Goal: Information Seeking & Learning: Check status

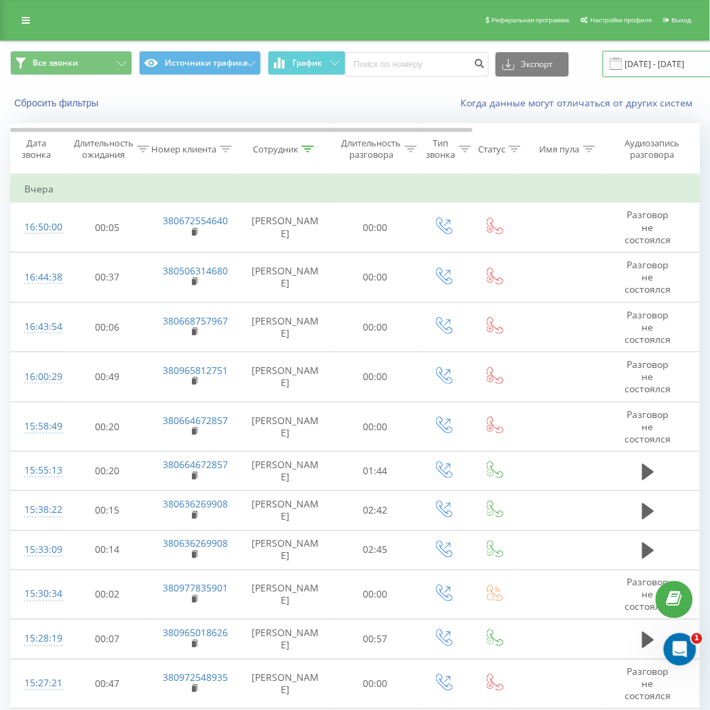
click at [649, 61] on input "[DATE] - [DATE]" at bounding box center [685, 64] width 164 height 26
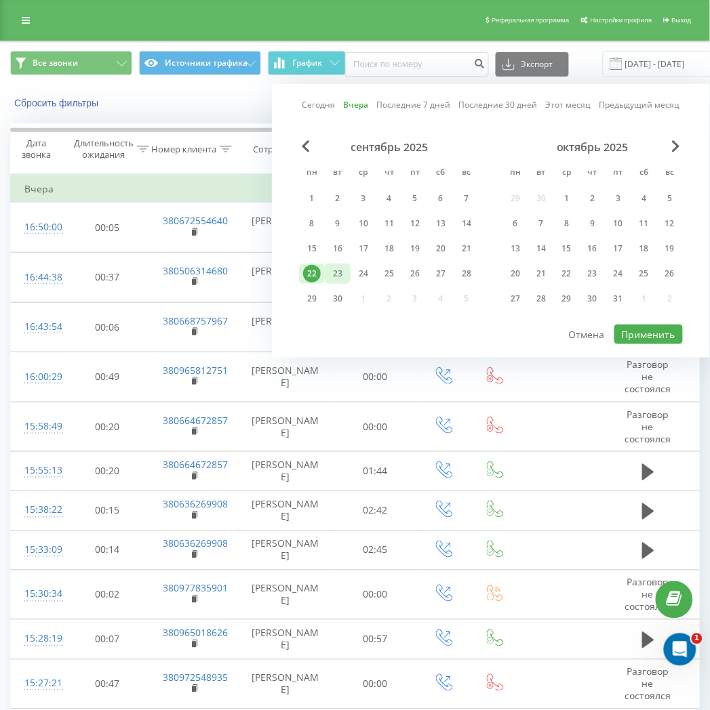
click at [332, 281] on div "23" at bounding box center [338, 274] width 18 height 18
click at [332, 281] on div "23" at bounding box center [338, 274] width 26 height 20
click at [663, 334] on button "Применить" at bounding box center [648, 335] width 68 height 20
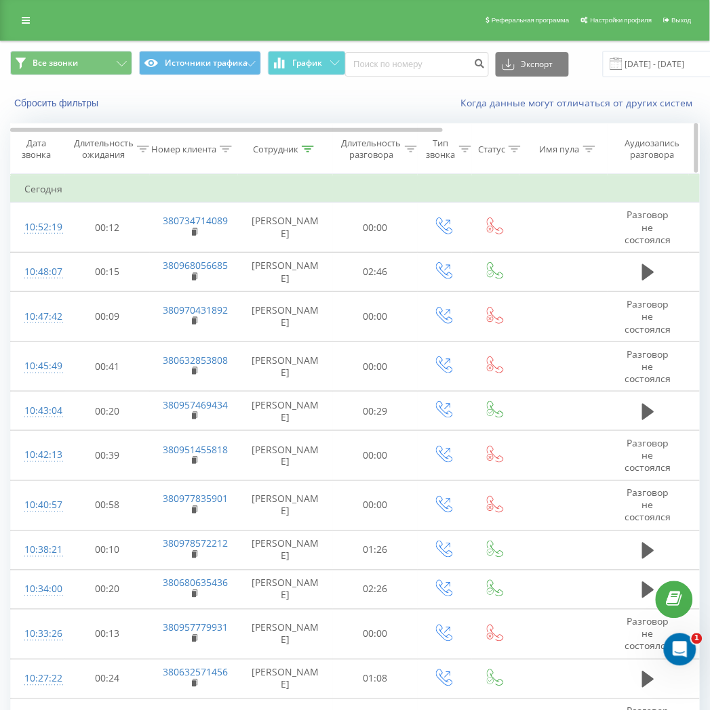
click at [276, 153] on div "Сотрудник" at bounding box center [275, 150] width 45 height 12
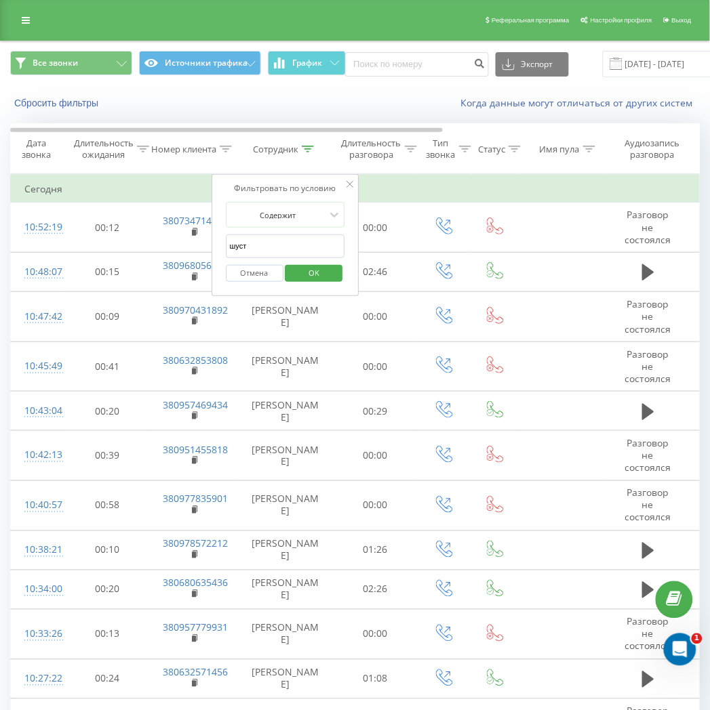
click at [258, 260] on div "Отмена OK" at bounding box center [285, 273] width 119 height 31
click at [259, 265] on button "Отмена" at bounding box center [255, 273] width 58 height 17
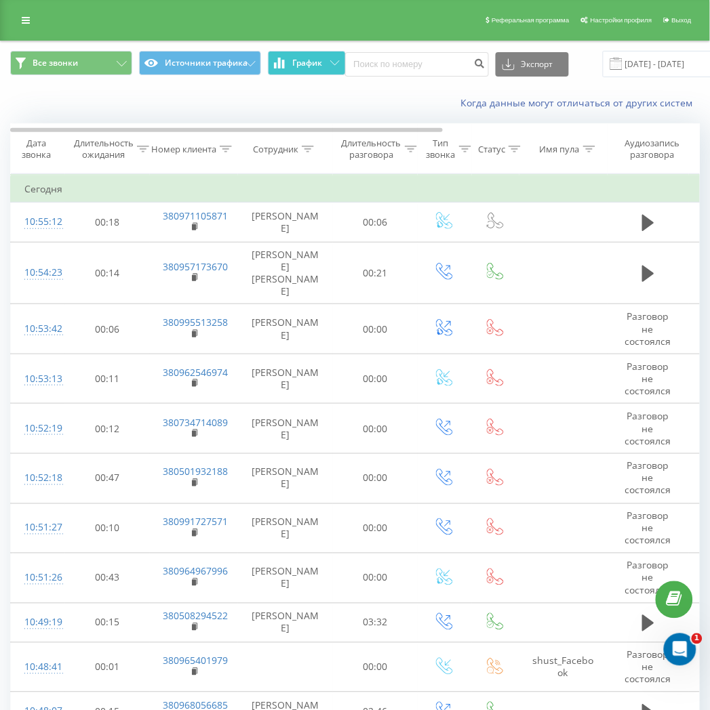
click at [306, 54] on button "График" at bounding box center [307, 63] width 78 height 24
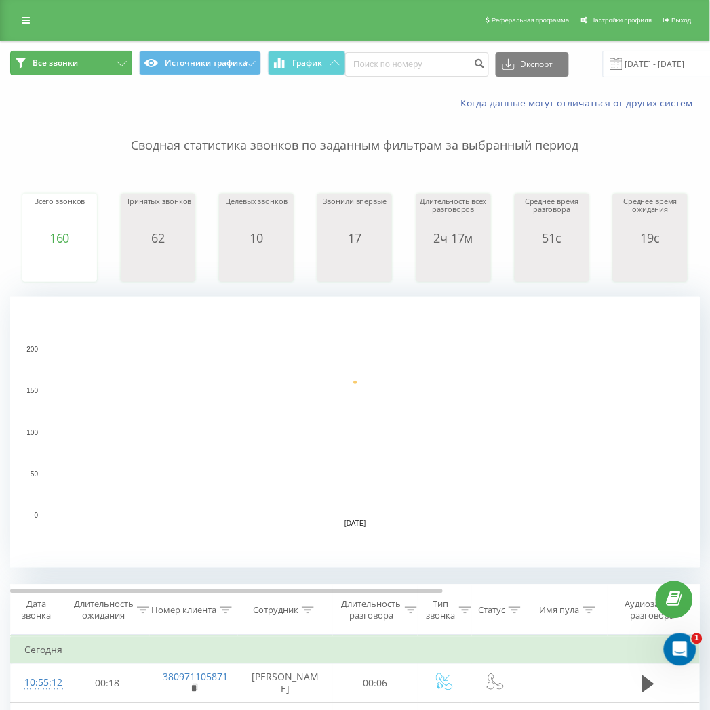
click at [107, 71] on button "Все звонки" at bounding box center [71, 63] width 122 height 24
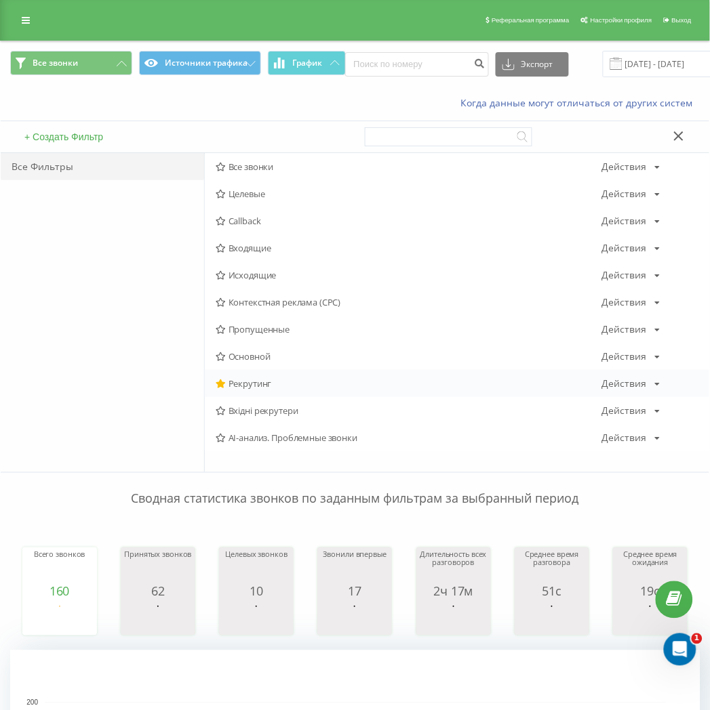
click at [249, 384] on span "Рекрутинг" at bounding box center [409, 383] width 386 height 9
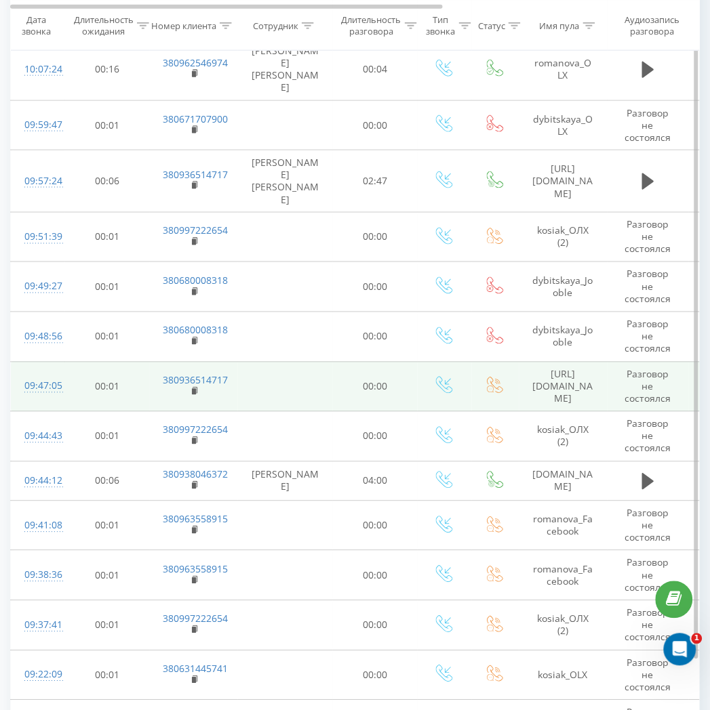
scroll to position [1148, 0]
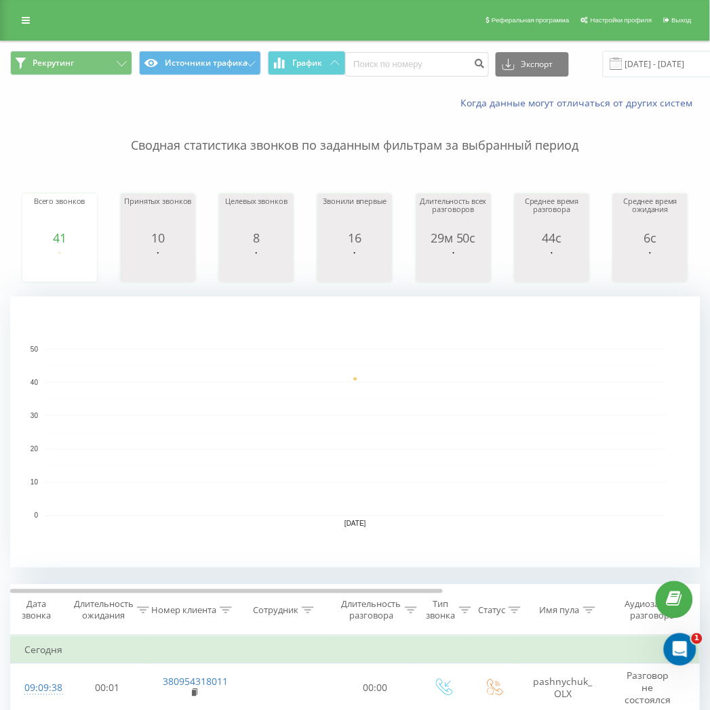
click at [612, 60] on span at bounding box center [616, 64] width 12 height 12
click at [629, 68] on input "23.09.2025 - 23.09.2025" at bounding box center [685, 64] width 164 height 26
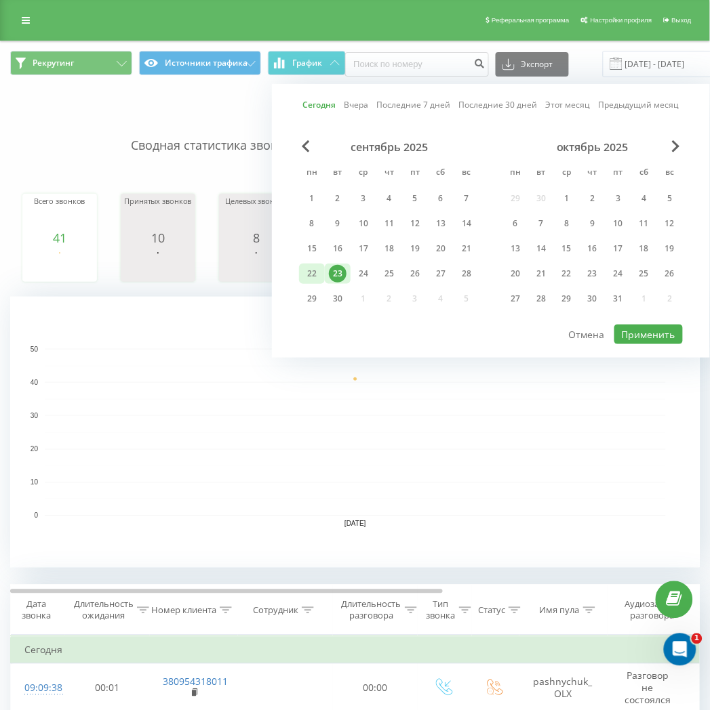
click at [316, 272] on div "22" at bounding box center [312, 274] width 18 height 18
click at [647, 329] on button "Применить" at bounding box center [648, 335] width 68 height 20
type input "22.09.2025 - 22.09.2025"
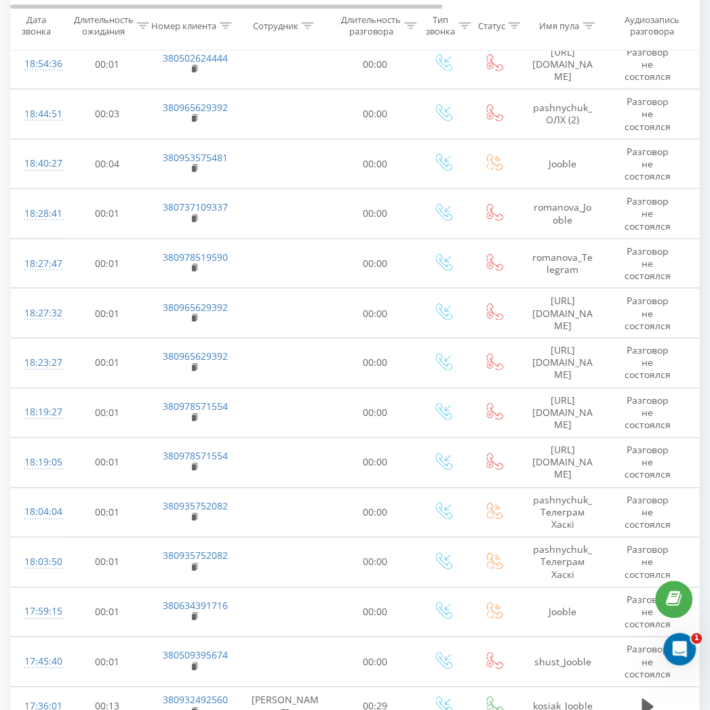
scroll to position [1230, 0]
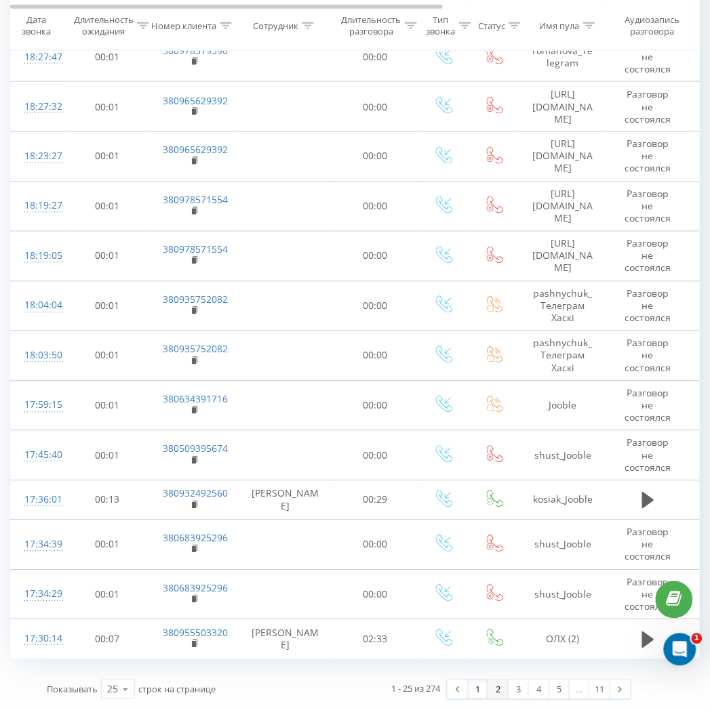
click at [493, 691] on link "2" at bounding box center [498, 690] width 20 height 19
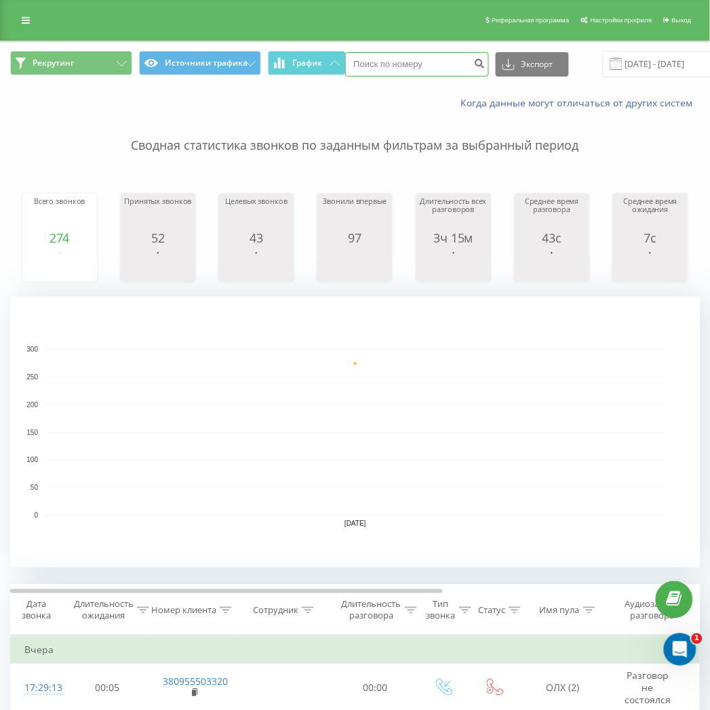
click at [405, 66] on input at bounding box center [417, 64] width 144 height 24
paste input "380953575481"
type input "380953575481"
click at [479, 66] on icon "submit" at bounding box center [480, 62] width 12 height 8
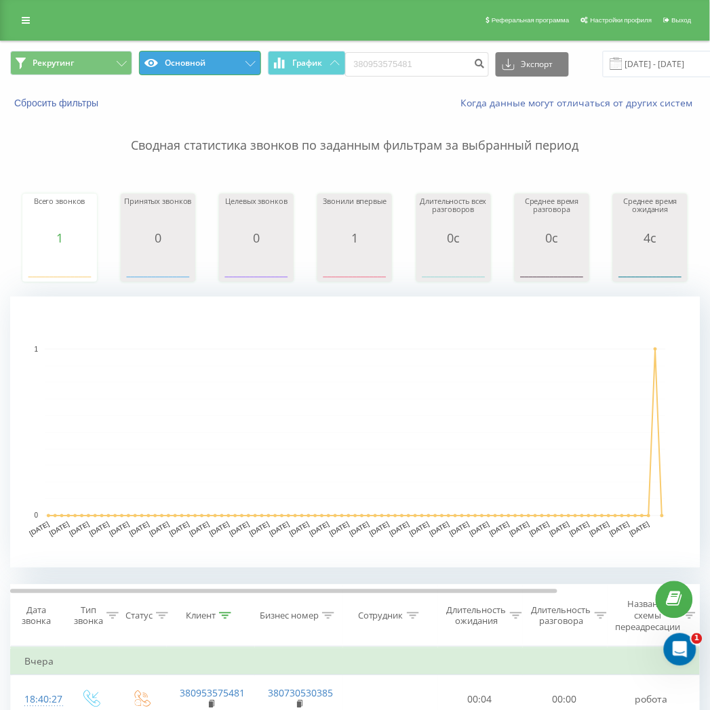
click at [206, 65] on button "Основной" at bounding box center [200, 63] width 122 height 24
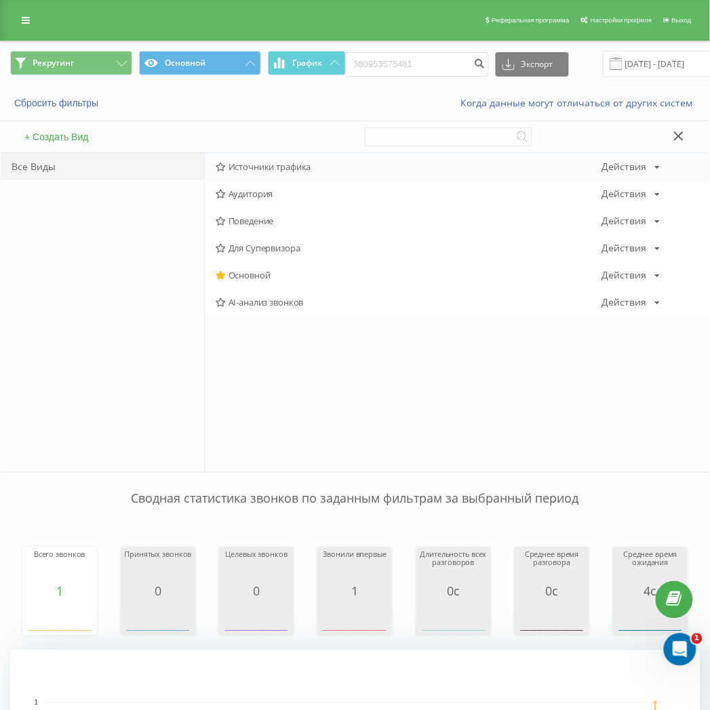
click at [256, 163] on span "Источники трафика" at bounding box center [409, 166] width 386 height 9
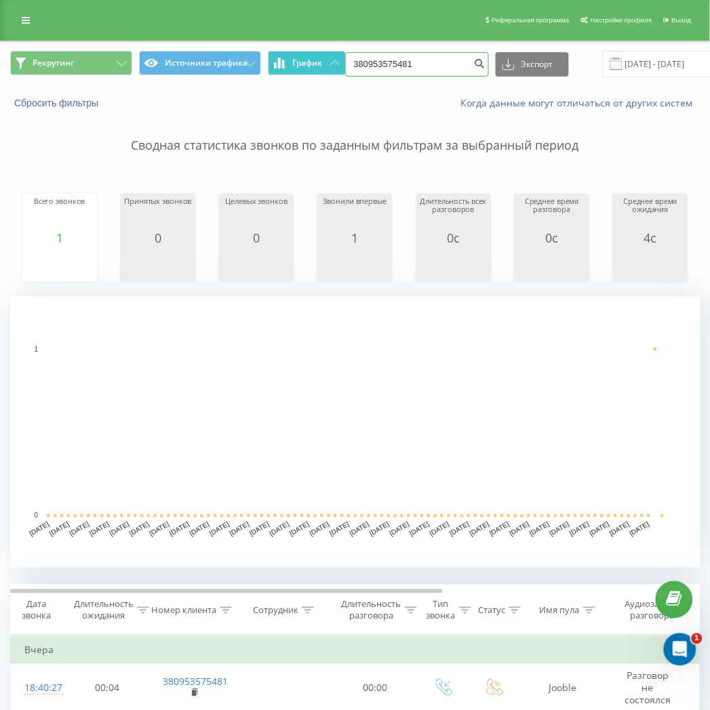
drag, startPoint x: 424, startPoint y: 58, endPoint x: 304, endPoint y: 58, distance: 120.7
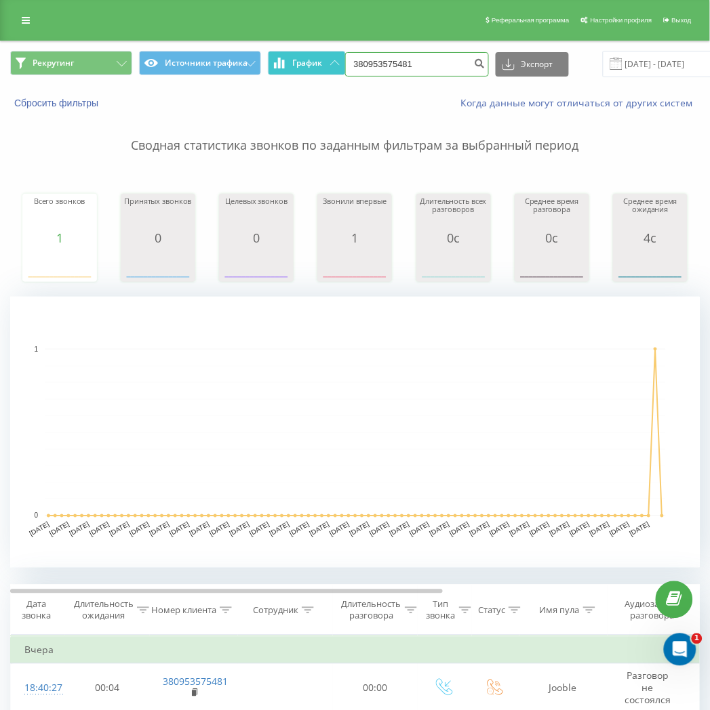
click at [304, 58] on div "Рекрутинг Источники трафика График 380953575481 Экспорт .csv .xls .xlsx 23.06.2…" at bounding box center [354, 64] width 689 height 26
paste input "509395674"
type input "380509395674"
click at [480, 58] on icon "submit" at bounding box center [480, 62] width 12 height 8
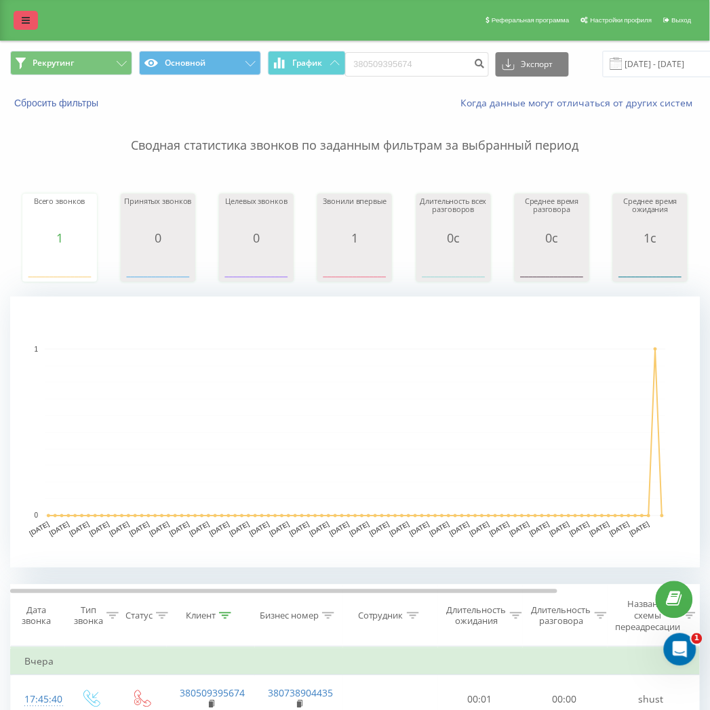
click at [29, 16] on icon at bounding box center [26, 20] width 8 height 9
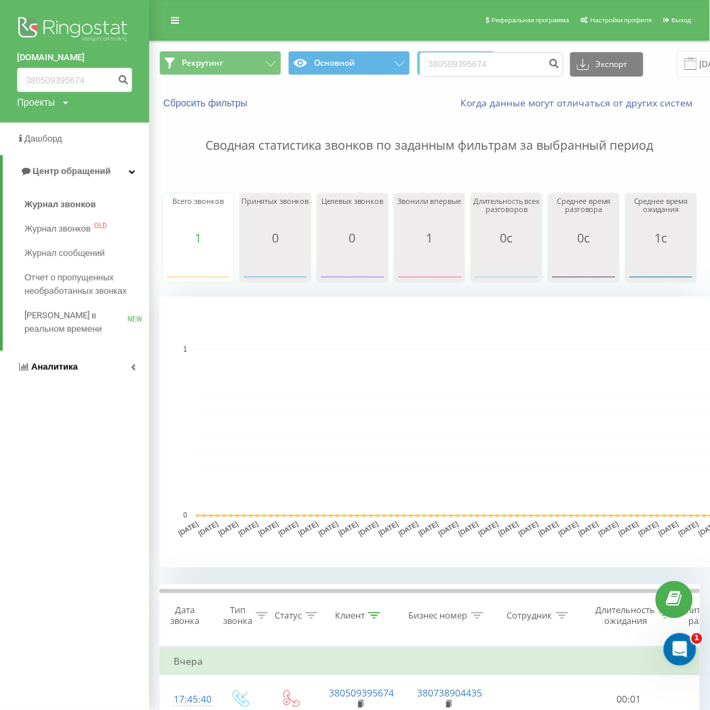
click at [134, 367] on icon at bounding box center [133, 367] width 5 height 7
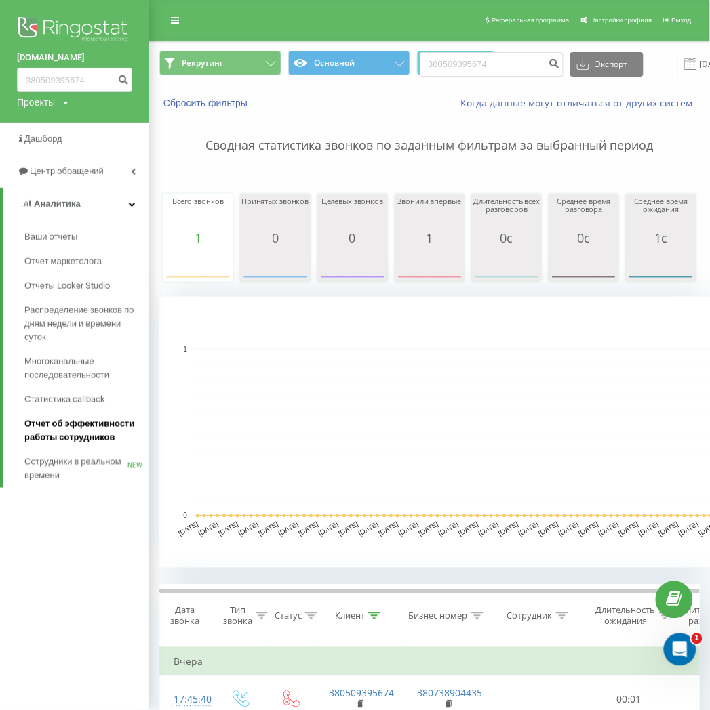
click at [77, 436] on span "Отчет об эффективности работы сотрудников" at bounding box center [83, 431] width 118 height 27
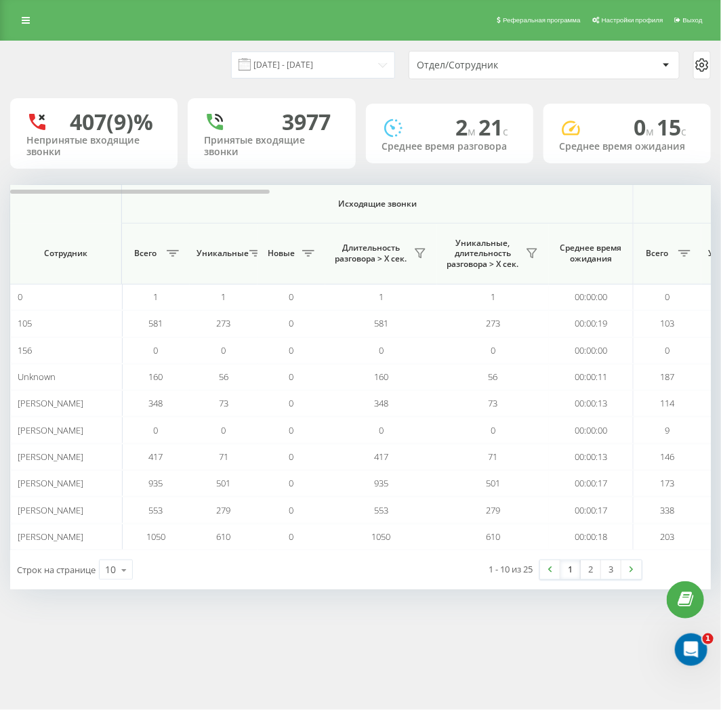
click at [567, 66] on div "Отдел/Сотрудник" at bounding box center [498, 66] width 162 height 12
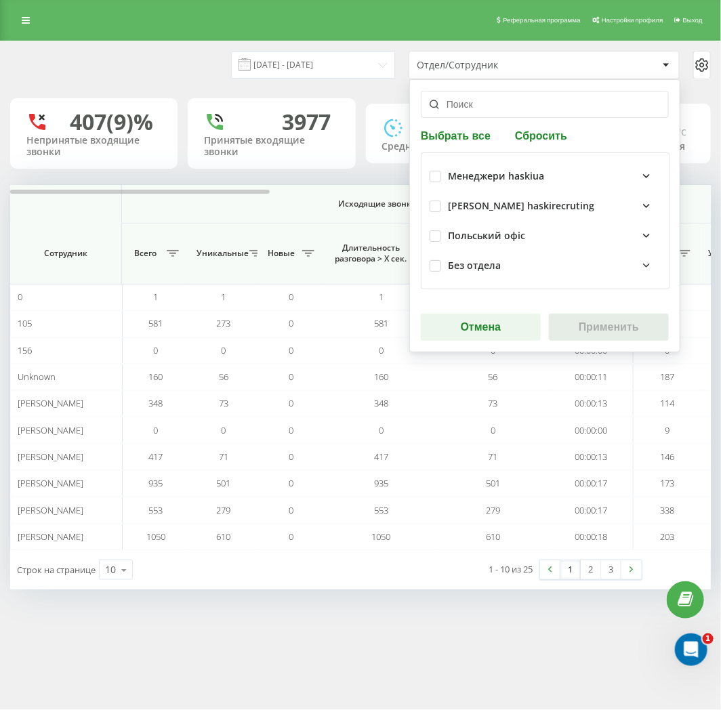
click at [603, 204] on div "Менеджери haskirecruting" at bounding box center [555, 206] width 214 height 16
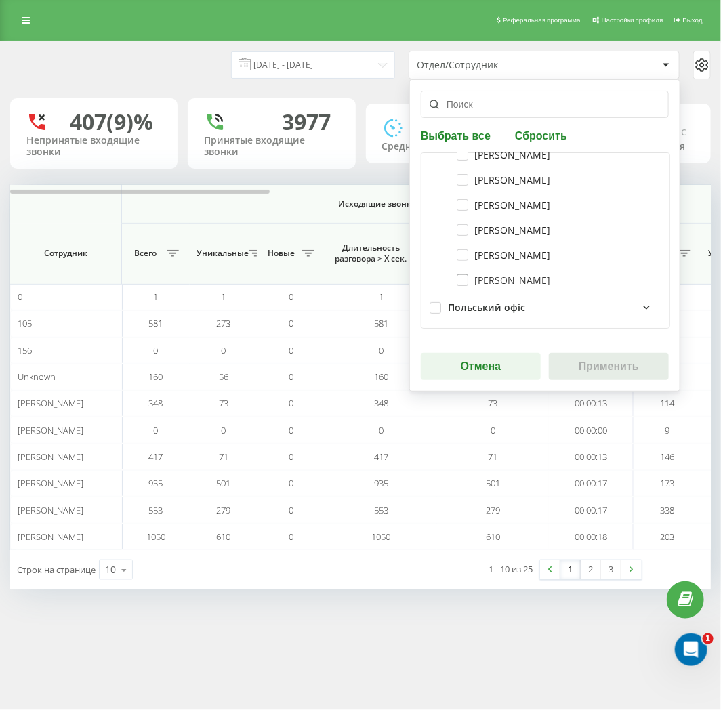
scroll to position [61, 0]
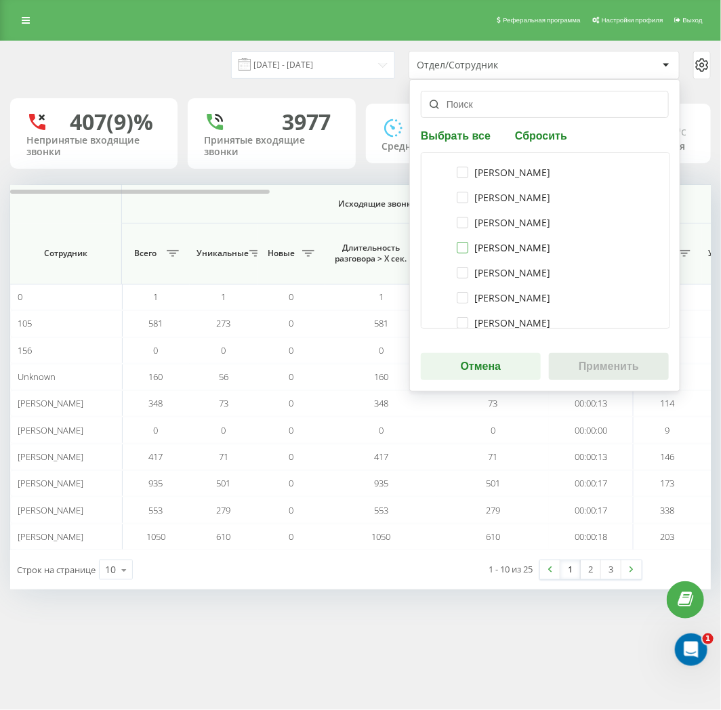
click at [485, 246] on label "[PERSON_NAME]" at bounding box center [504, 248] width 94 height 12
checkbox input "true"
click at [627, 364] on button "Применить" at bounding box center [609, 366] width 120 height 27
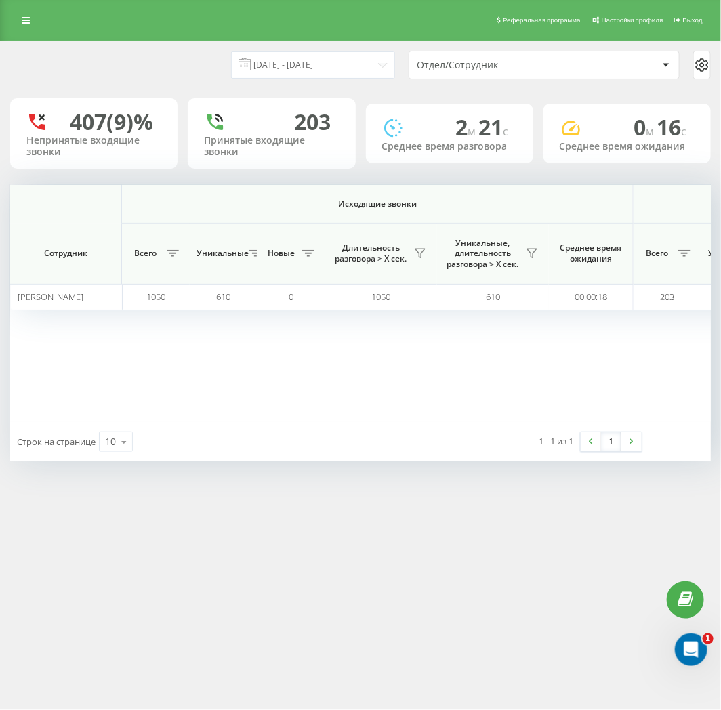
scroll to position [0, 701]
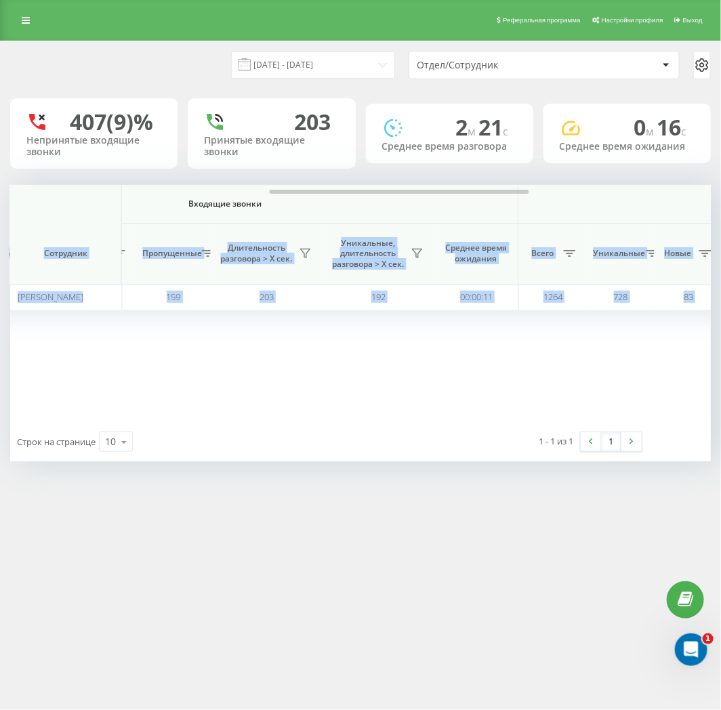
drag, startPoint x: 237, startPoint y: 194, endPoint x: 327, endPoint y: 197, distance: 90.2
click at [327, 197] on div "Исходящие звонки Входящие звонки Все звонки Сотрудник Всего Уникальные Новые Дл…" at bounding box center [360, 303] width 701 height 237
click at [322, 190] on div at bounding box center [400, 192] width 260 height 4
click at [266, 218] on th "Входящие звонки" at bounding box center [226, 204] width 586 height 39
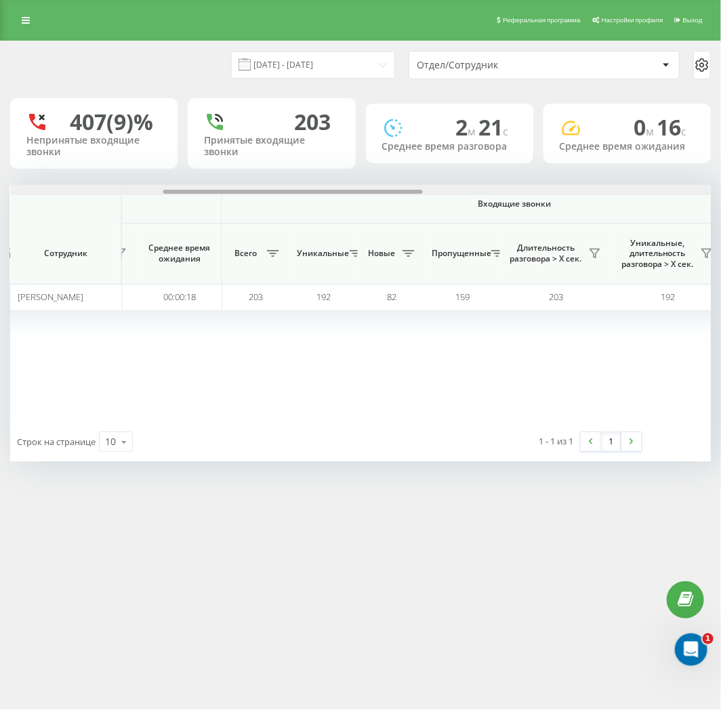
scroll to position [0, 414]
drag, startPoint x: 289, startPoint y: 195, endPoint x: 228, endPoint y: 207, distance: 62.7
click at [228, 207] on div "Исходящие звонки Входящие звонки Все звонки Сотрудник Всего Уникальные Новые Дл…" at bounding box center [360, 303] width 701 height 237
click at [319, 193] on div at bounding box center [289, 192] width 260 height 4
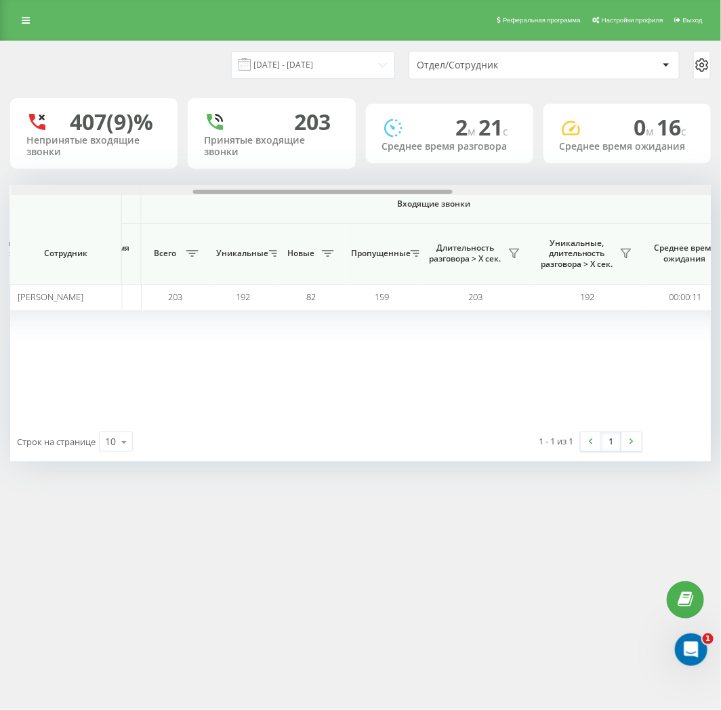
scroll to position [0, 498]
drag, startPoint x: 324, startPoint y: 192, endPoint x: 359, endPoint y: 227, distance: 49.8
click at [359, 227] on div "Исходящие звонки Входящие звонки Все звонки Сотрудник Всего Уникальные Новые Дл…" at bounding box center [360, 303] width 701 height 237
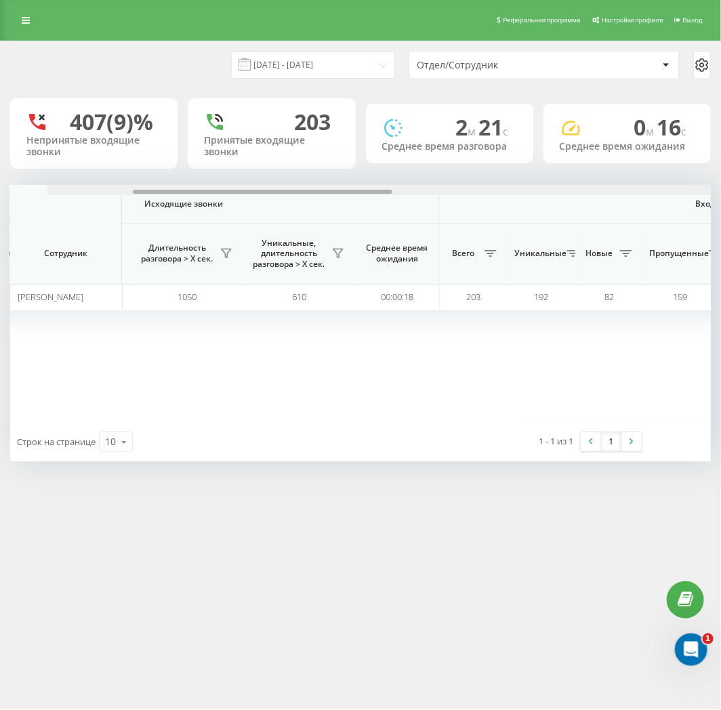
scroll to position [0, 0]
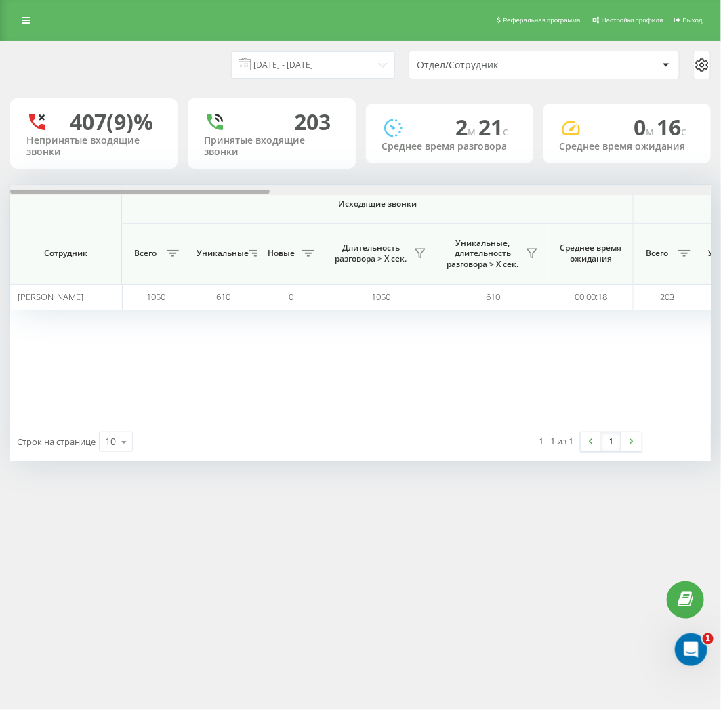
drag, startPoint x: 330, startPoint y: 191, endPoint x: 143, endPoint y: 202, distance: 187.4
click at [143, 202] on div "Исходящие звонки Входящие звонки Все звонки Сотрудник Всего Уникальные Новые Дл…" at bounding box center [360, 303] width 701 height 237
click at [577, 66] on div "Отдел/Сотрудник" at bounding box center [498, 66] width 162 height 12
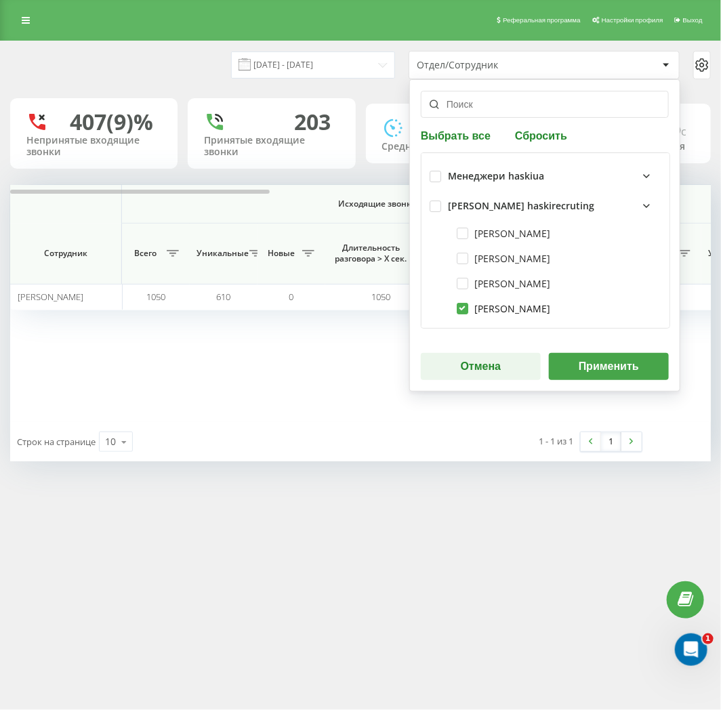
click at [513, 303] on label "[PERSON_NAME]" at bounding box center [504, 309] width 94 height 12
checkbox input "false"
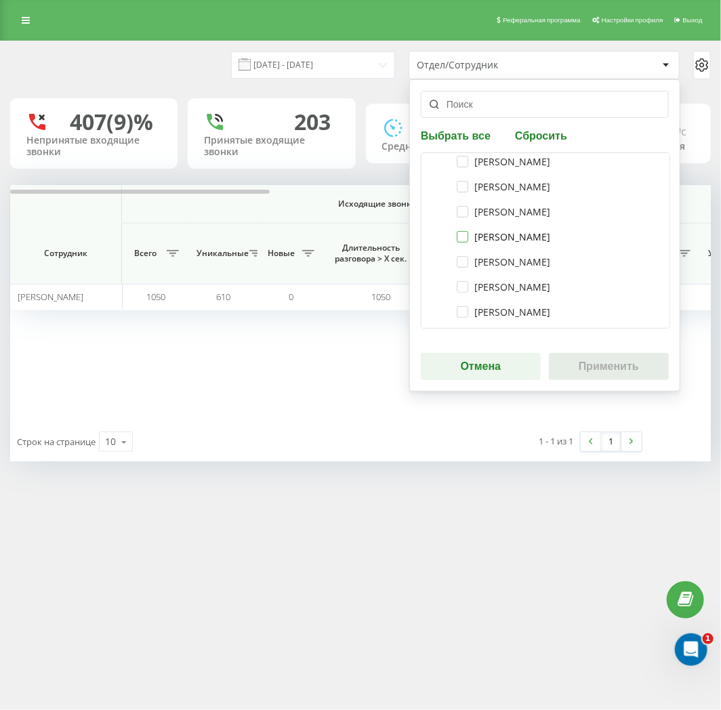
scroll to position [75, 0]
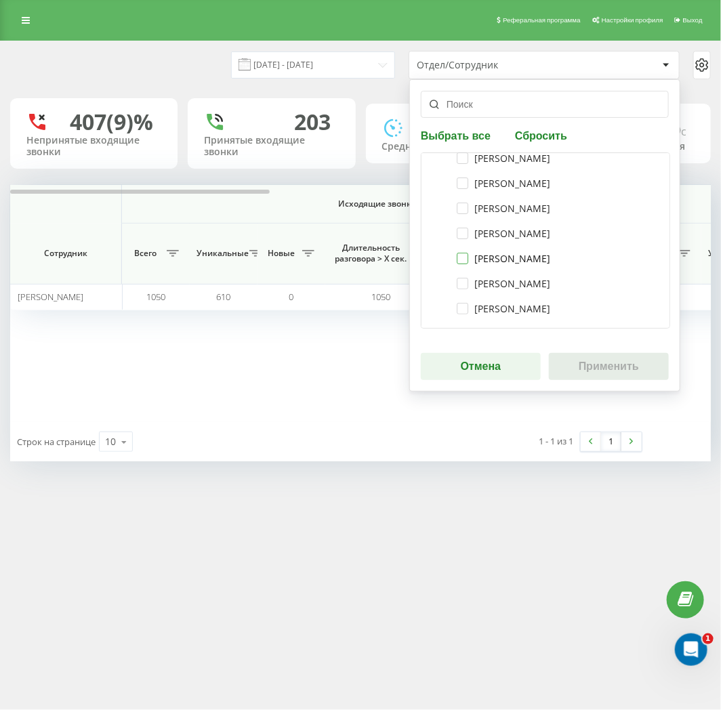
click at [515, 256] on label "[PERSON_NAME]" at bounding box center [504, 259] width 94 height 12
checkbox input "true"
click at [608, 364] on button "Применить" at bounding box center [609, 366] width 120 height 27
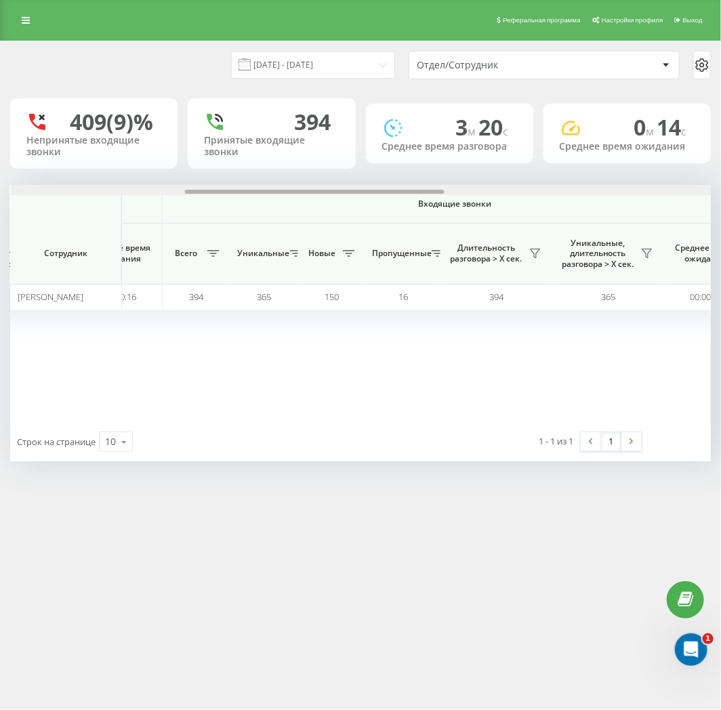
drag, startPoint x: 256, startPoint y: 191, endPoint x: 502, endPoint y: 192, distance: 246.0
click at [432, 197] on div "Исходящие звонки Входящие звонки Все звонки Сотрудник Всего Уникальные Новые Дл…" at bounding box center [360, 303] width 701 height 237
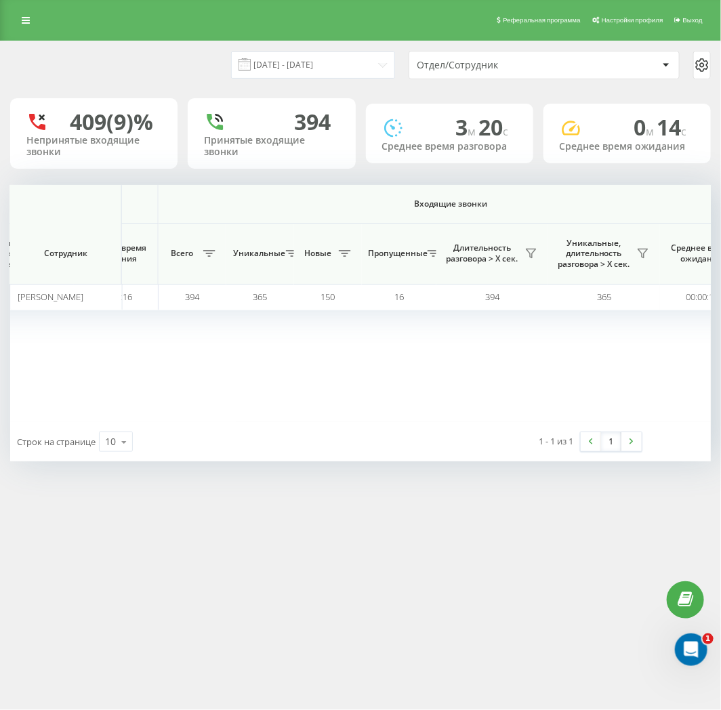
scroll to position [0, 1176]
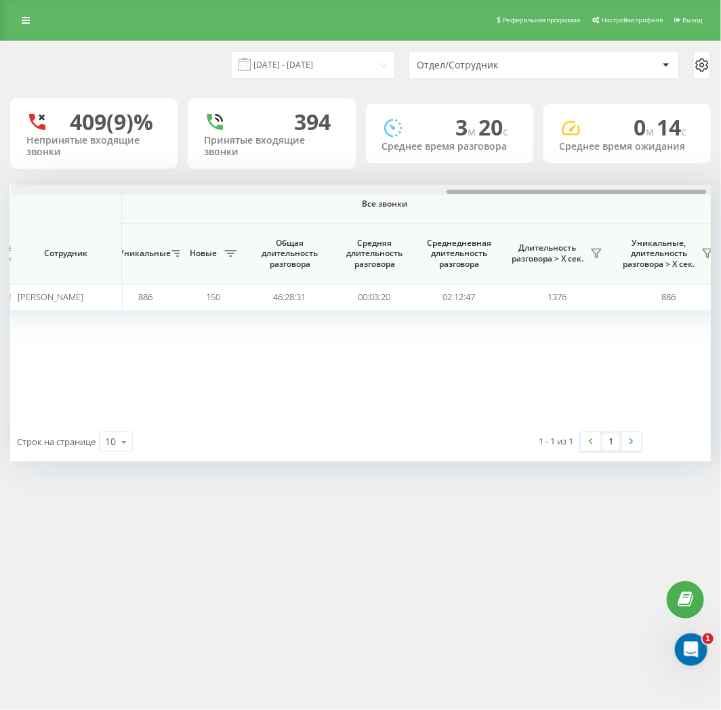
drag, startPoint x: 339, startPoint y: 188, endPoint x: 330, endPoint y: 188, distance: 8.8
click at [330, 188] on div at bounding box center [361, 190] width 701 height 10
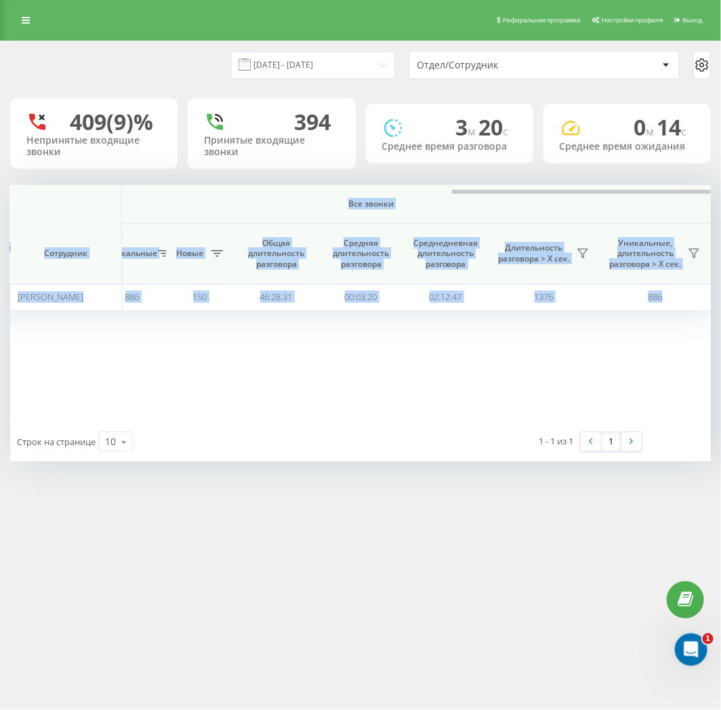
drag, startPoint x: 458, startPoint y: 194, endPoint x: 332, endPoint y: 195, distance: 126.1
click at [328, 195] on div "Исходящие звонки Входящие звонки Все звонки Сотрудник Всего Уникальные Новые Дл…" at bounding box center [360, 303] width 701 height 237
click at [504, 195] on th "Все звонки" at bounding box center [371, 204] width 681 height 39
drag, startPoint x: 506, startPoint y: 186, endPoint x: 506, endPoint y: 197, distance: 10.9
click at [506, 186] on div at bounding box center [361, 190] width 701 height 10
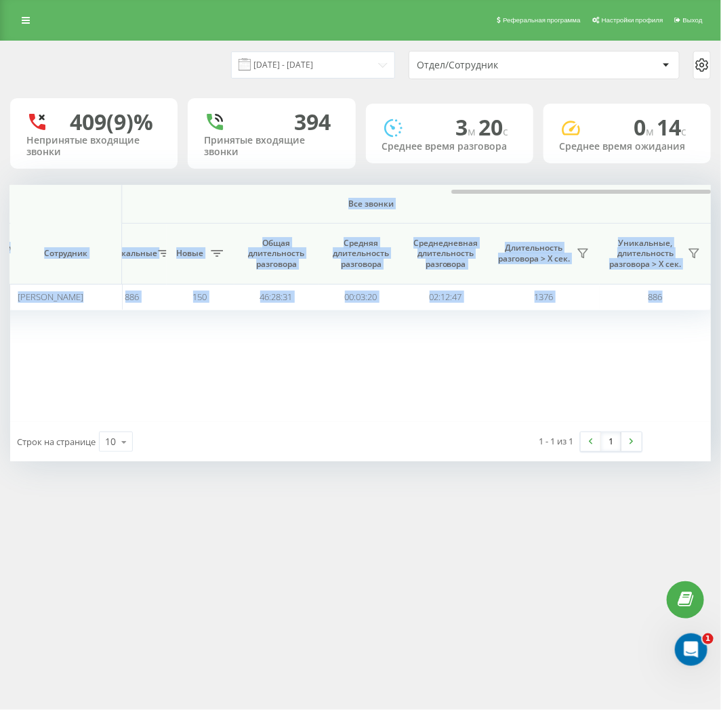
click at [509, 204] on span "Все звонки" at bounding box center [370, 204] width 601 height 11
click at [317, 192] on div at bounding box center [361, 190] width 701 height 10
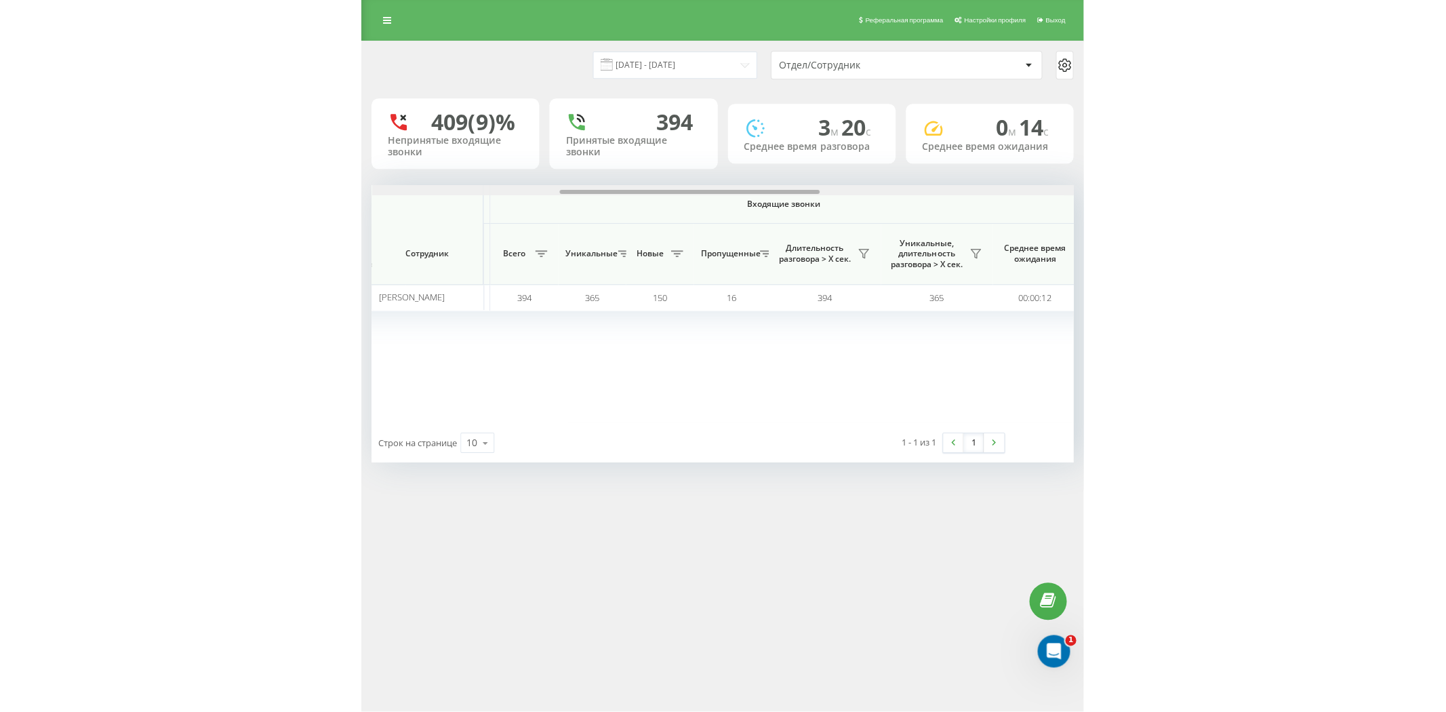
scroll to position [0, 500]
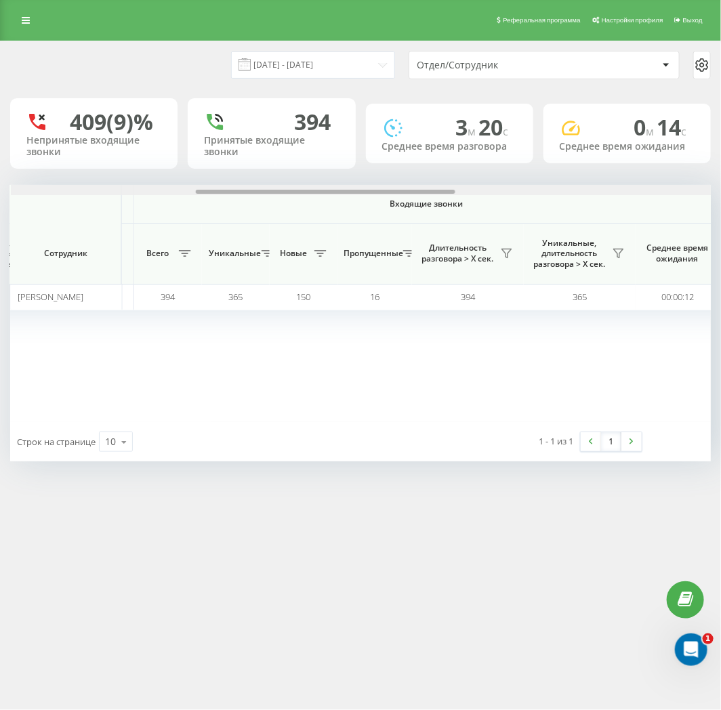
click at [416, 193] on div at bounding box center [326, 192] width 260 height 4
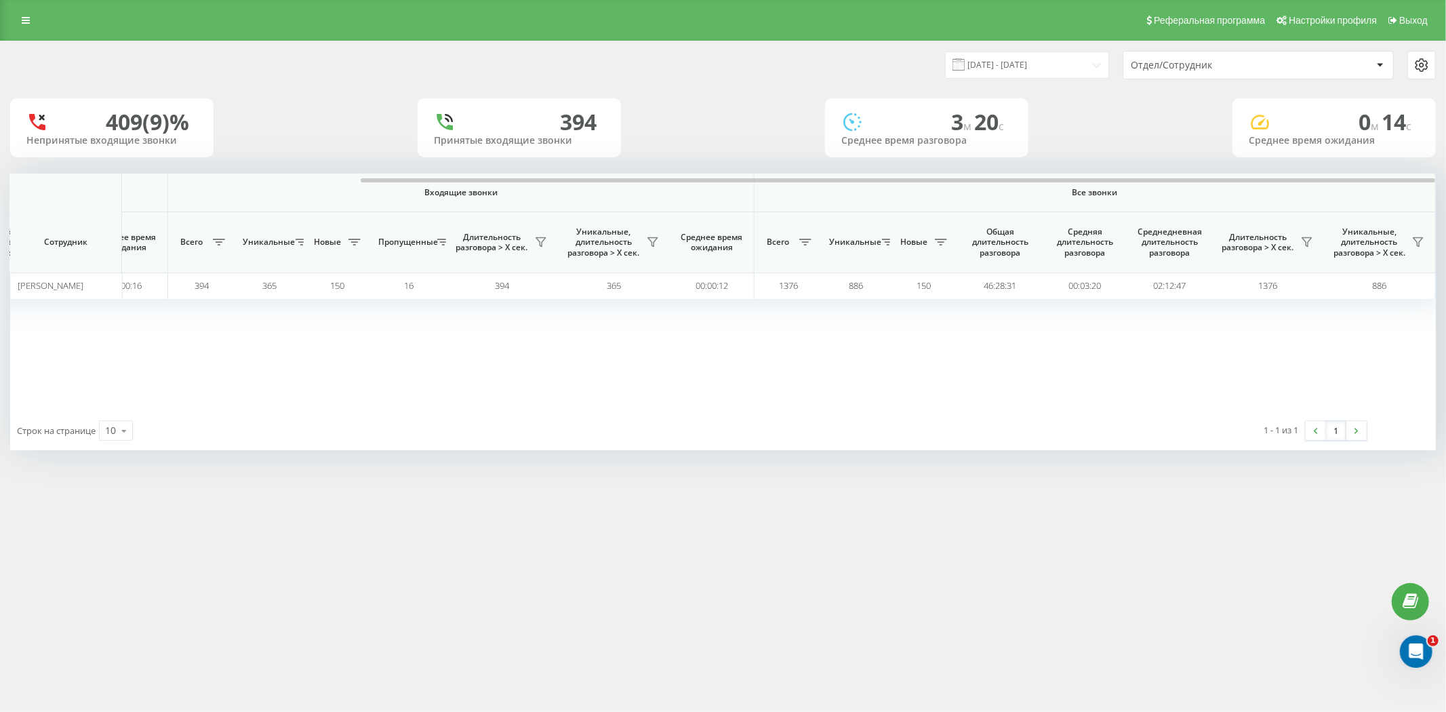
scroll to position [0, 465]
click at [28, 19] on icon at bounding box center [26, 20] width 8 height 9
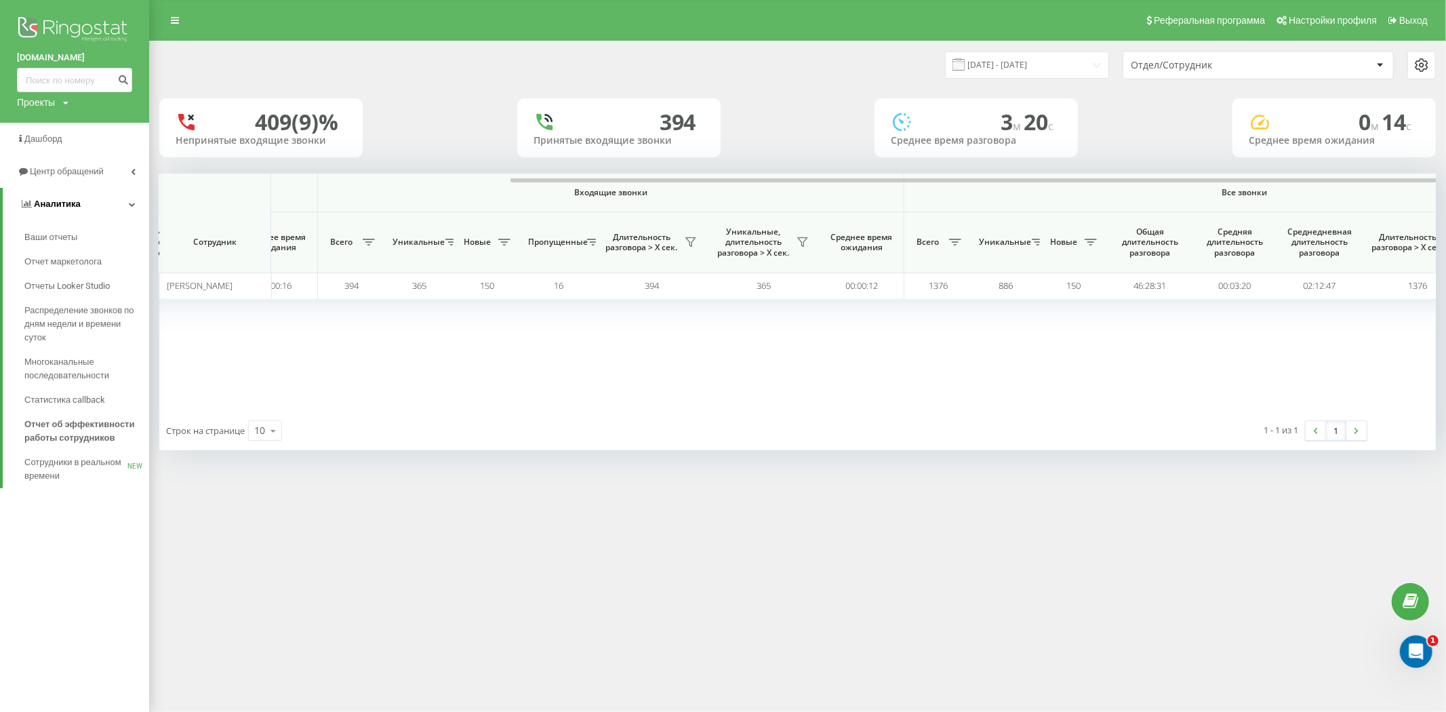
click at [93, 199] on link "Аналитика" at bounding box center [76, 204] width 146 height 33
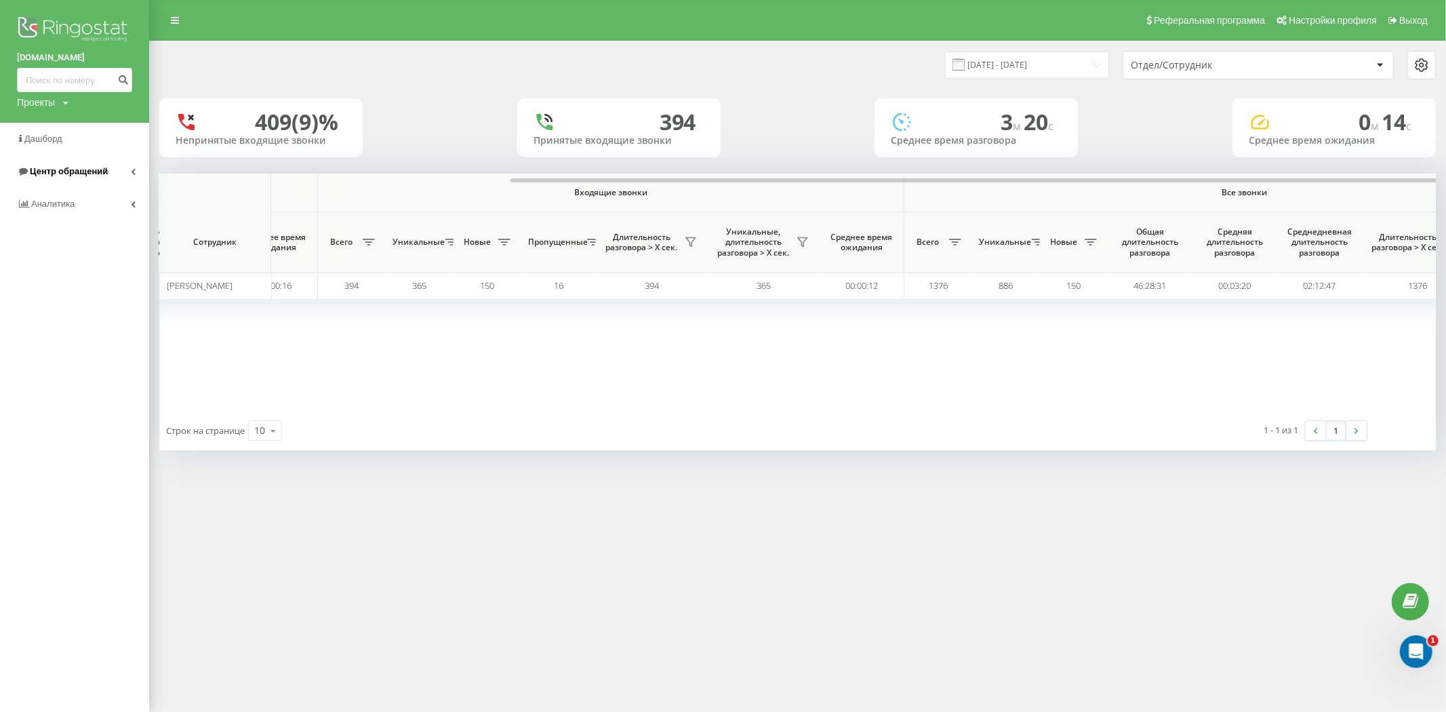
click at [94, 174] on span "Центр обращений" at bounding box center [69, 171] width 78 height 10
click at [94, 201] on link "Журнал звонков" at bounding box center [86, 205] width 125 height 24
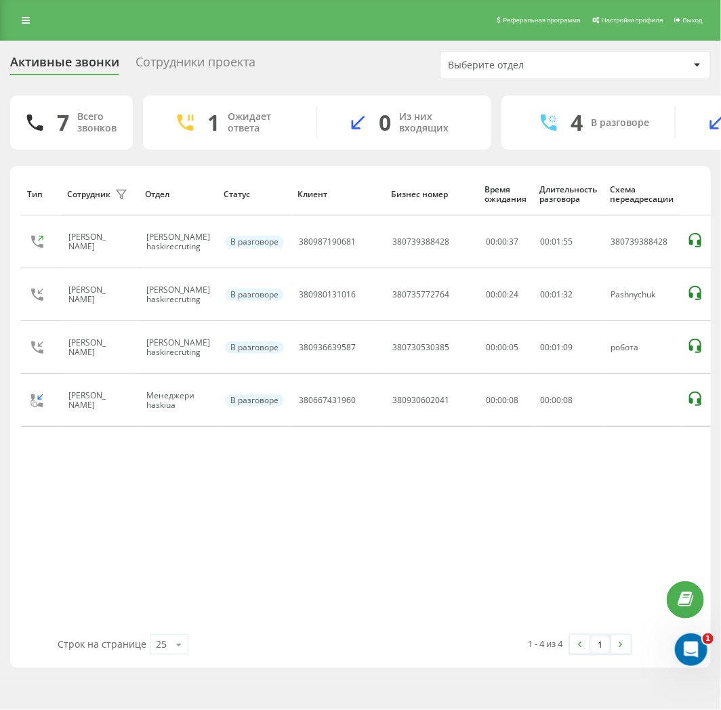
click at [38, 18] on div "Реферальная программа Настройки профиля Выход" at bounding box center [360, 20] width 721 height 41
click at [24, 18] on icon at bounding box center [26, 20] width 8 height 9
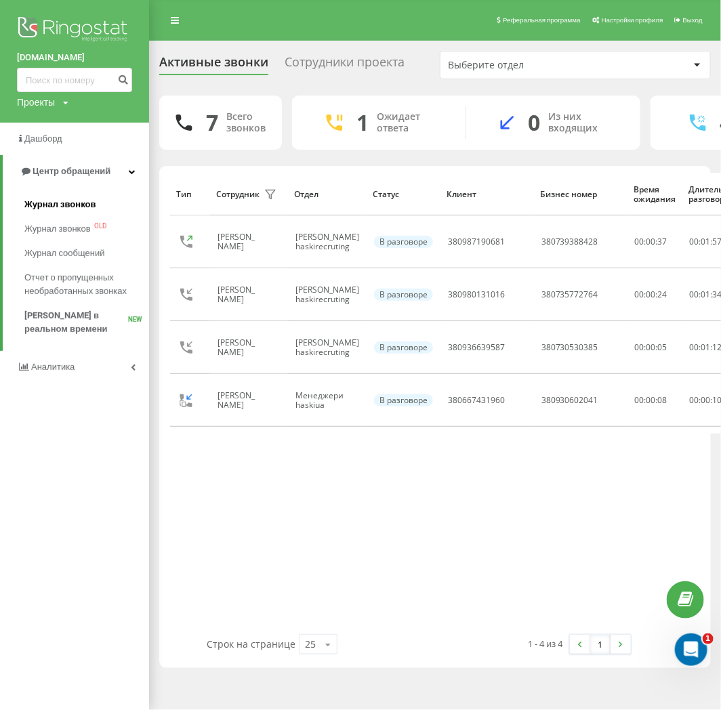
click at [68, 197] on link "Журнал звонков" at bounding box center [86, 205] width 125 height 24
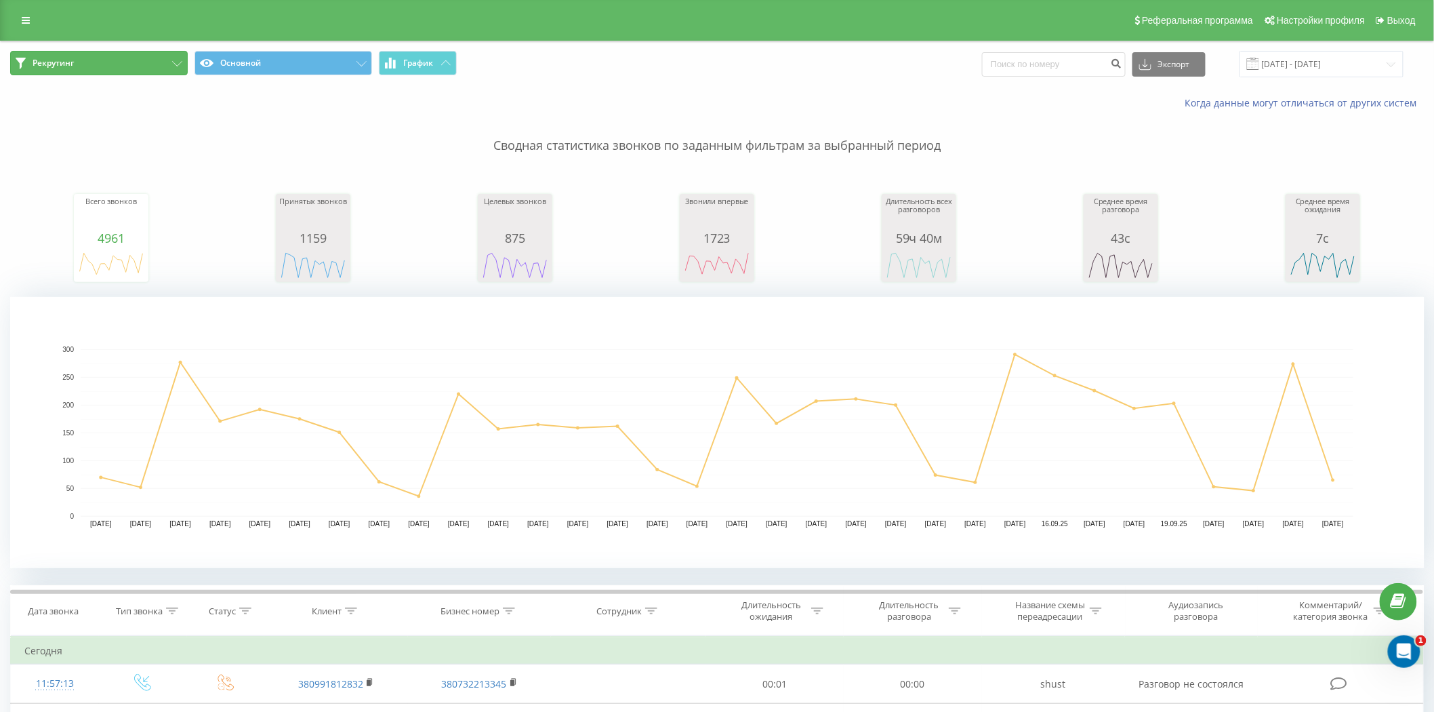
click at [148, 52] on button "Рекрутинг" at bounding box center [99, 63] width 178 height 24
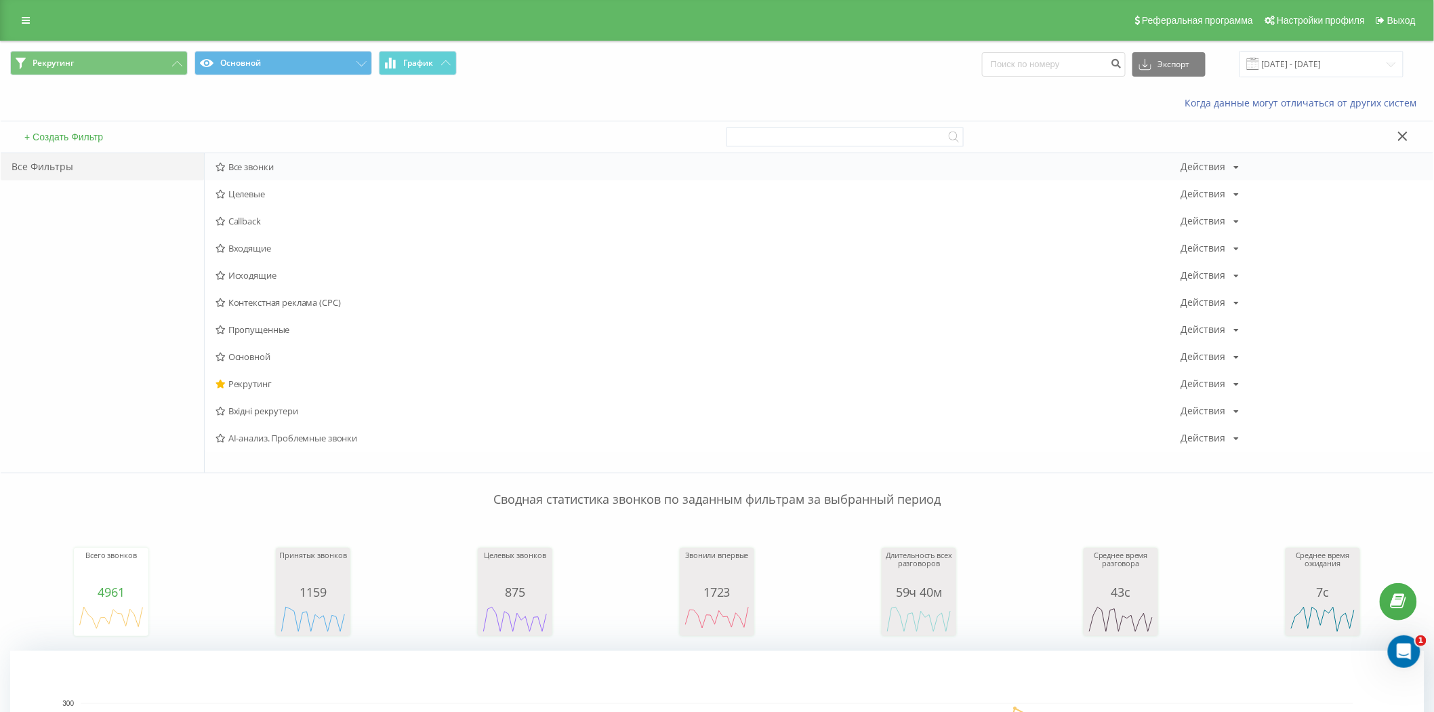
click at [258, 160] on div "Все звонки Действия Редактировать Копировать Удалить По умолчанию Поделиться" at bounding box center [819, 166] width 1229 height 27
click at [259, 166] on span "Все звонки" at bounding box center [699, 166] width 966 height 9
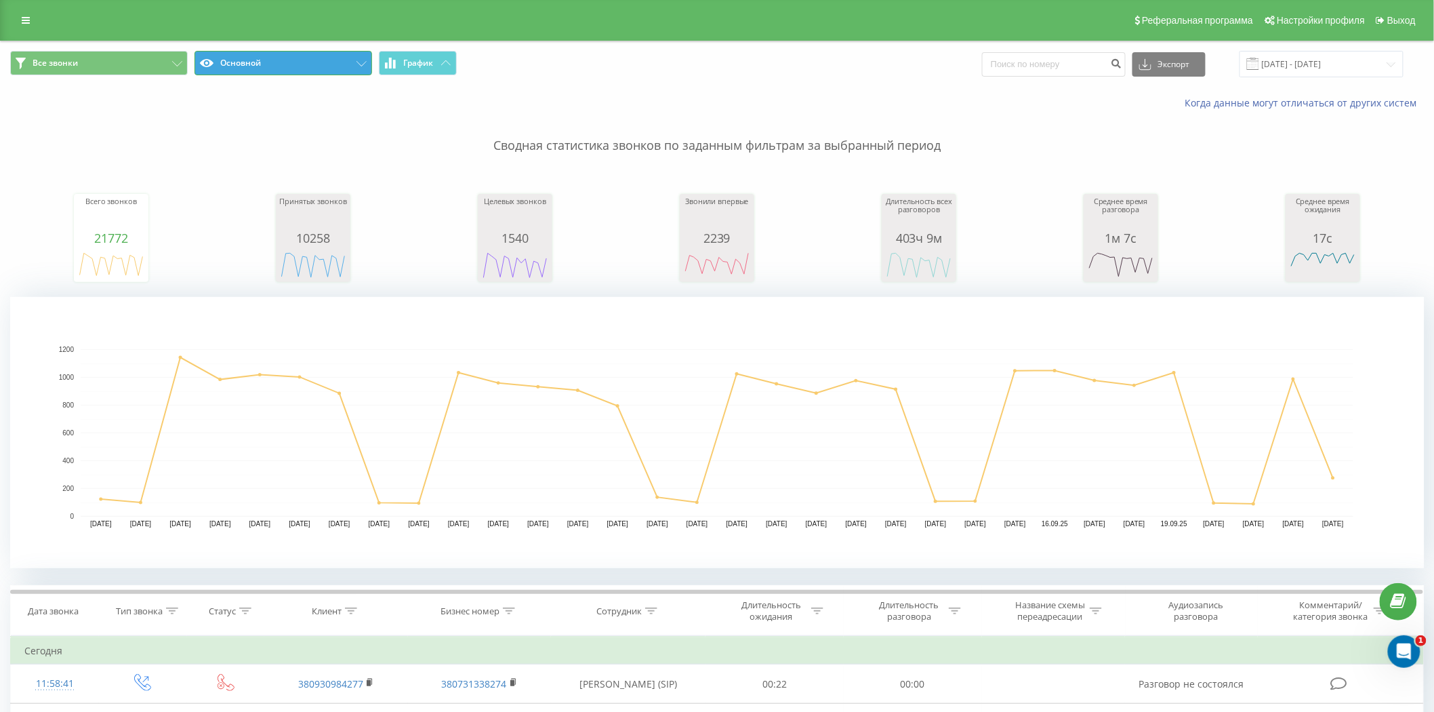
click at [282, 54] on button "Основной" at bounding box center [284, 63] width 178 height 24
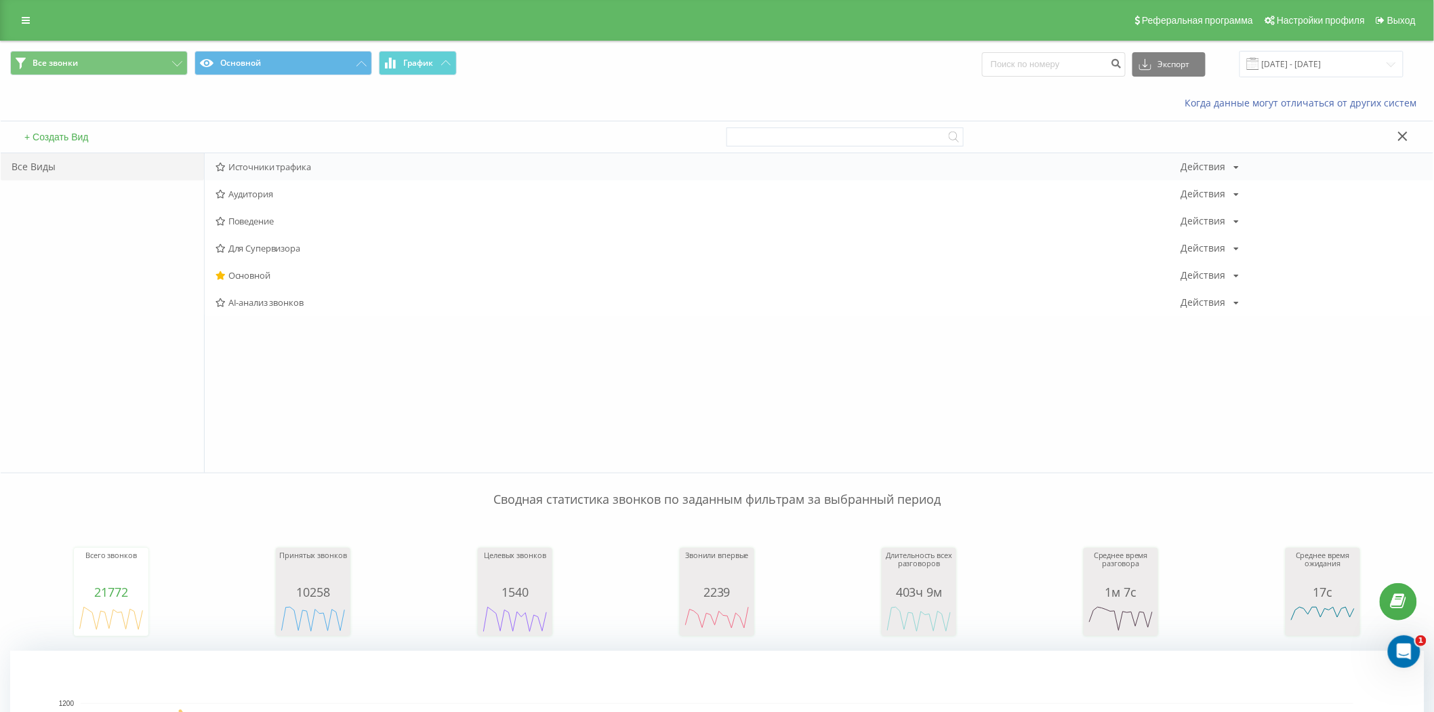
click at [325, 166] on span "Источники трафика" at bounding box center [699, 166] width 966 height 9
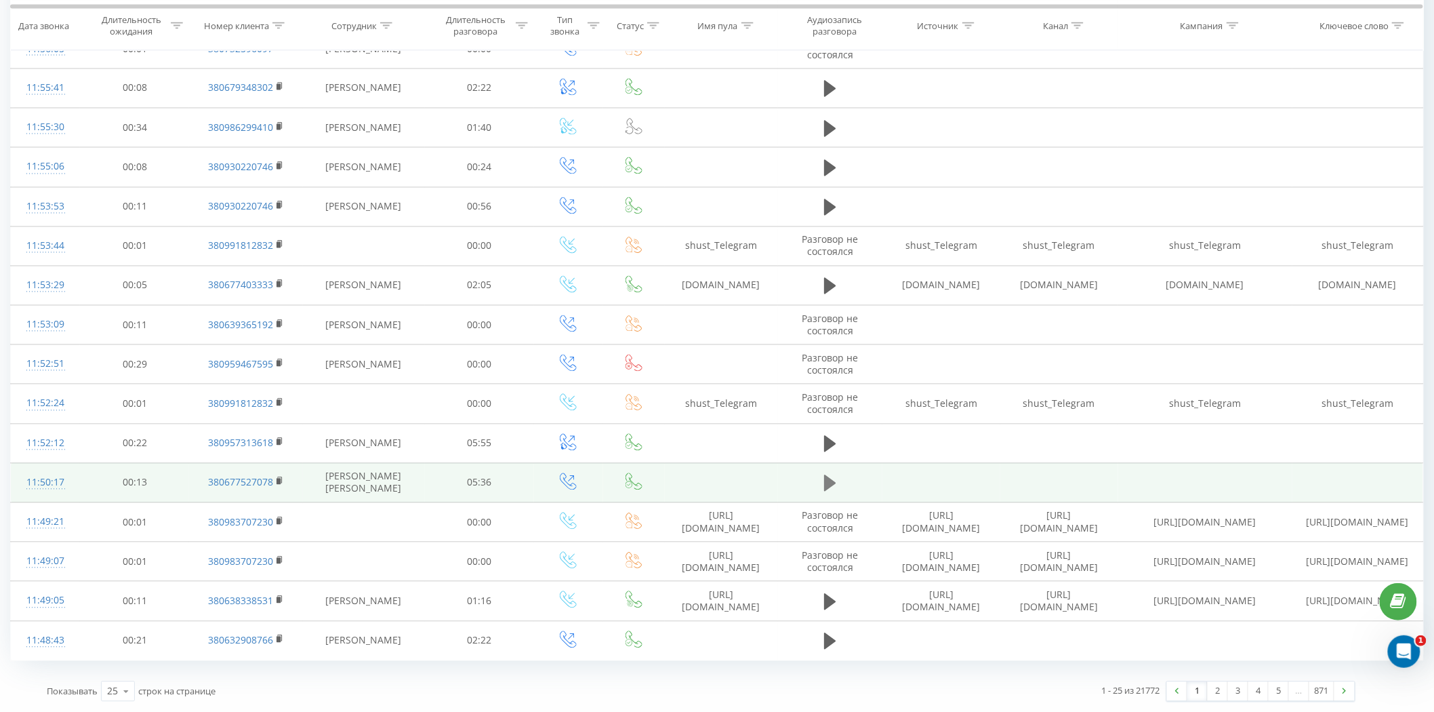
scroll to position [990, 0]
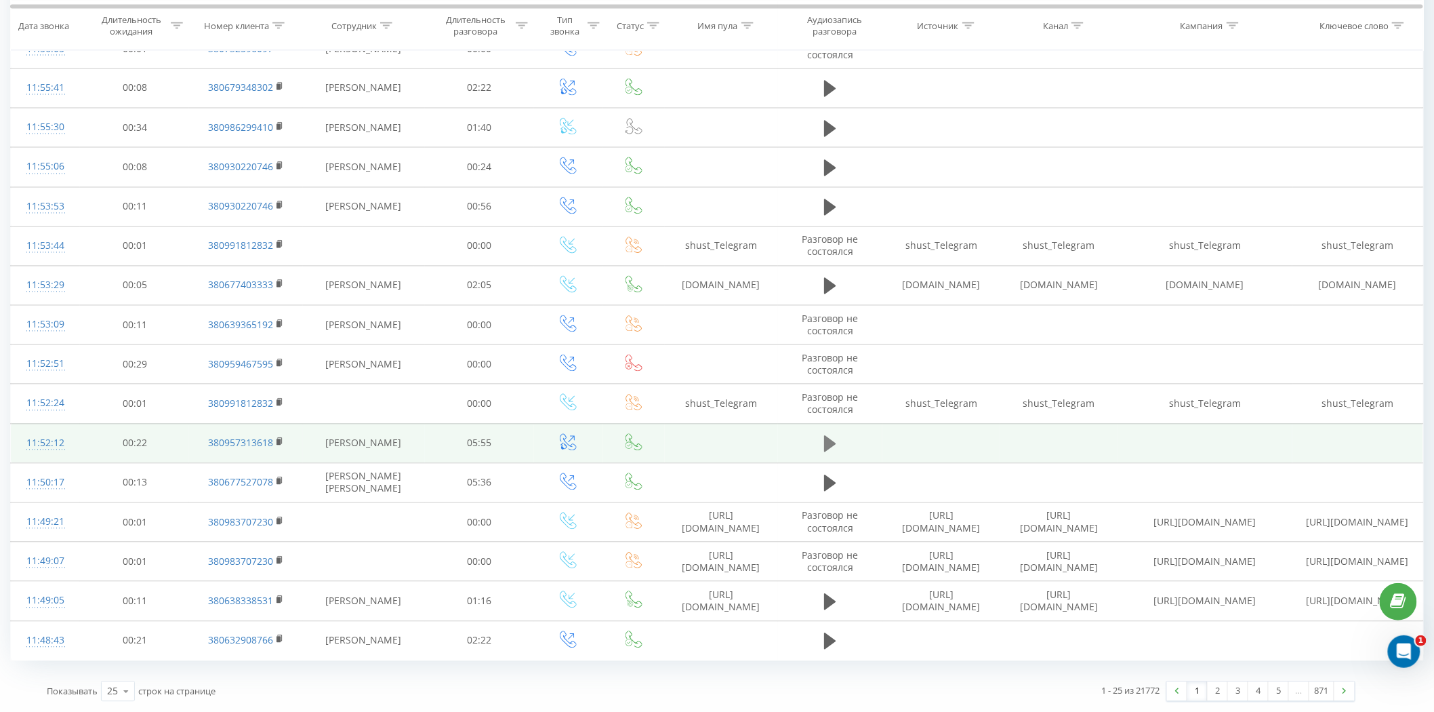
click at [835, 450] on icon at bounding box center [830, 443] width 12 height 19
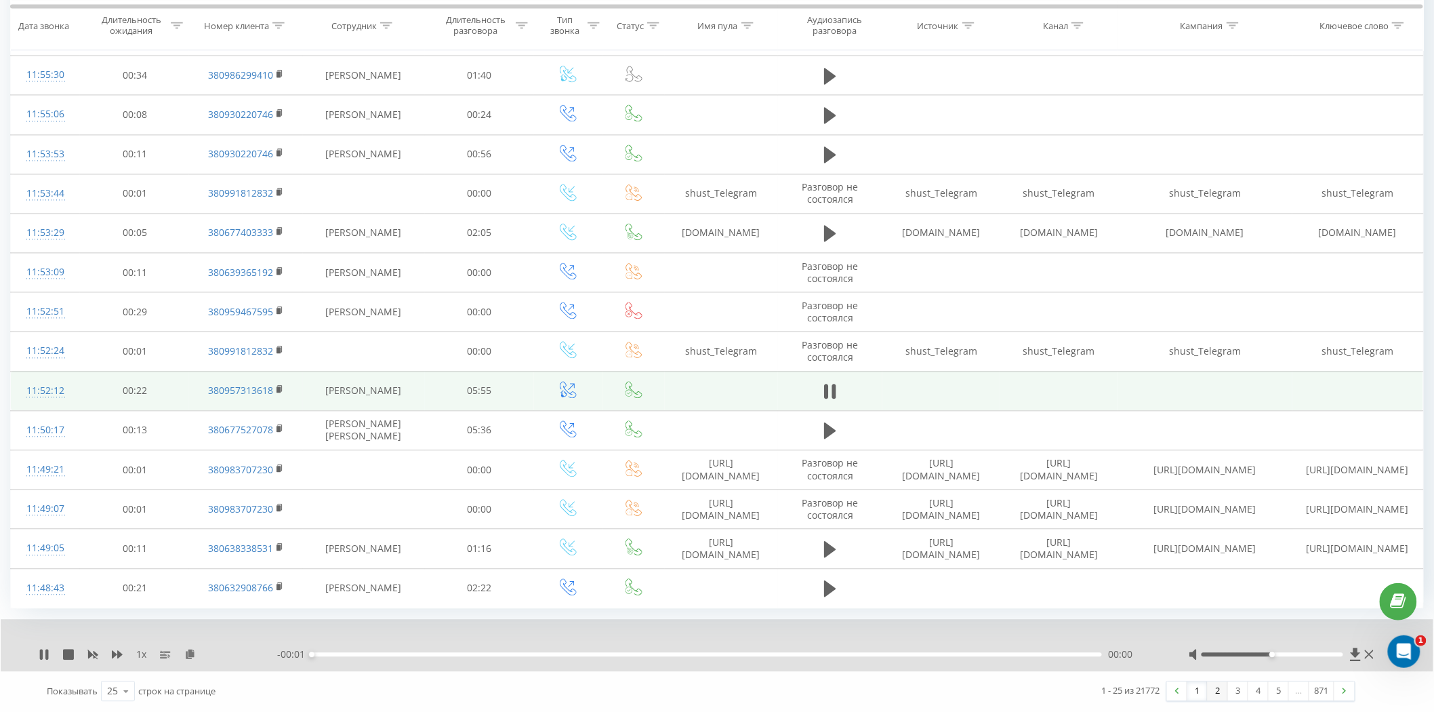
click at [1221, 693] on link "2" at bounding box center [1218, 691] width 20 height 19
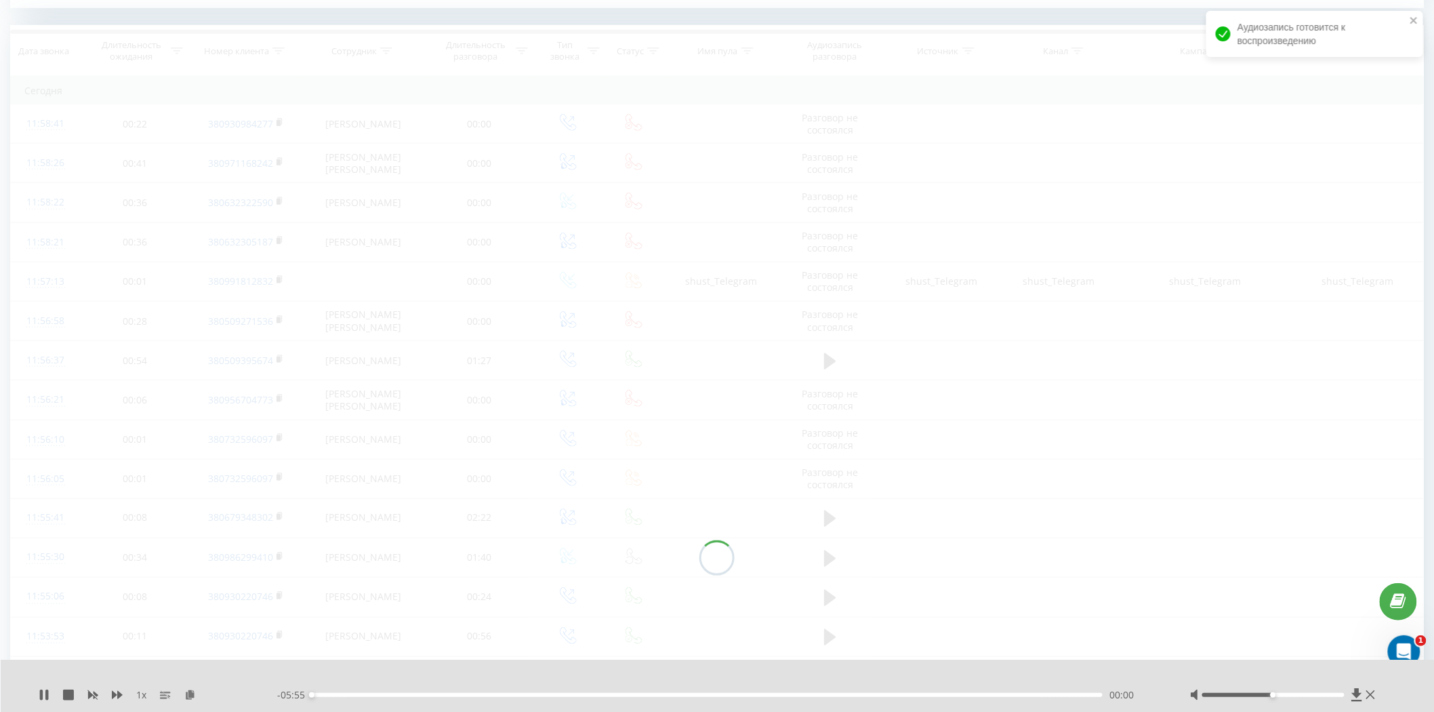
scroll to position [551, 0]
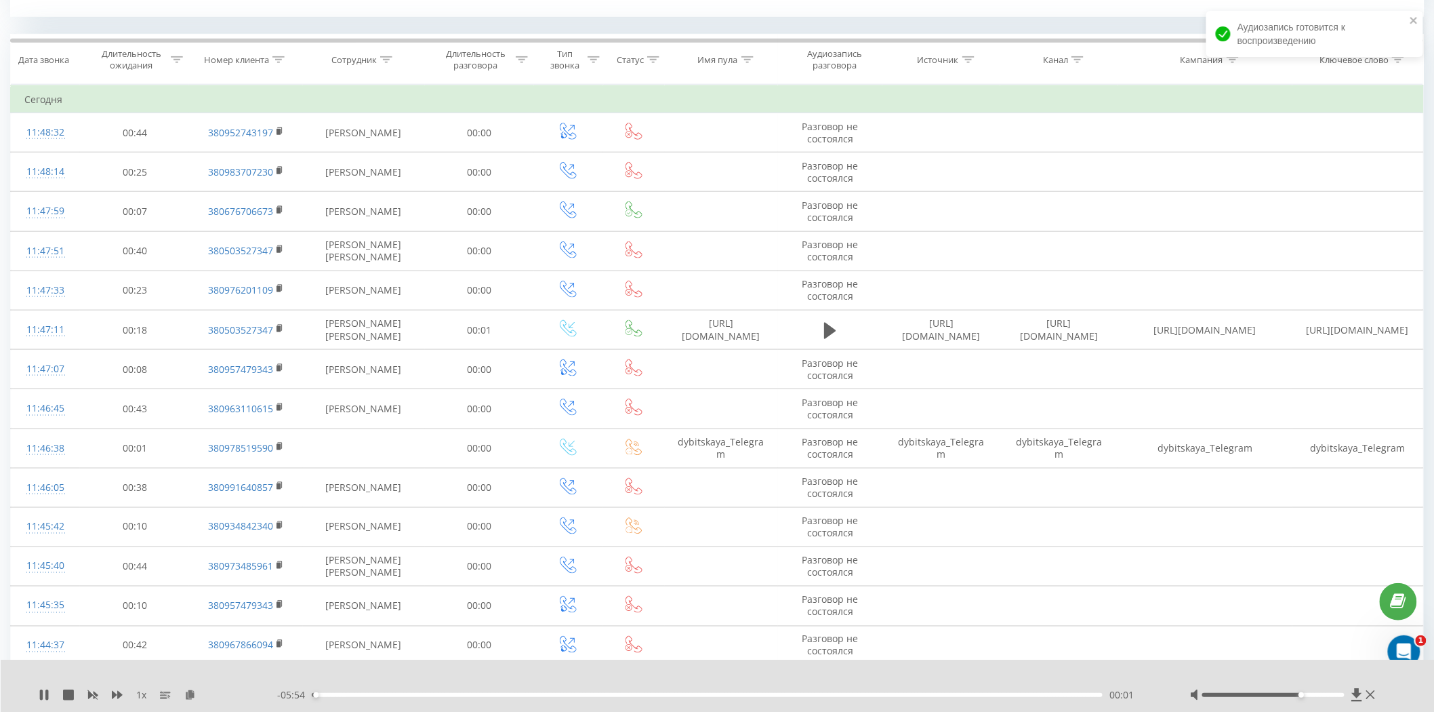
drag, startPoint x: 1288, startPoint y: 695, endPoint x: 1307, endPoint y: 695, distance: 19.0
click at [1307, 695] on div at bounding box center [1273, 695] width 142 height 4
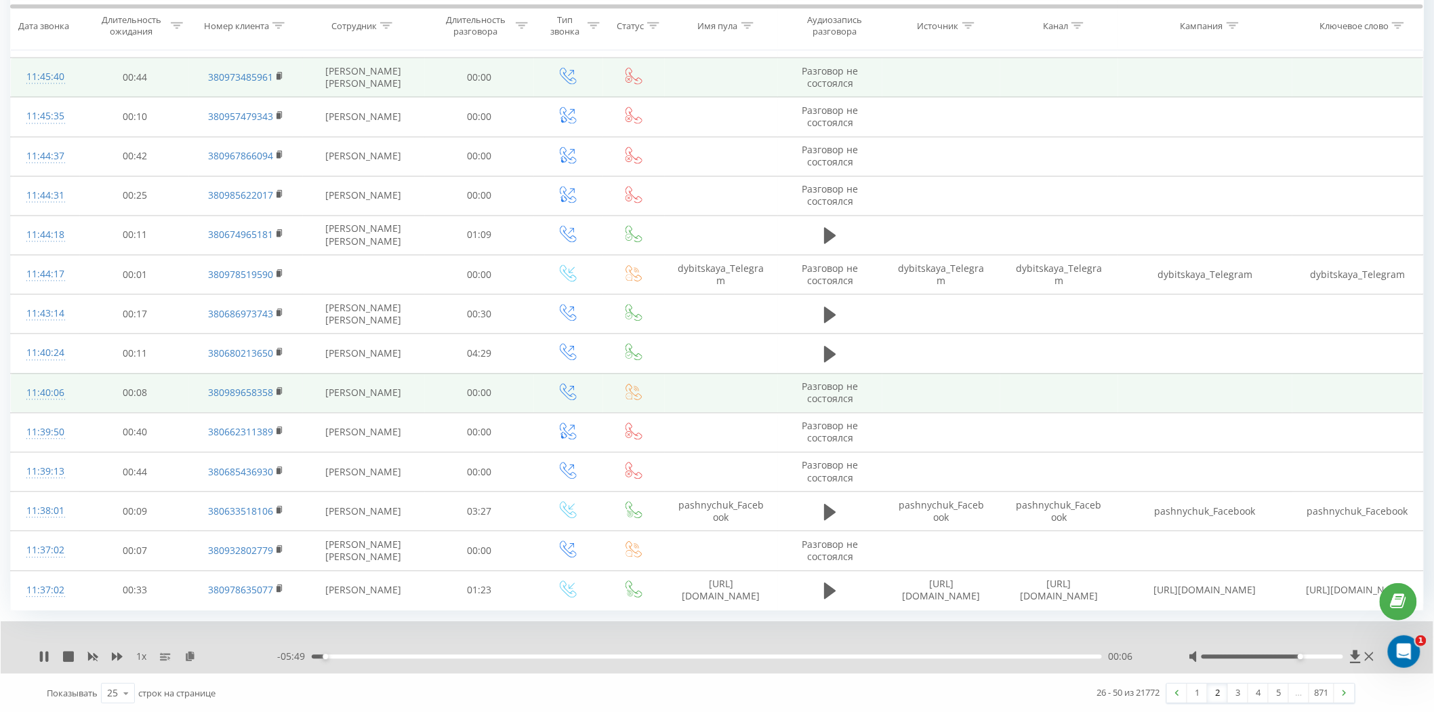
scroll to position [1042, 0]
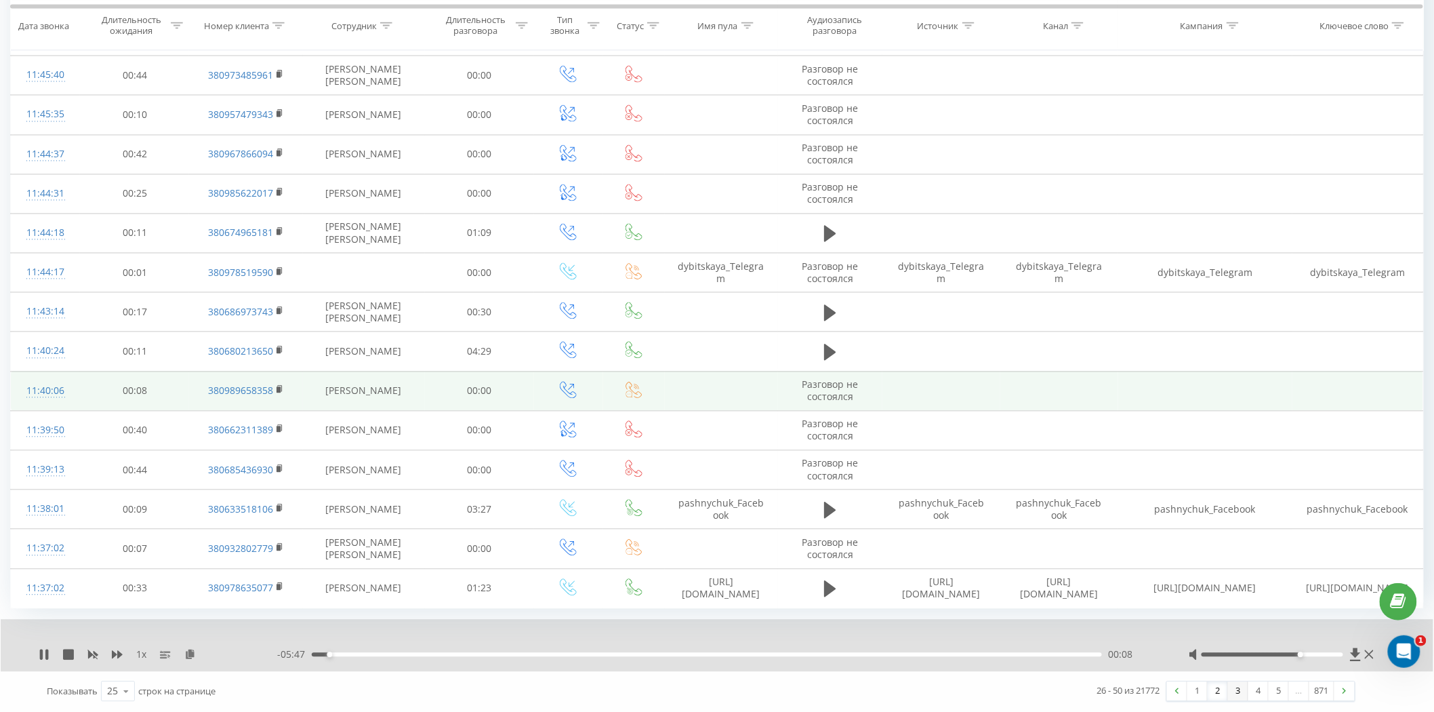
click at [1240, 689] on link "3" at bounding box center [1238, 691] width 20 height 19
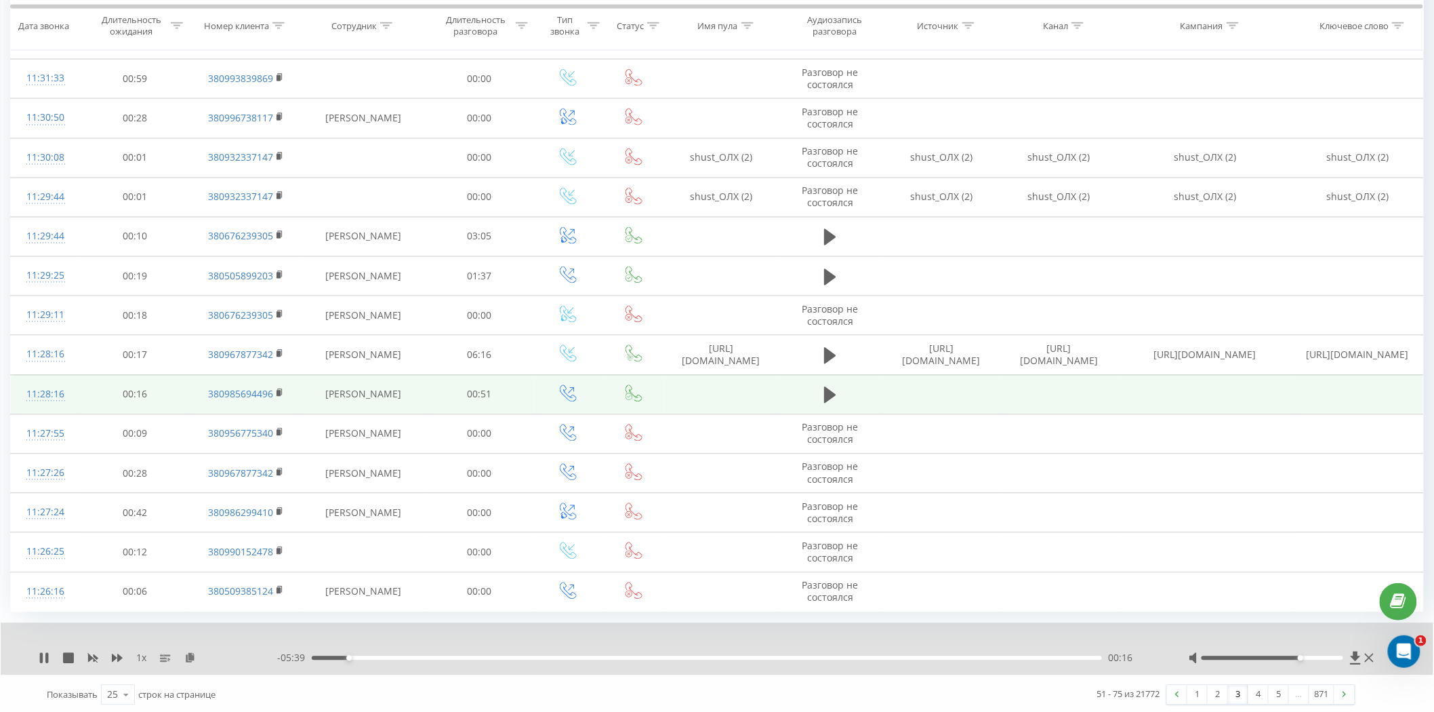
scroll to position [1042, 0]
click at [1259, 696] on link "4" at bounding box center [1259, 691] width 20 height 19
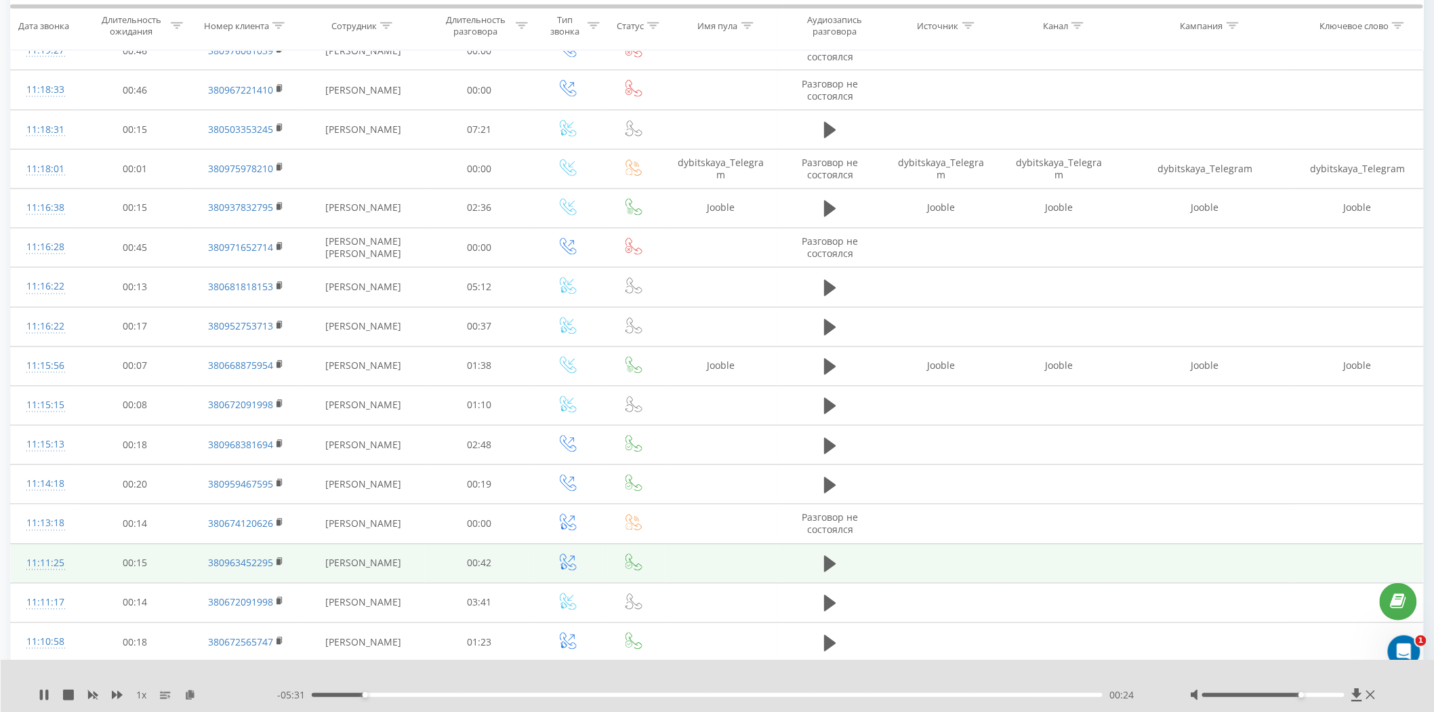
scroll to position [927, 0]
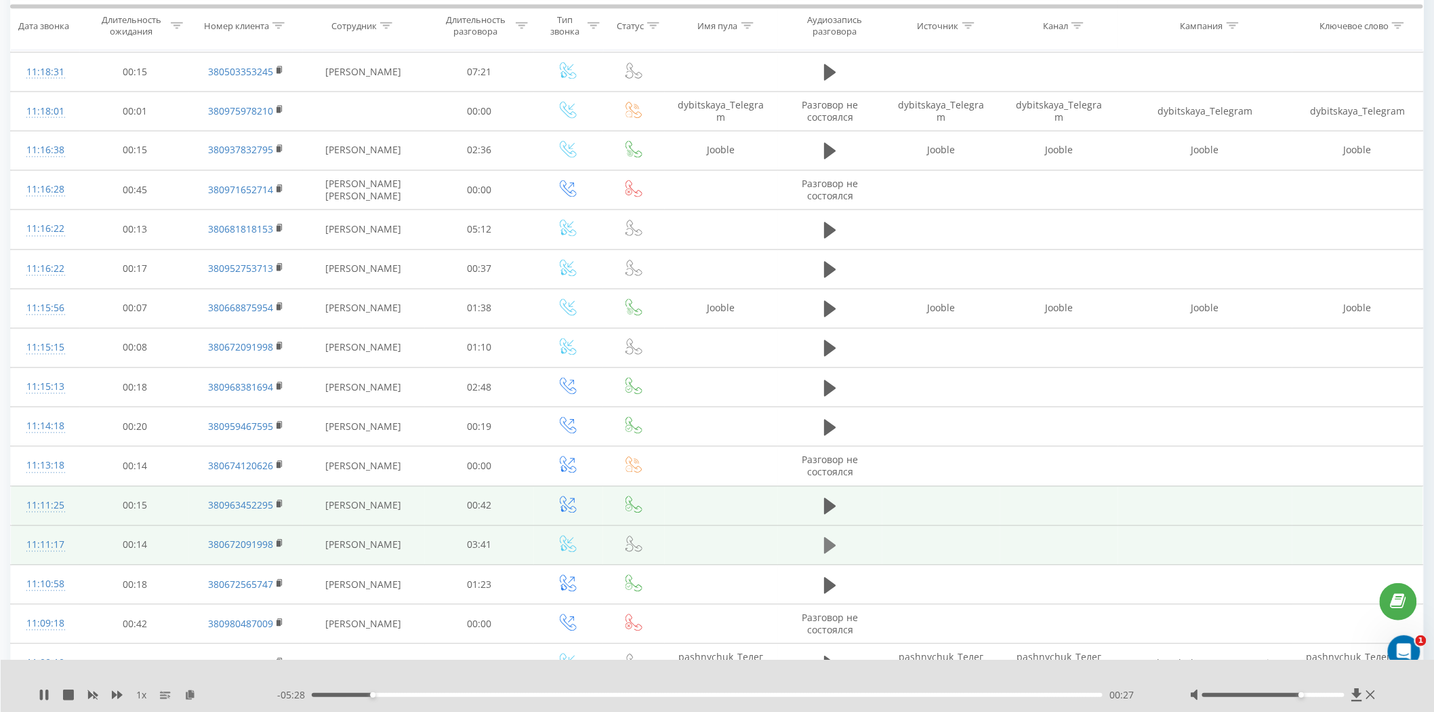
click at [823, 548] on button at bounding box center [830, 545] width 20 height 20
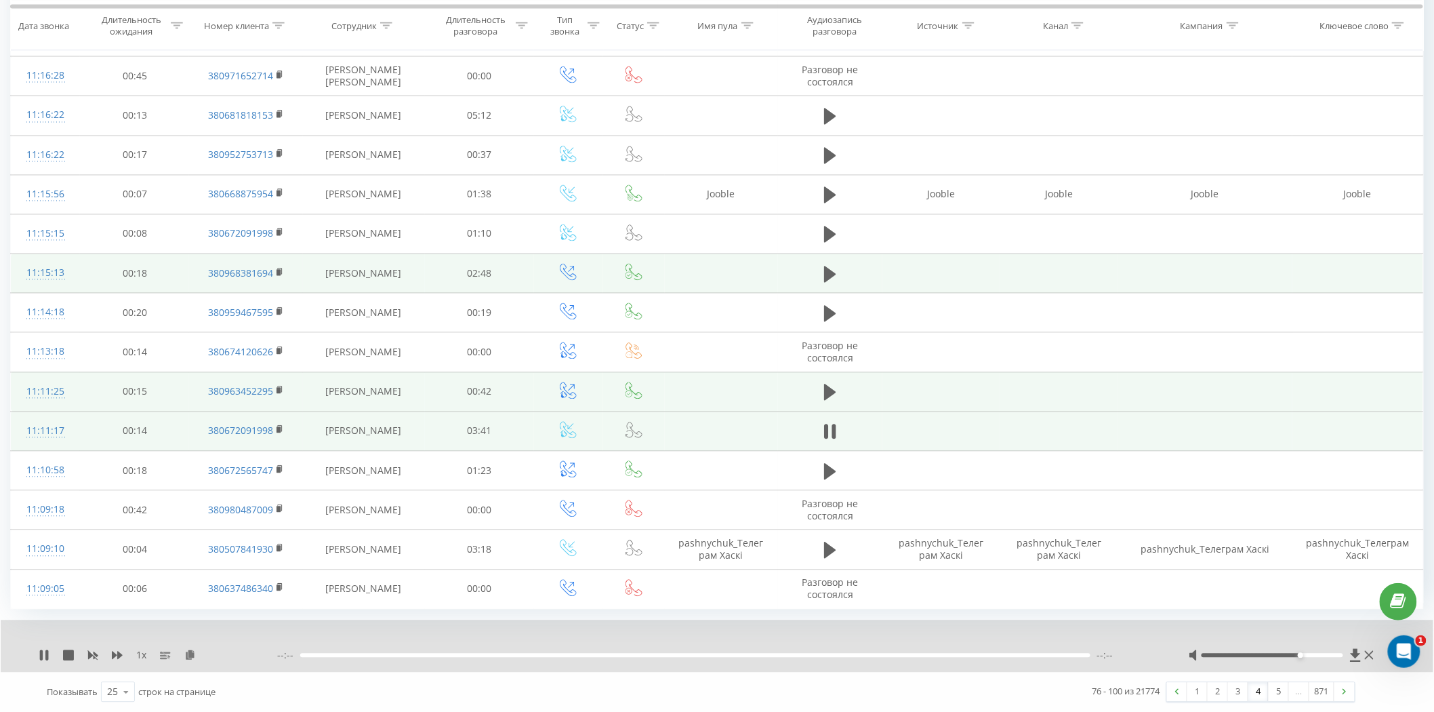
scroll to position [1042, 0]
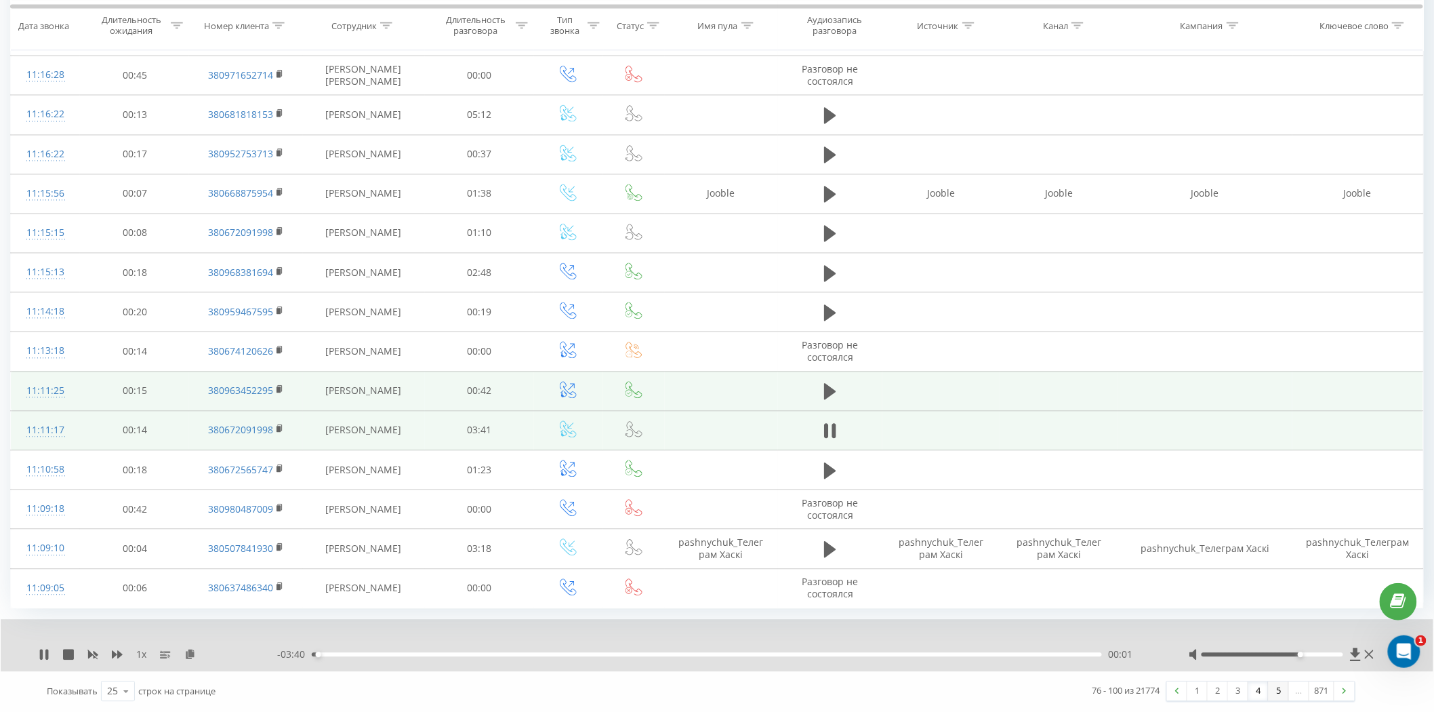
click at [1284, 693] on link "5" at bounding box center [1279, 691] width 20 height 19
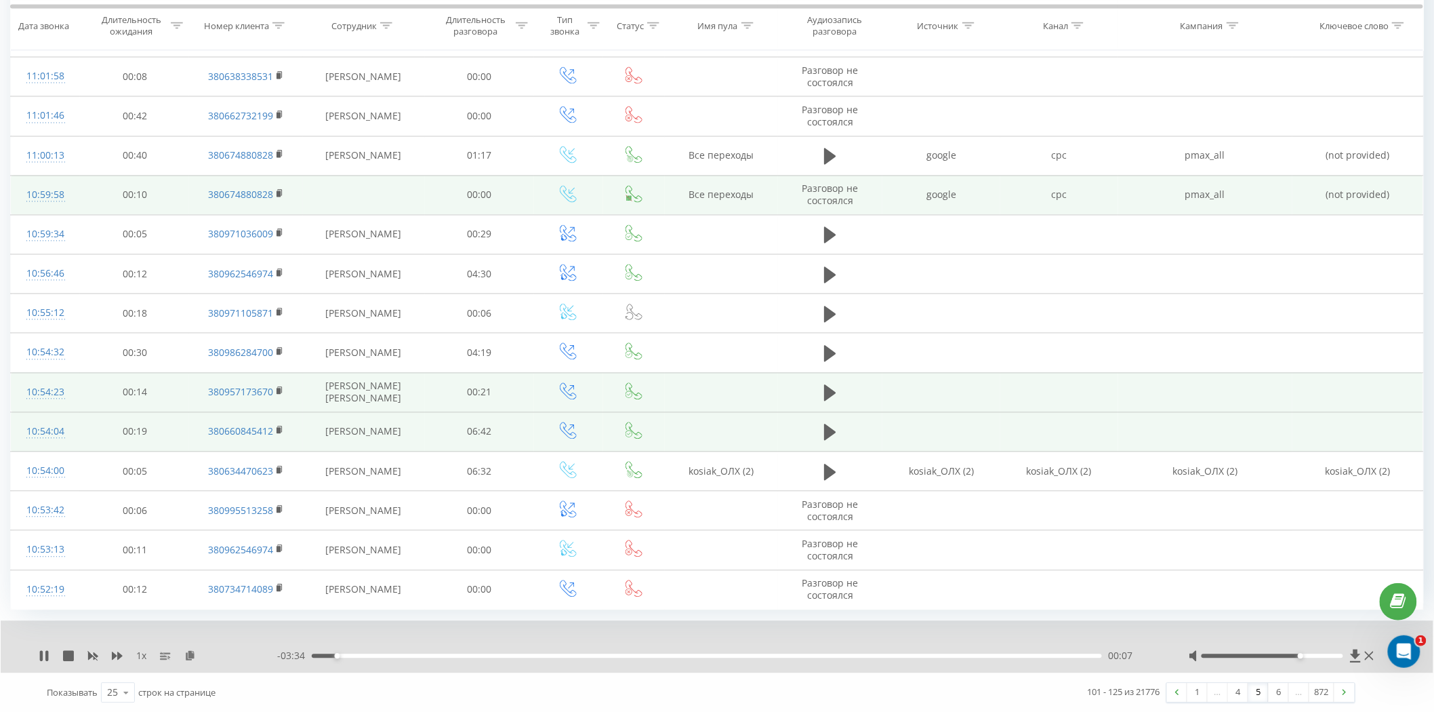
scroll to position [1042, 0]
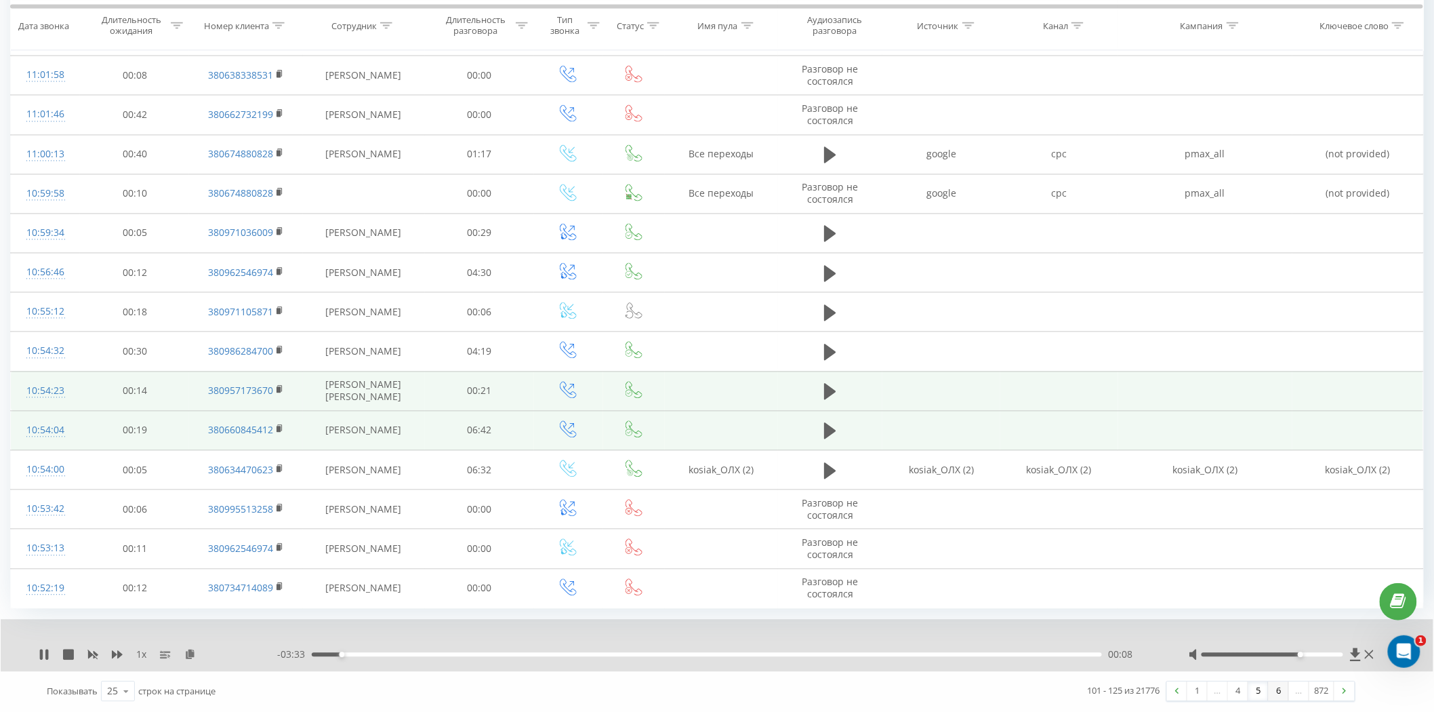
click at [1275, 693] on link "6" at bounding box center [1279, 691] width 20 height 19
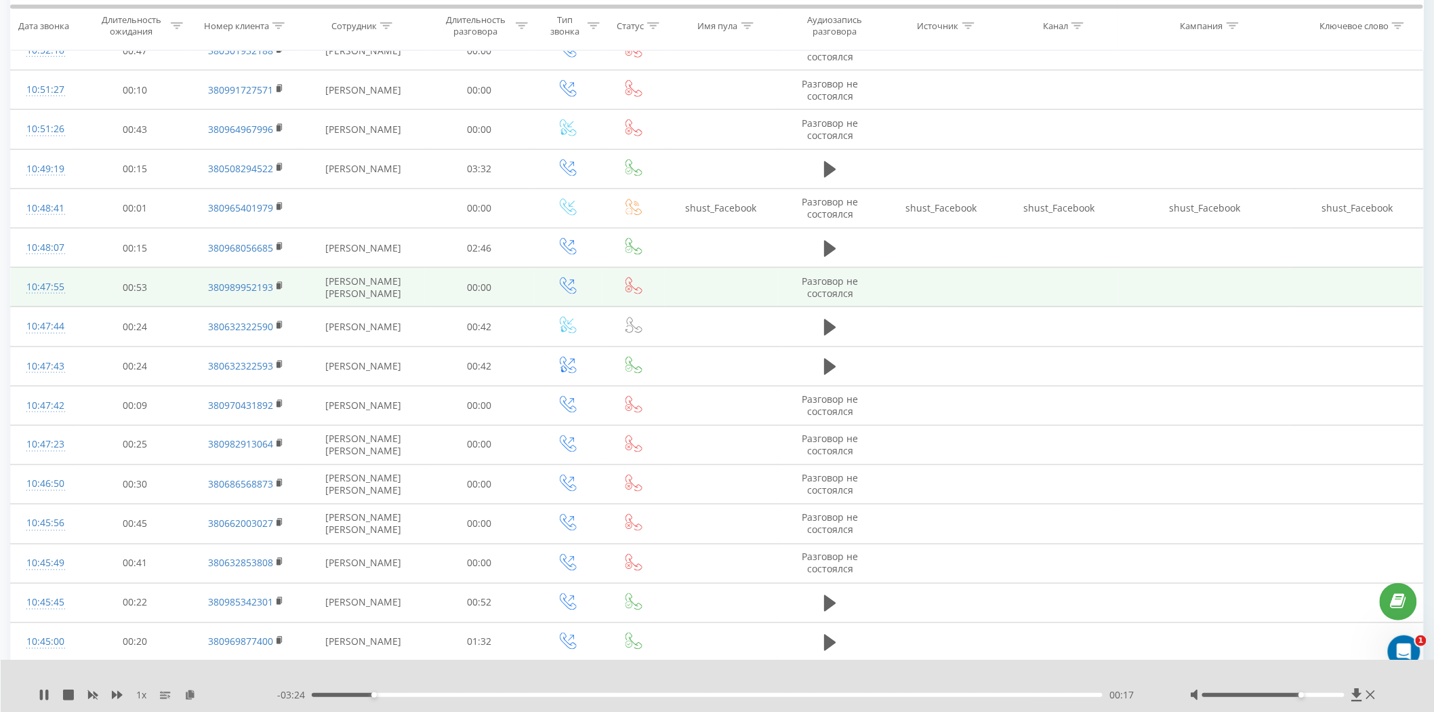
scroll to position [613, 0]
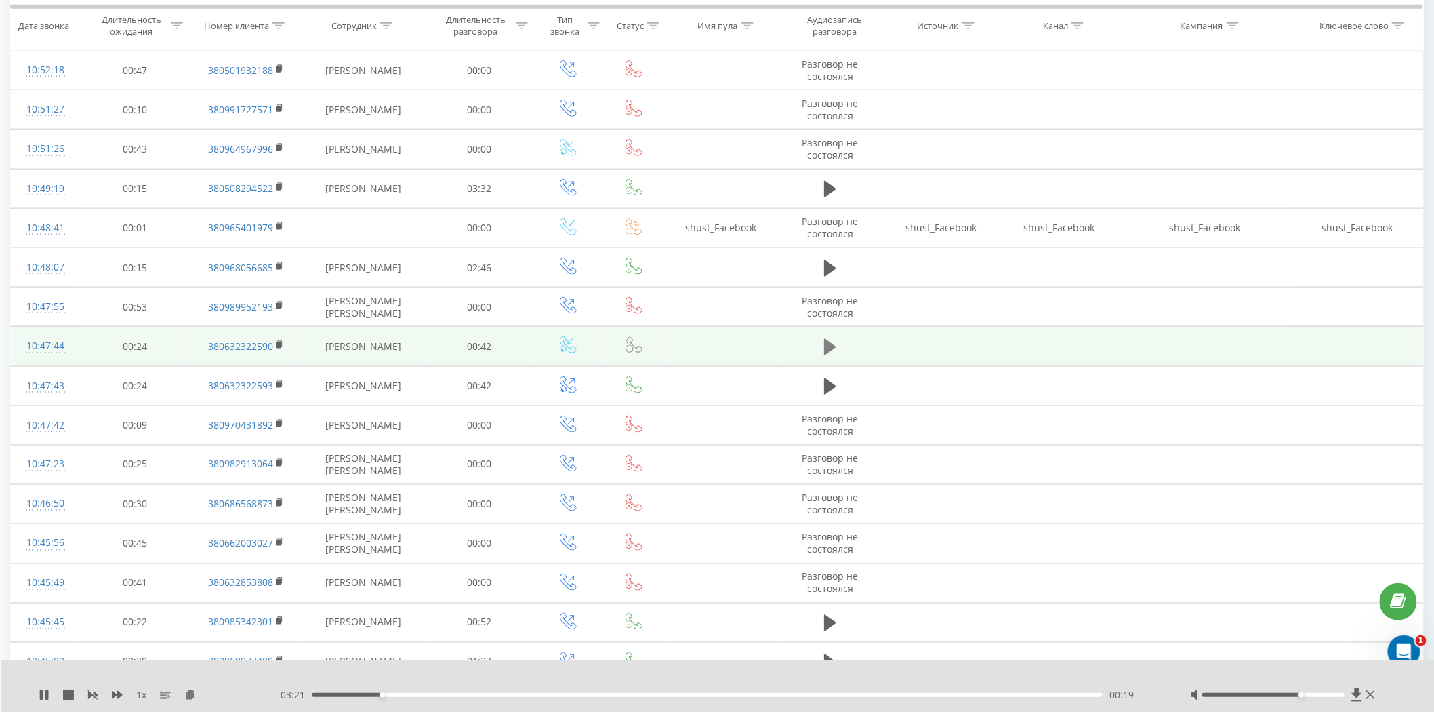
click at [832, 343] on icon at bounding box center [830, 347] width 12 height 16
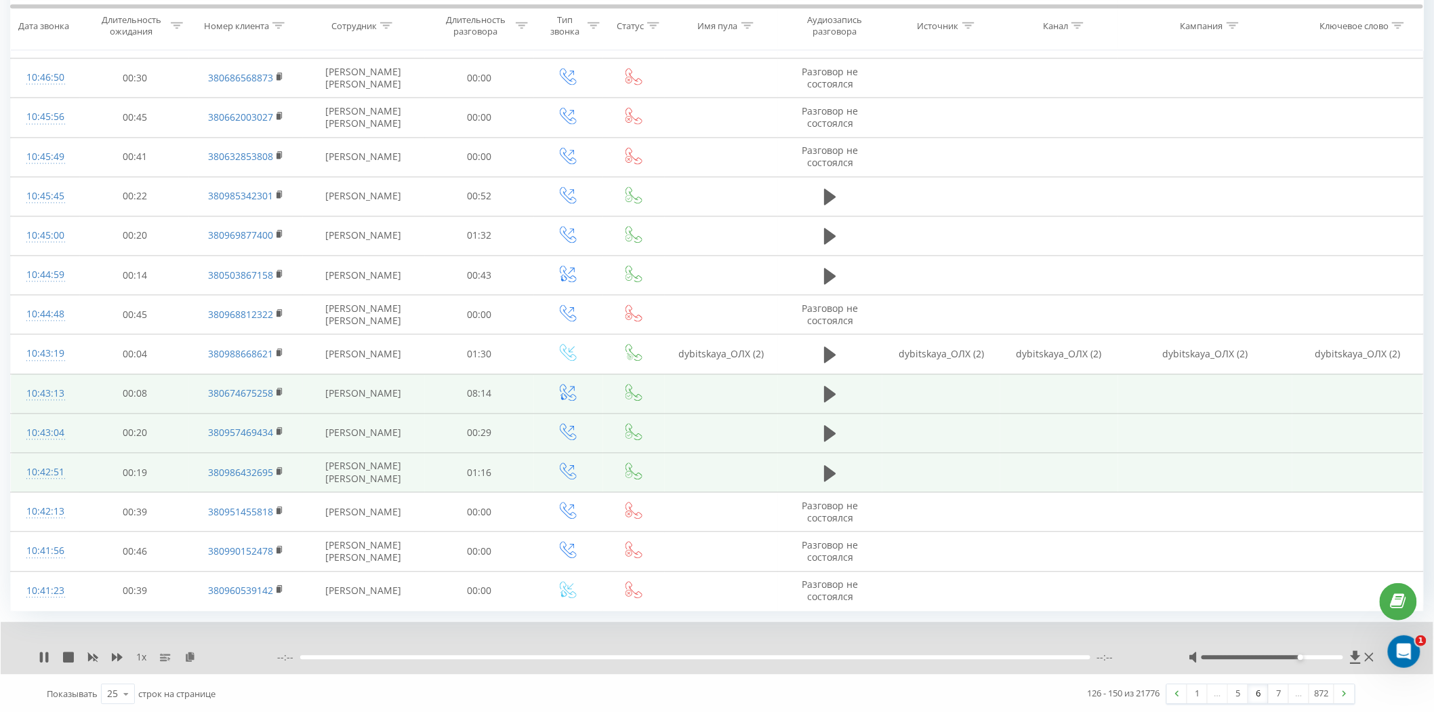
scroll to position [1042, 0]
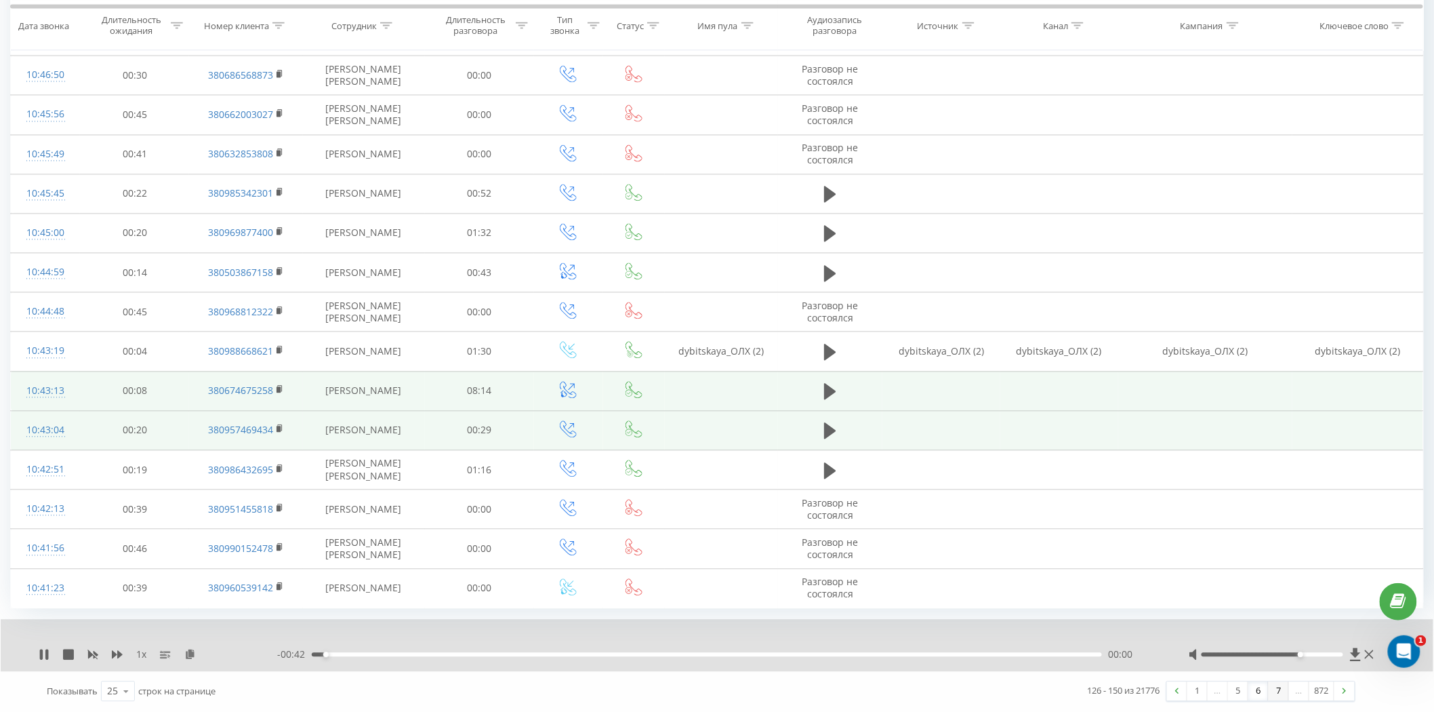
click at [1271, 692] on link "7" at bounding box center [1279, 691] width 20 height 19
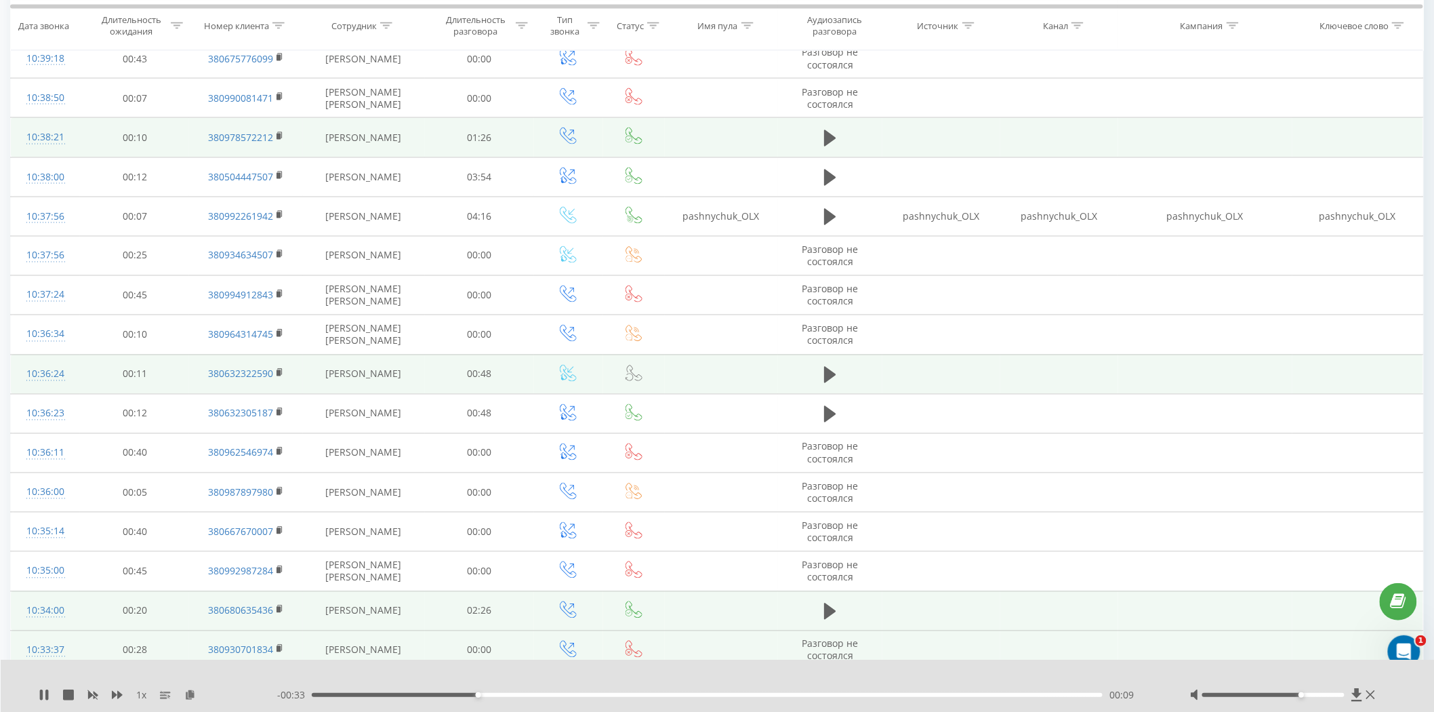
scroll to position [817, 0]
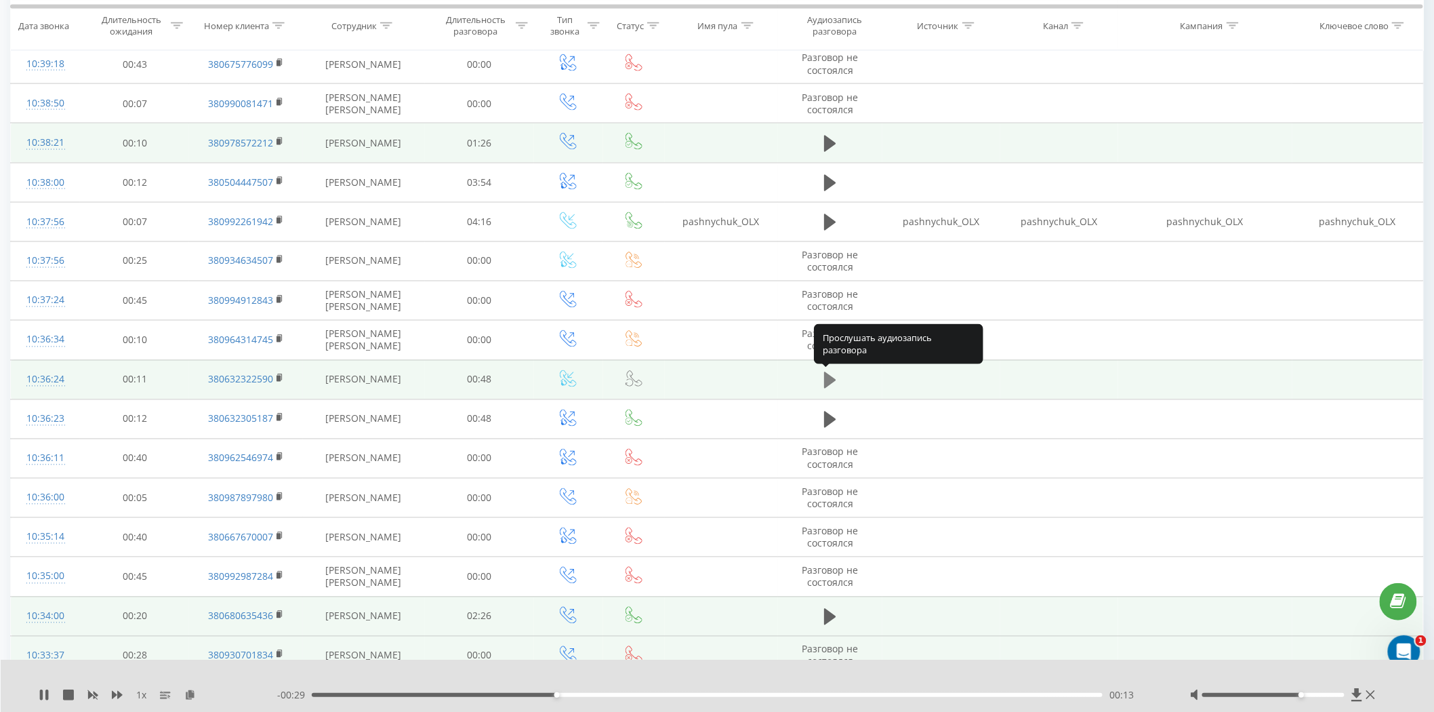
click at [830, 377] on icon at bounding box center [830, 380] width 12 height 16
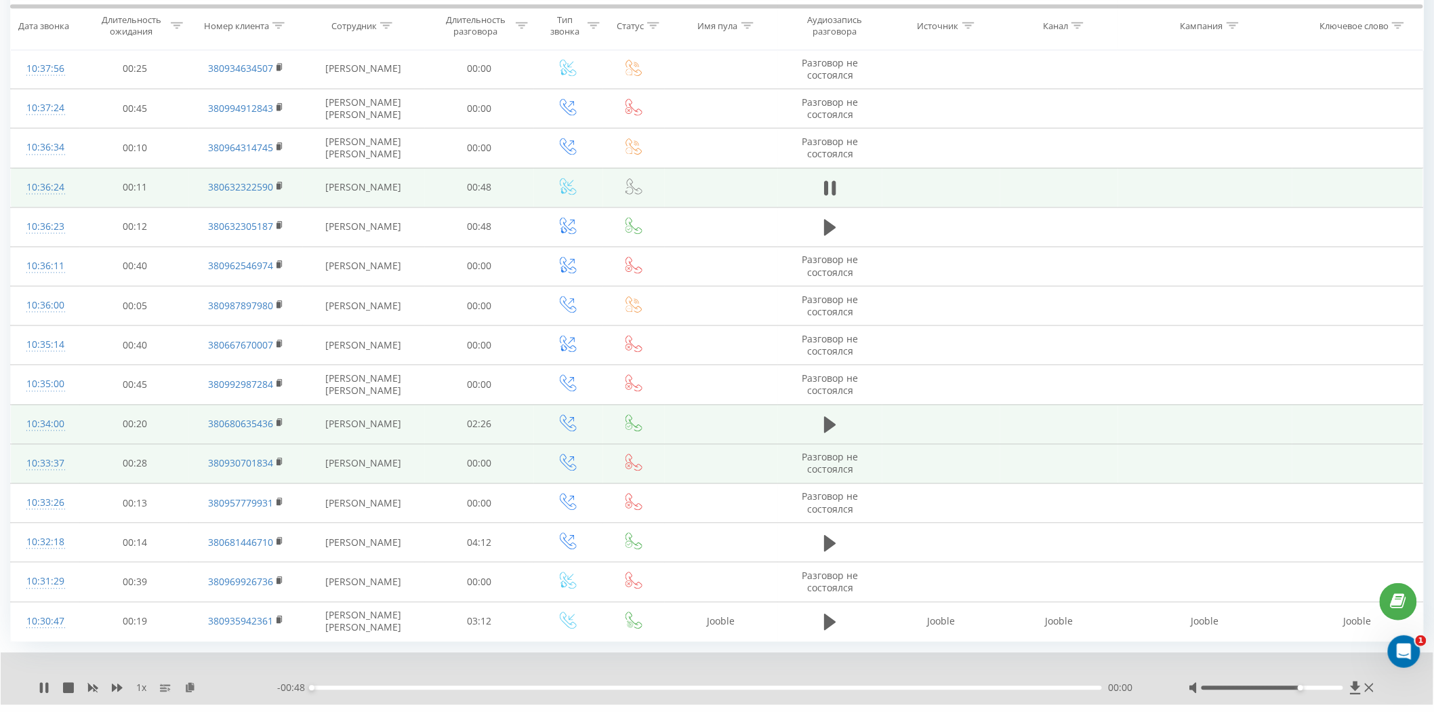
scroll to position [1042, 0]
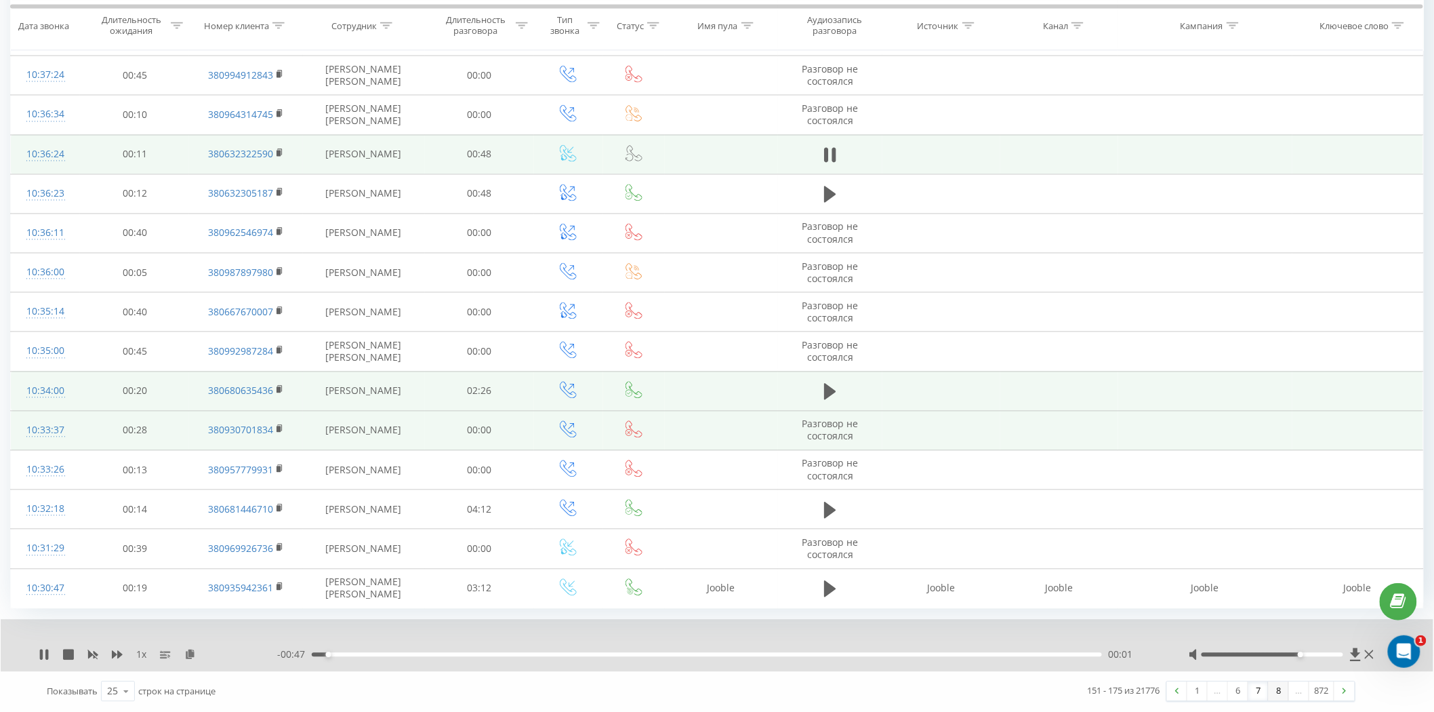
click at [1282, 691] on link "8" at bounding box center [1279, 691] width 20 height 19
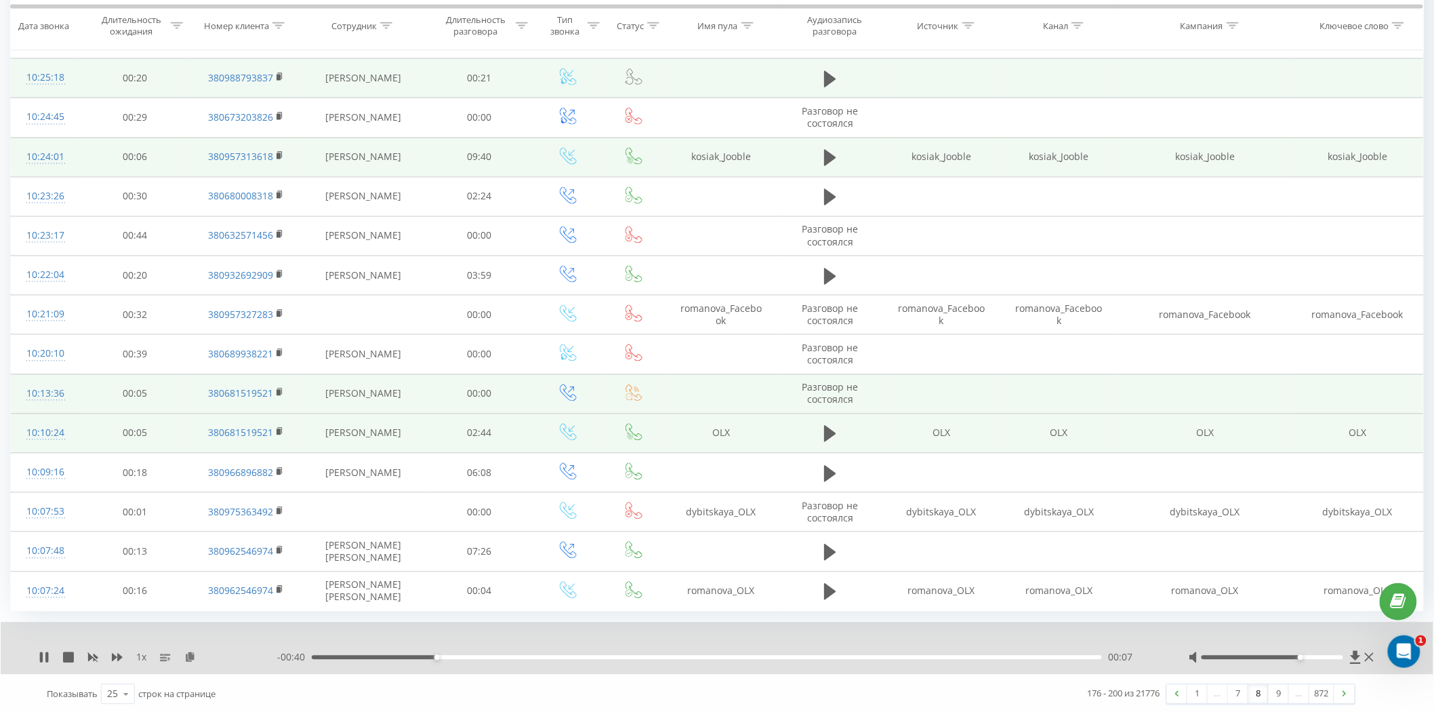
scroll to position [1042, 0]
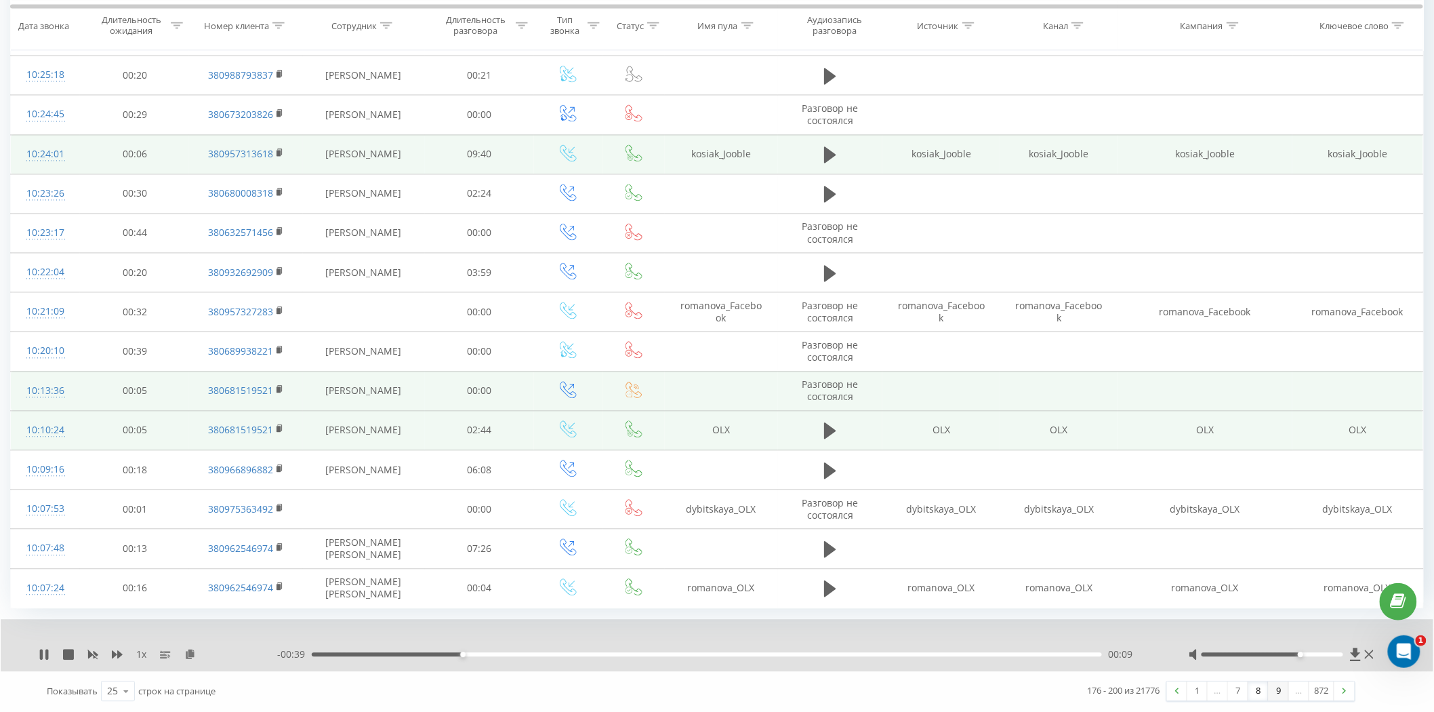
click at [1278, 691] on link "9" at bounding box center [1279, 691] width 20 height 19
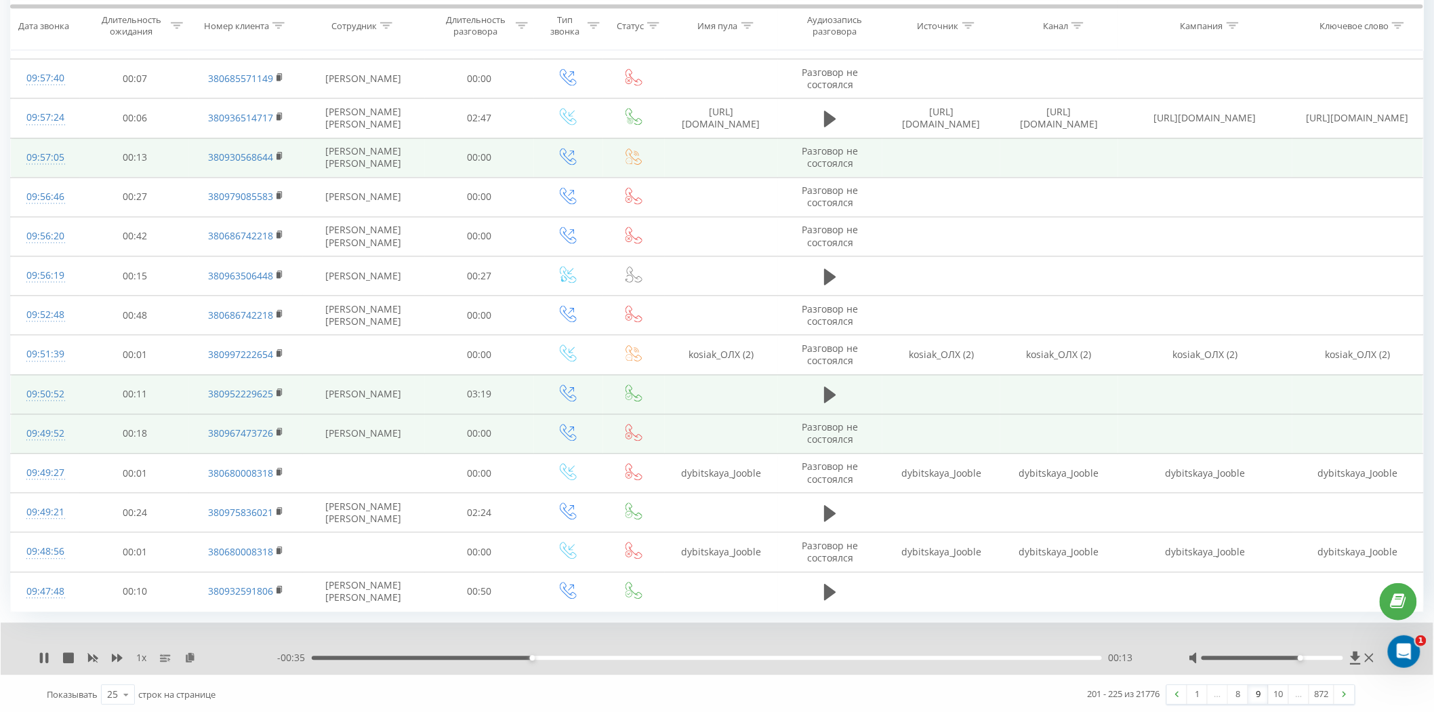
scroll to position [1042, 0]
click at [1283, 694] on link "10" at bounding box center [1279, 691] width 20 height 19
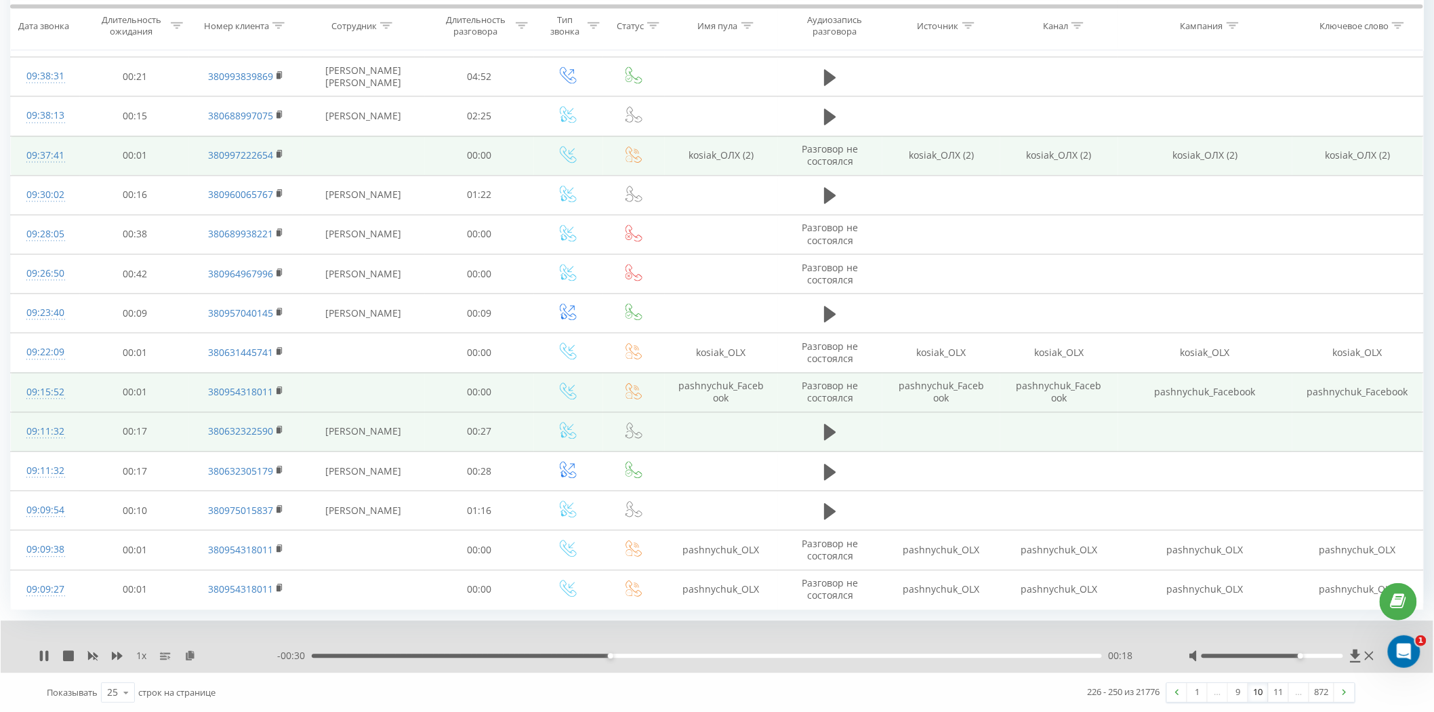
scroll to position [1042, 0]
click at [1278, 686] on link "11" at bounding box center [1279, 691] width 20 height 19
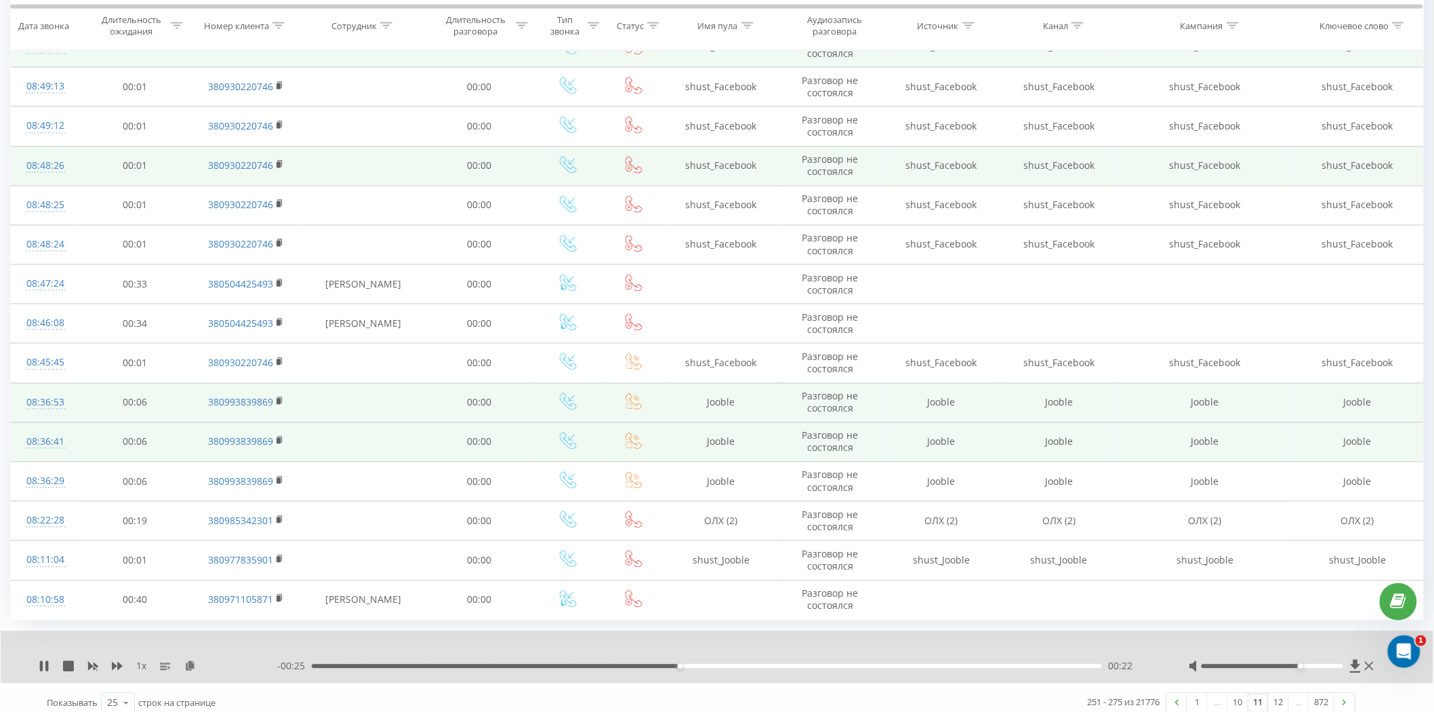
scroll to position [1042, 0]
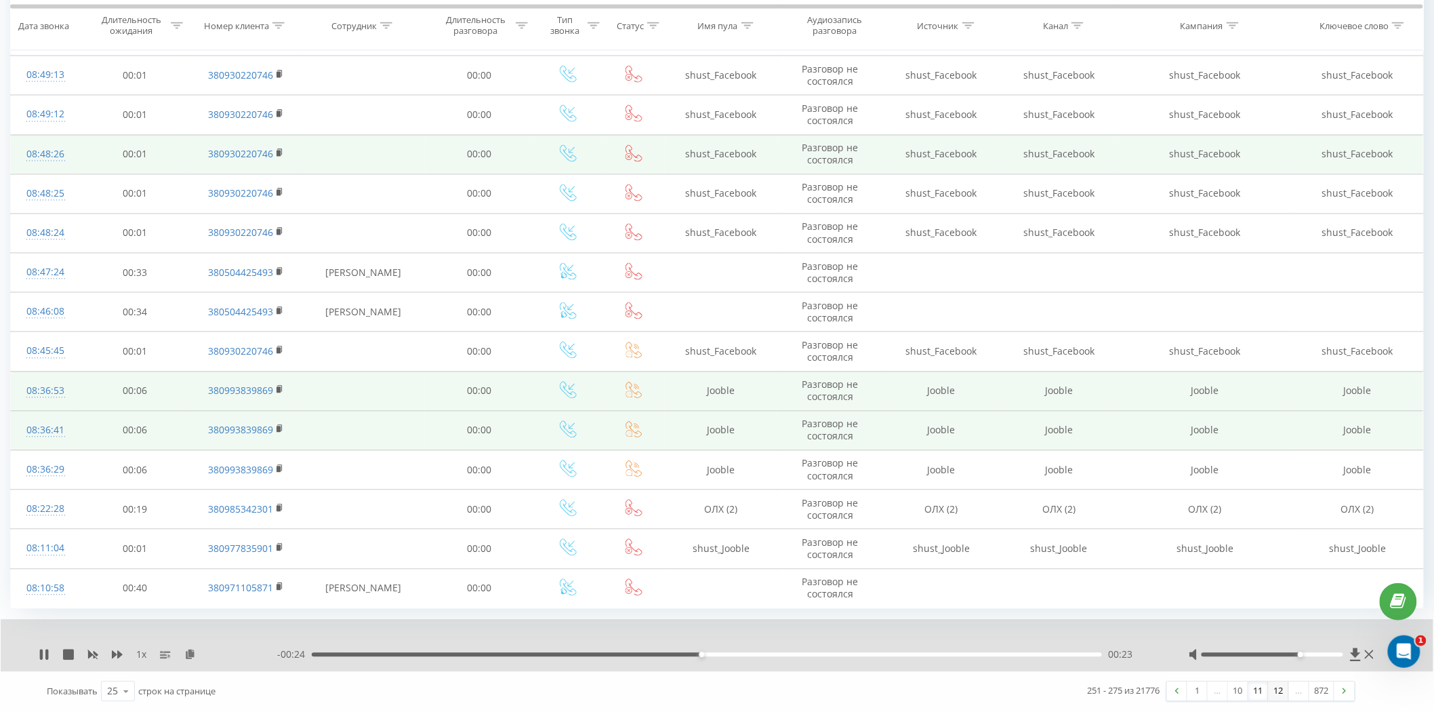
click at [1282, 694] on link "12" at bounding box center [1279, 691] width 20 height 19
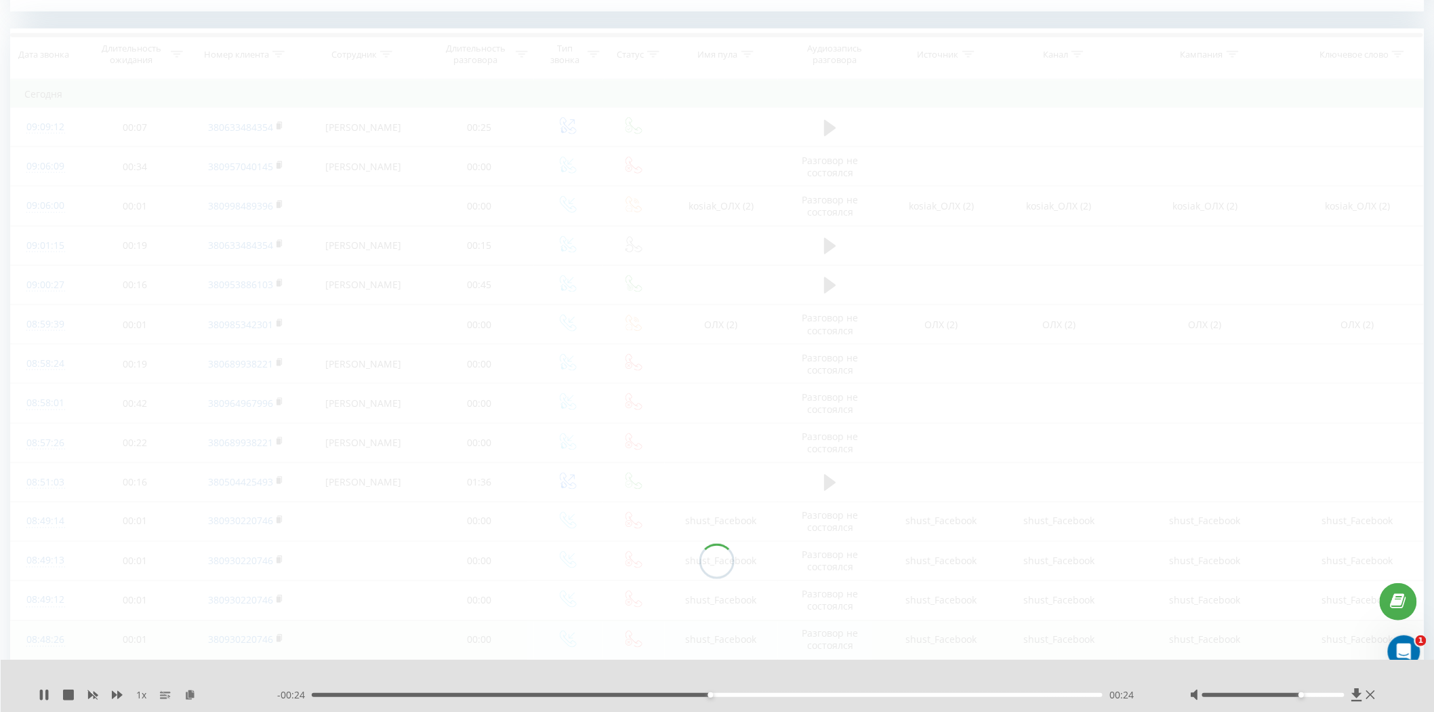
scroll to position [551, 0]
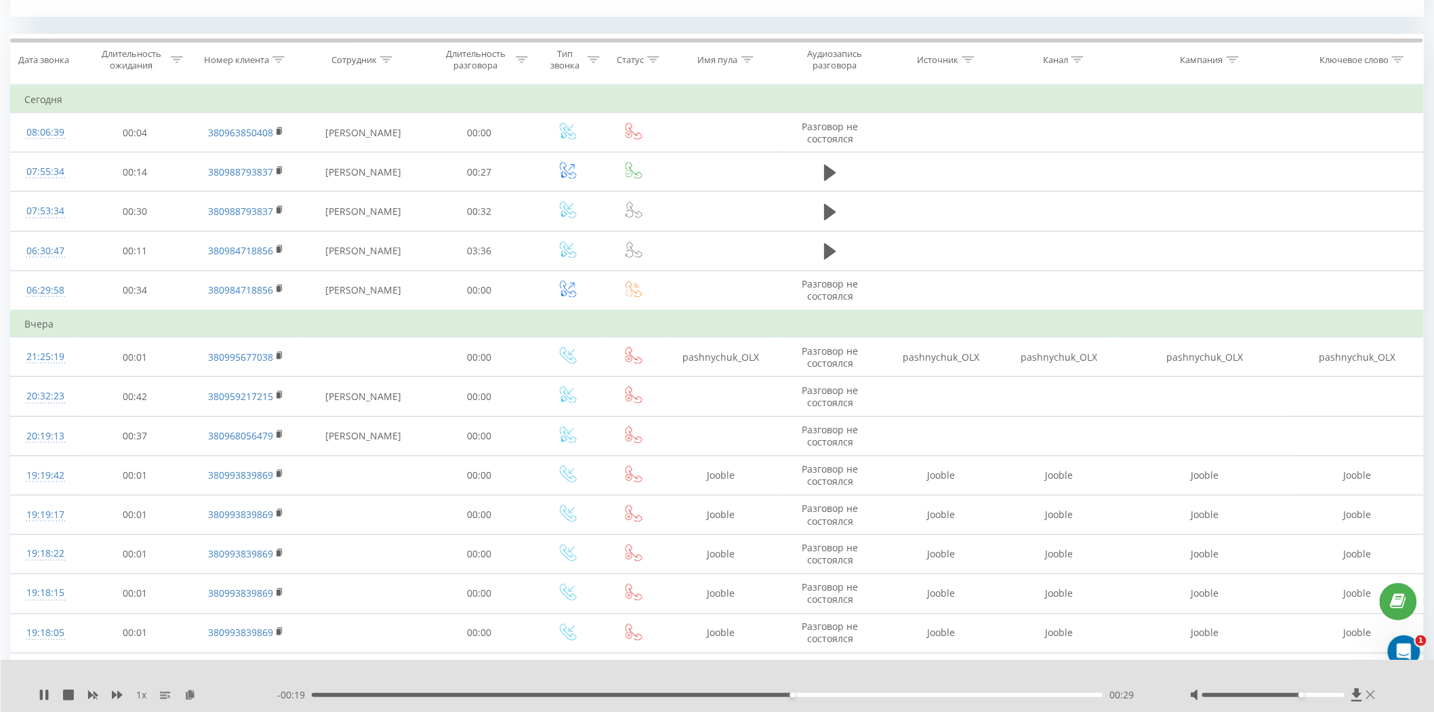
click at [1375, 697] on icon at bounding box center [1370, 694] width 9 height 11
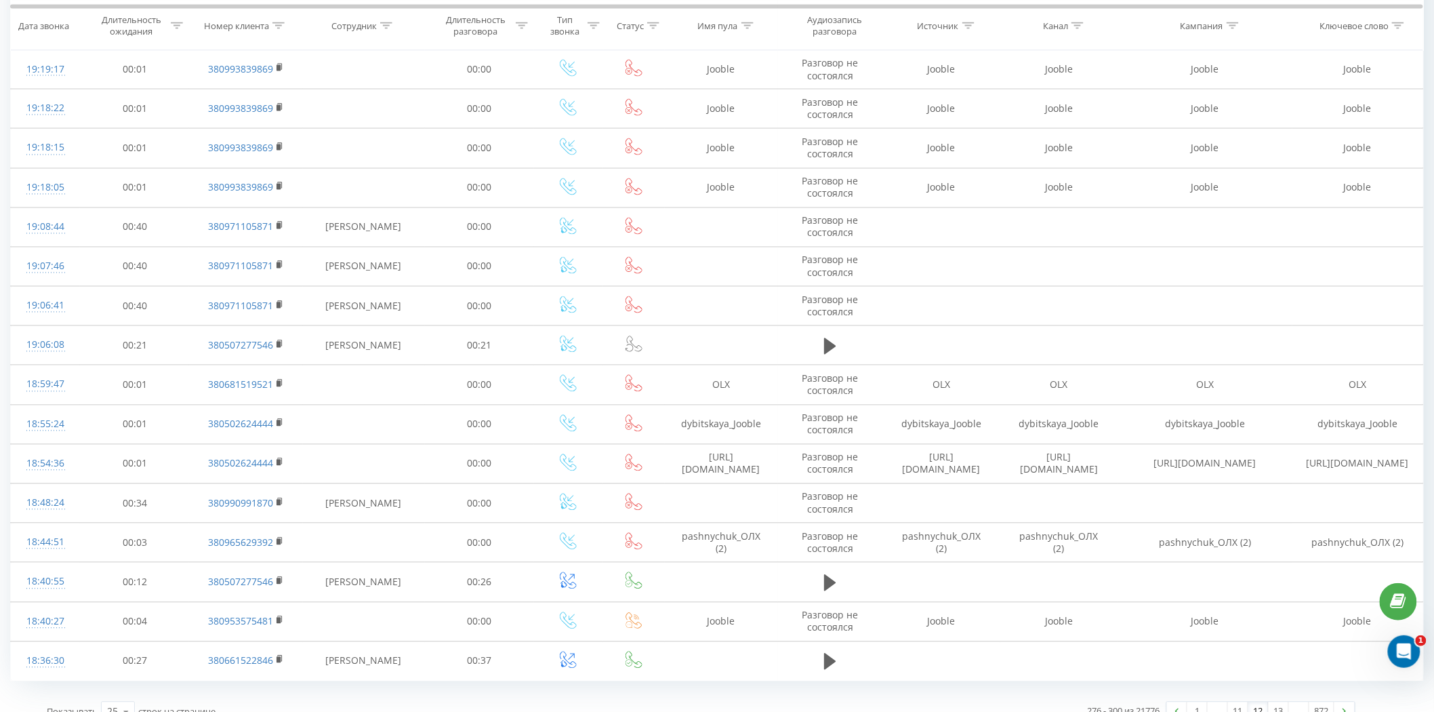
scroll to position [1017, 0]
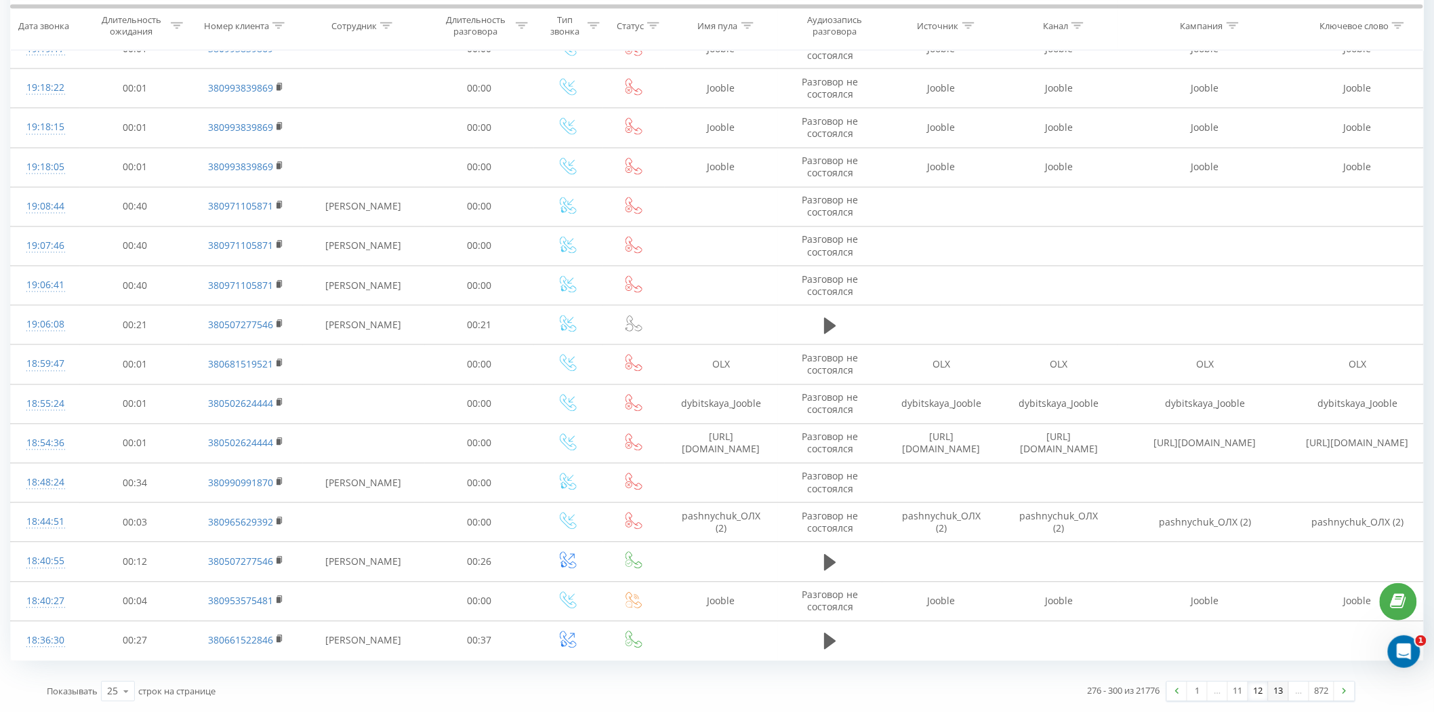
click at [1274, 698] on link "13" at bounding box center [1279, 691] width 20 height 19
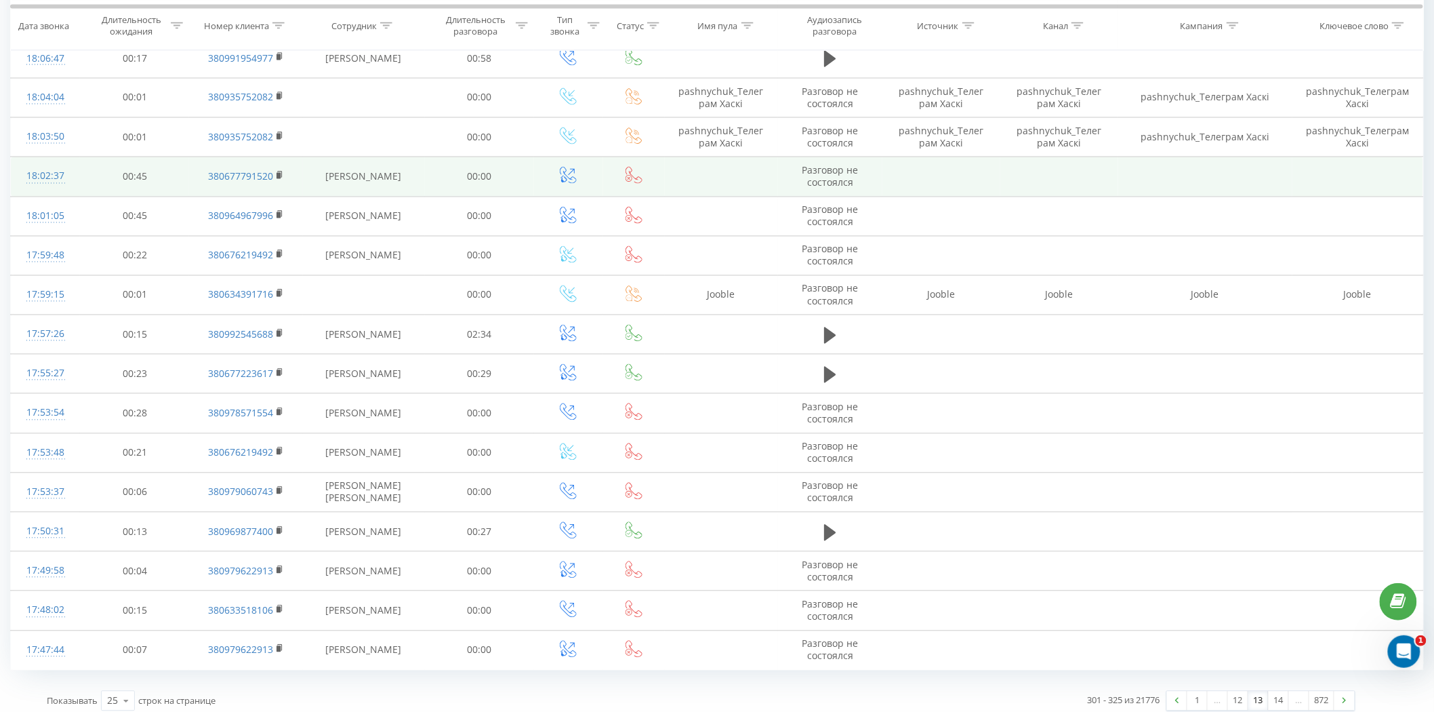
scroll to position [990, 0]
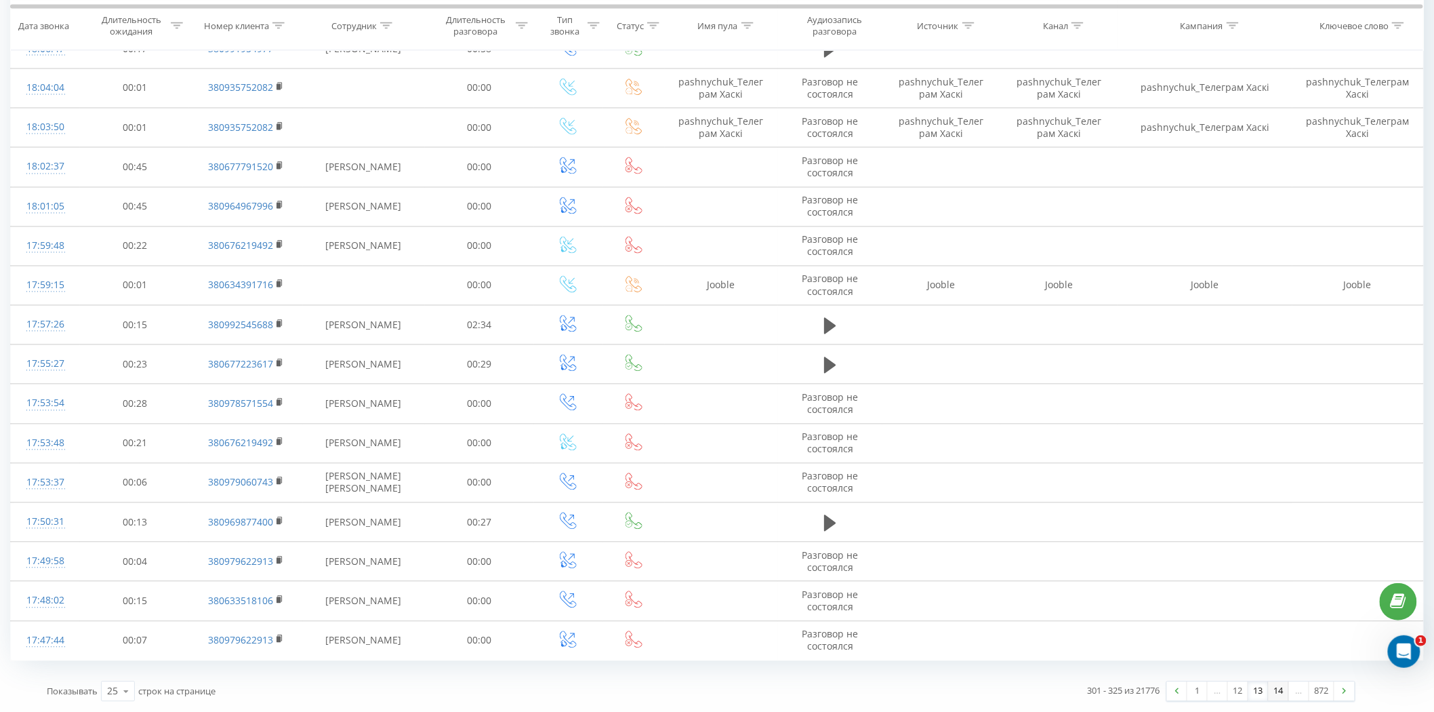
click at [1282, 698] on link "14" at bounding box center [1279, 691] width 20 height 19
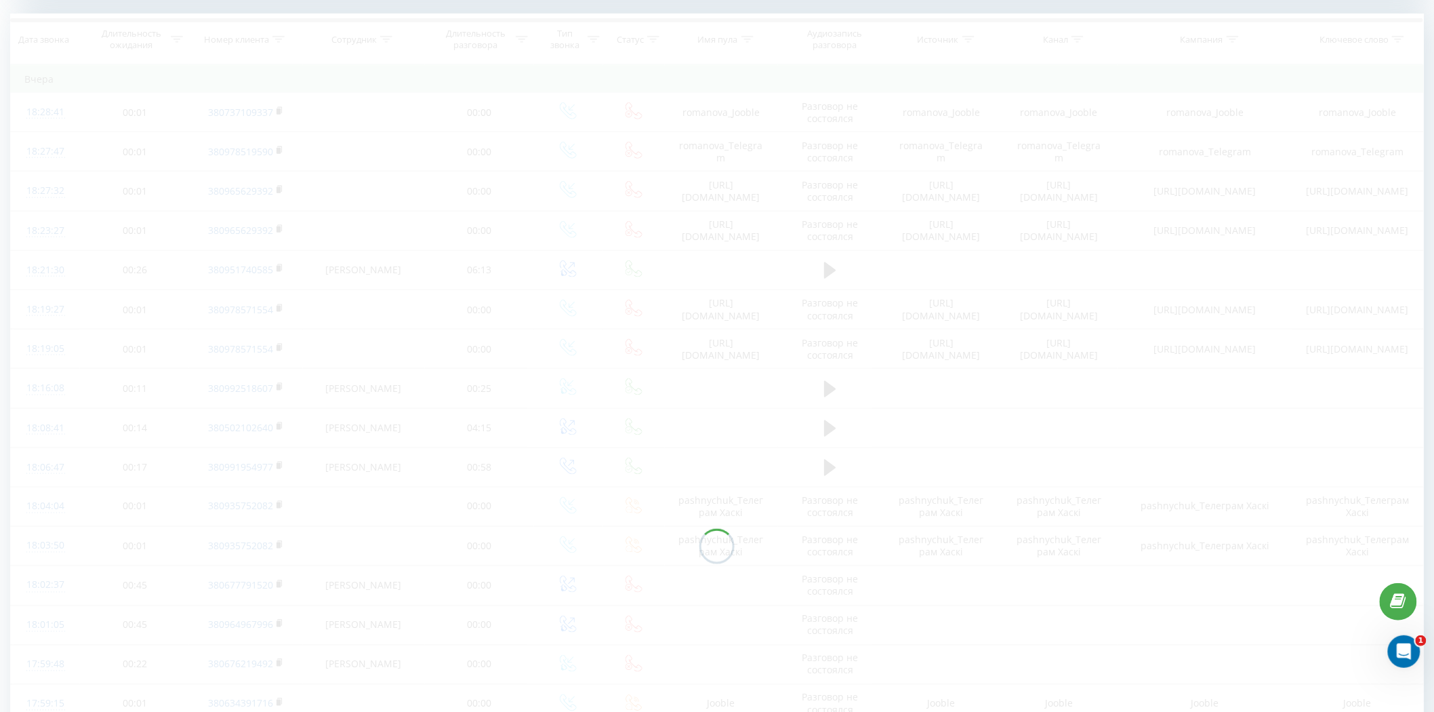
scroll to position [551, 0]
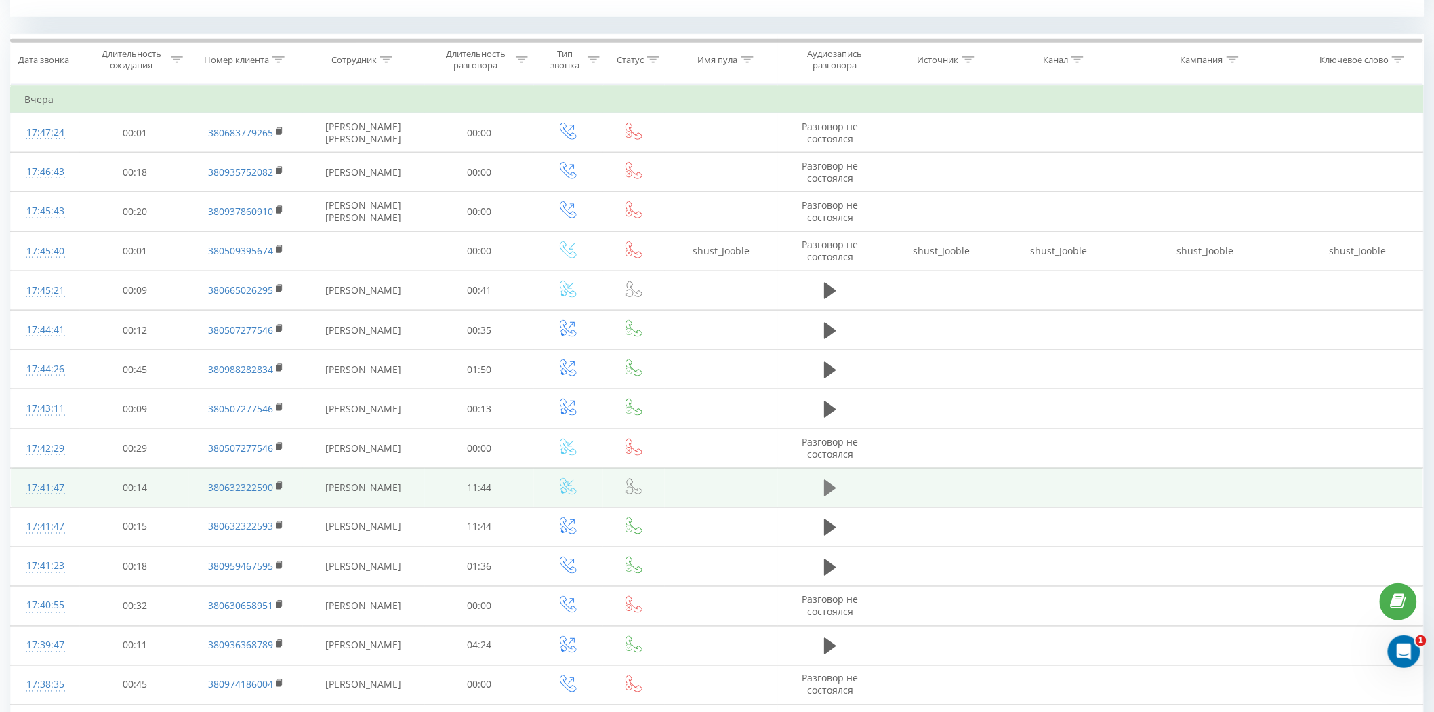
click at [836, 487] on icon at bounding box center [830, 488] width 12 height 16
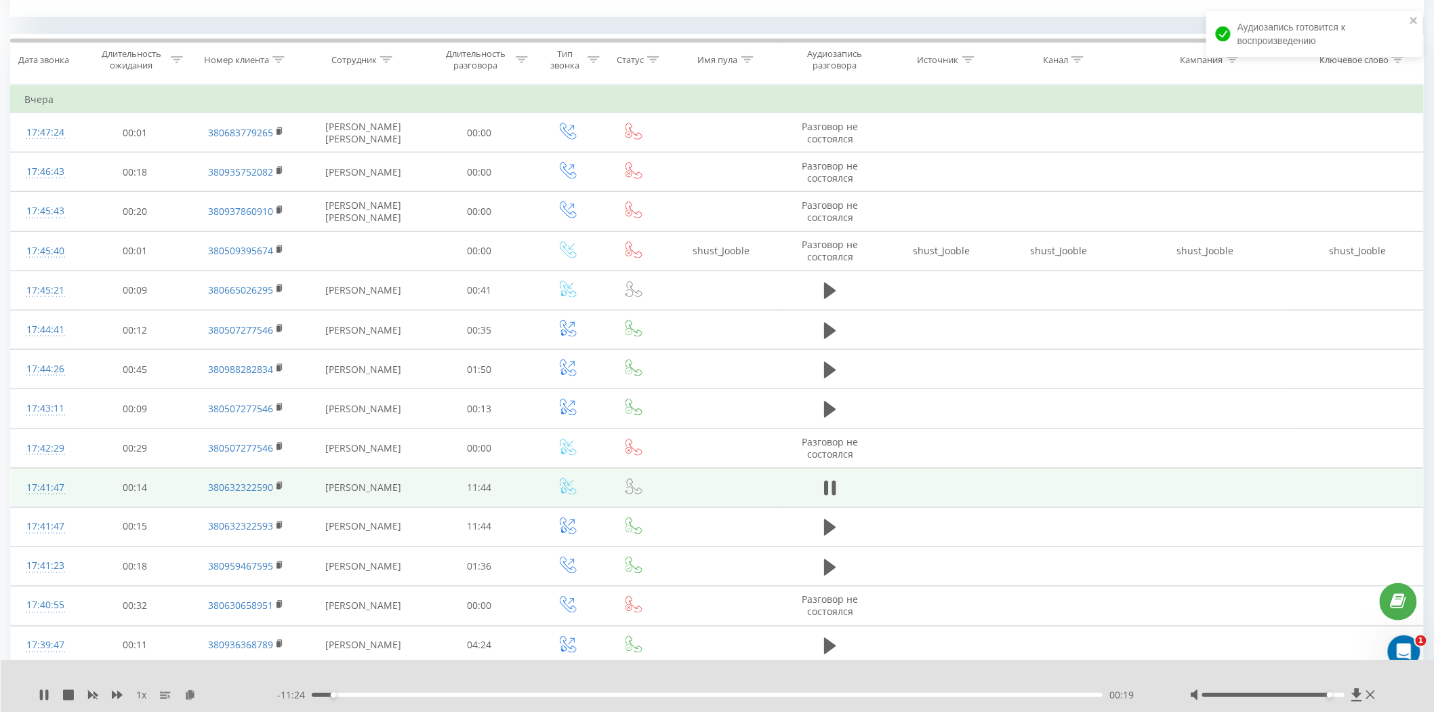
click at [1325, 694] on div at bounding box center [1273, 695] width 142 height 4
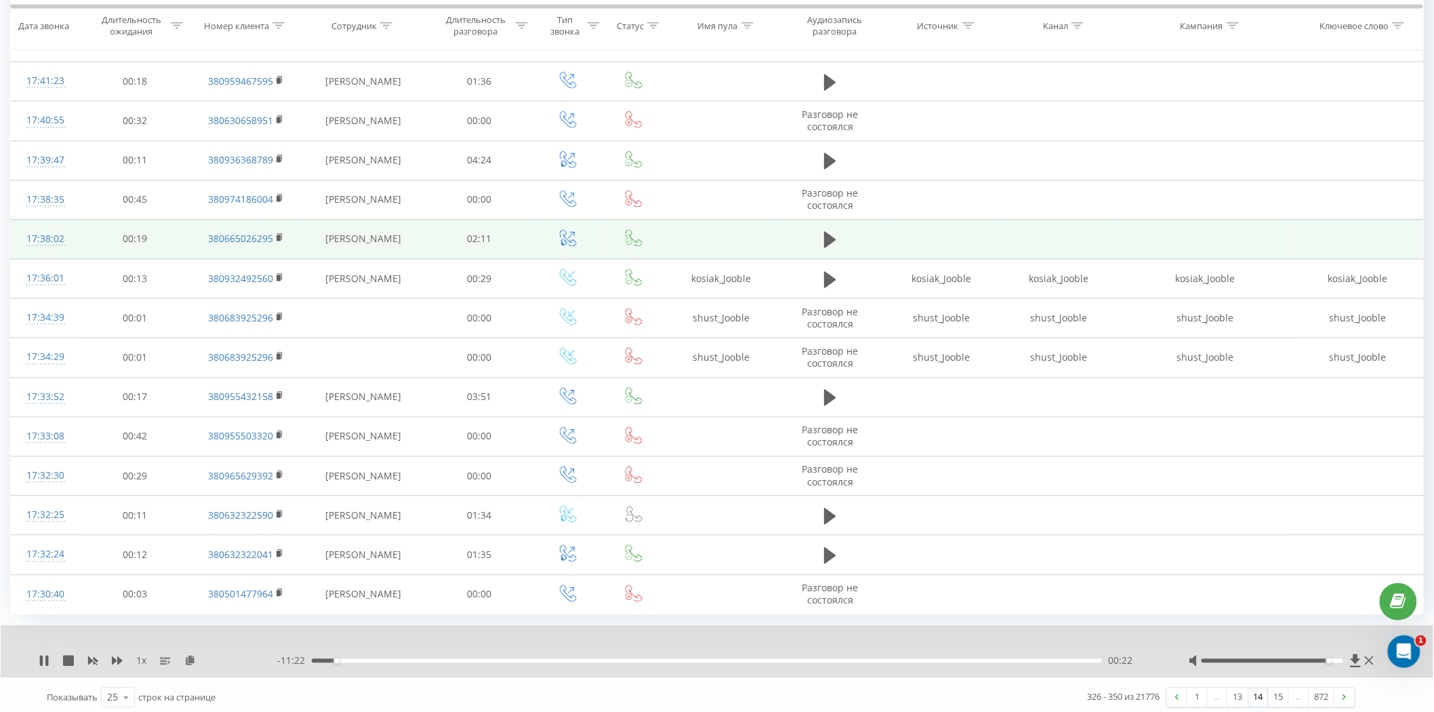
scroll to position [1042, 0]
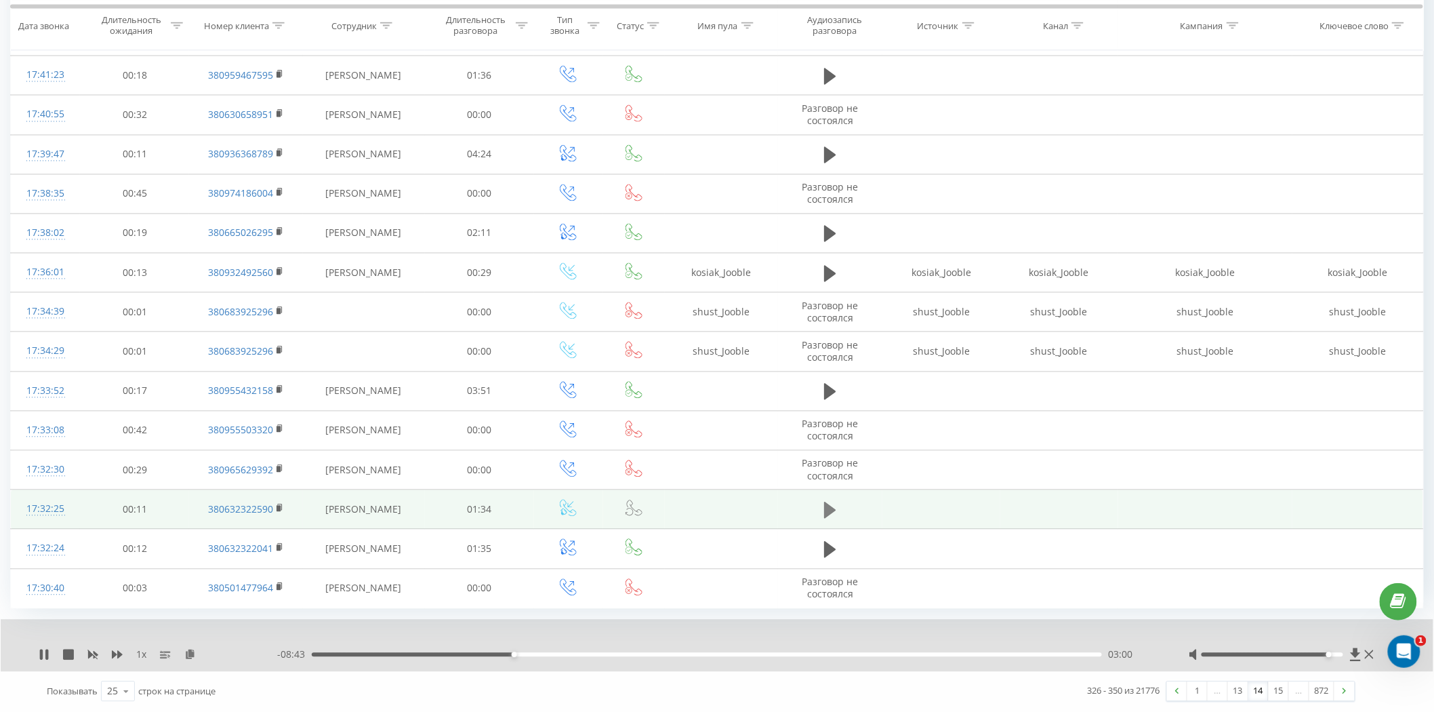
click at [834, 509] on icon at bounding box center [830, 510] width 12 height 16
click at [1285, 695] on link "15" at bounding box center [1279, 691] width 20 height 19
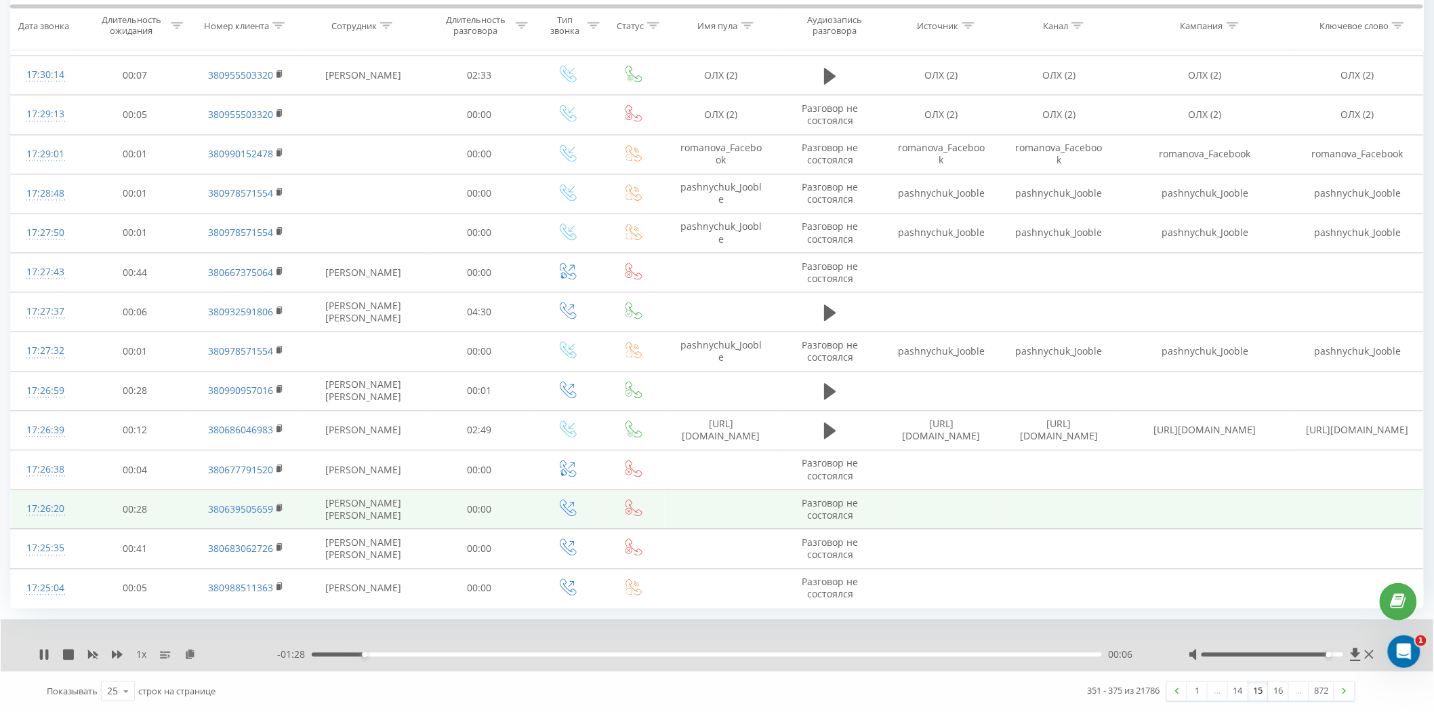
scroll to position [1042, 0]
click at [1272, 695] on link "16" at bounding box center [1279, 691] width 20 height 19
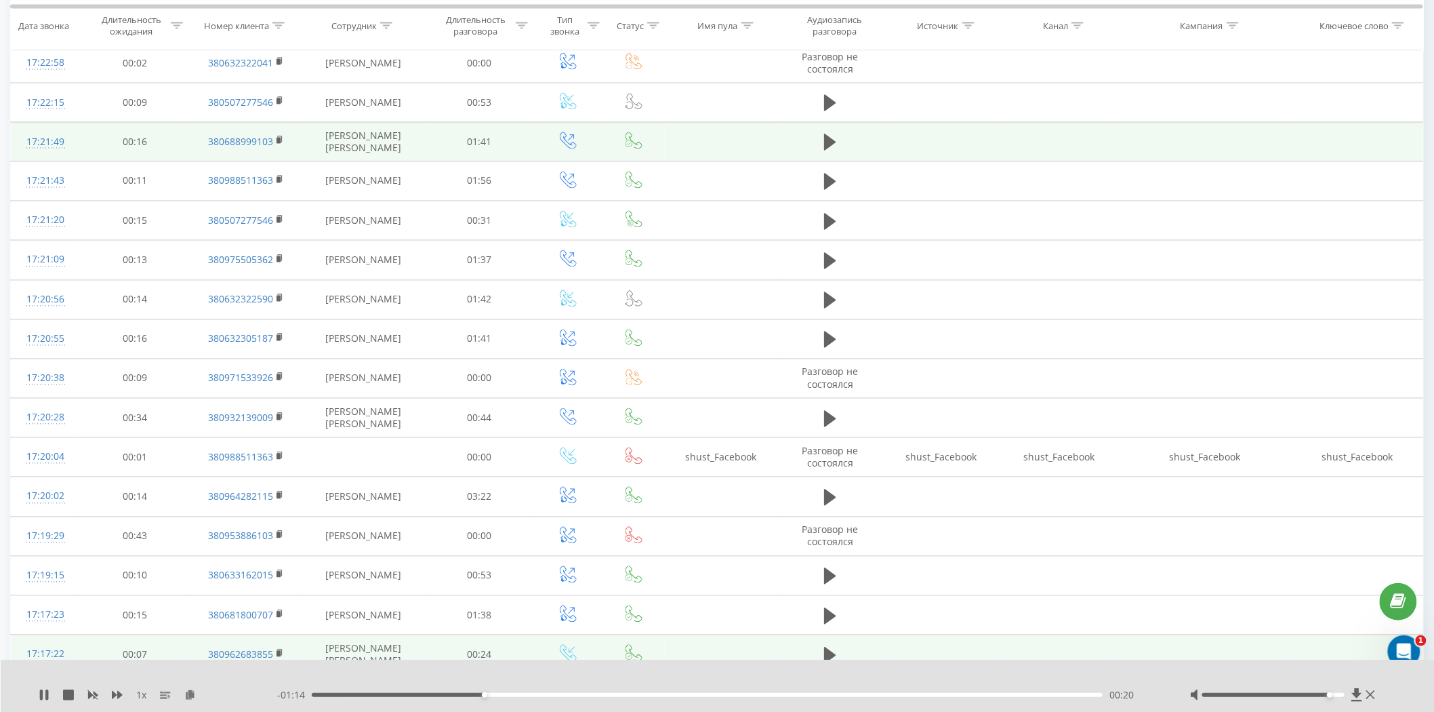
scroll to position [892, 0]
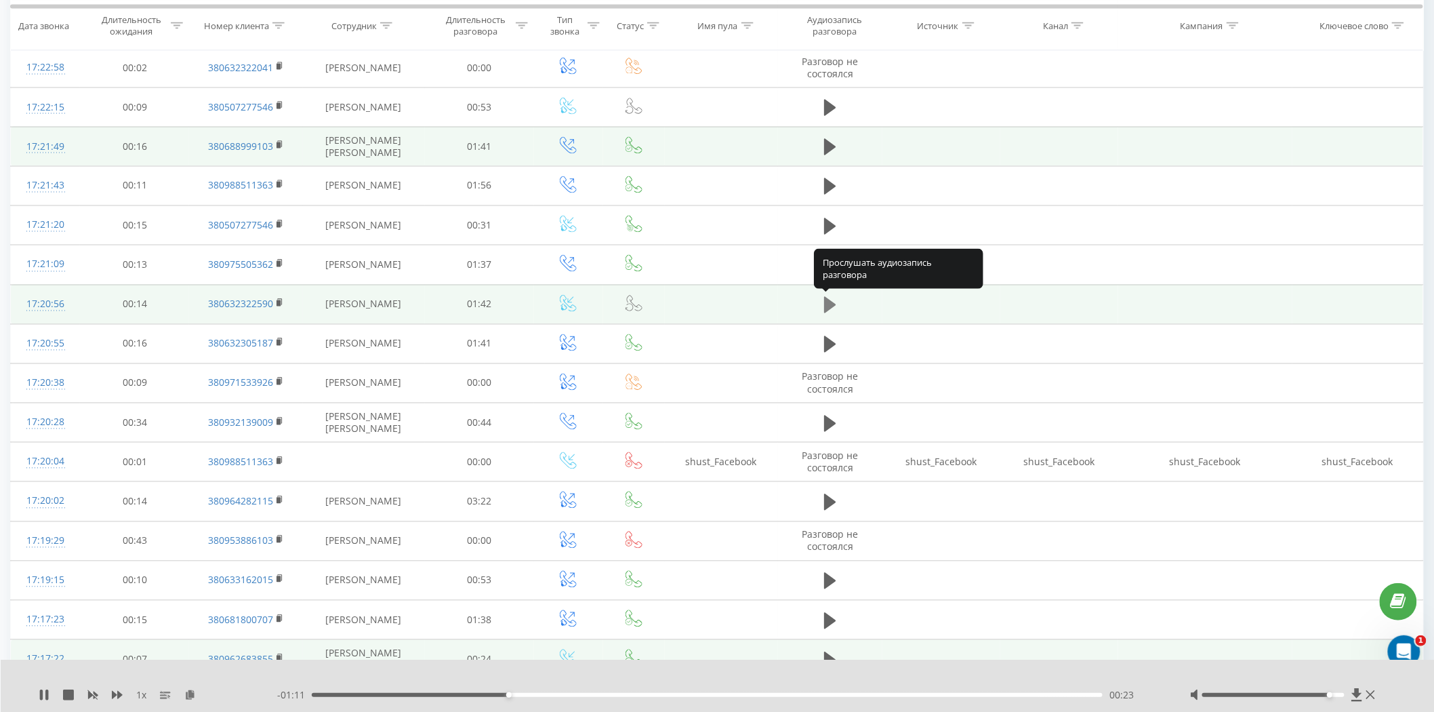
click at [826, 300] on icon at bounding box center [830, 305] width 12 height 16
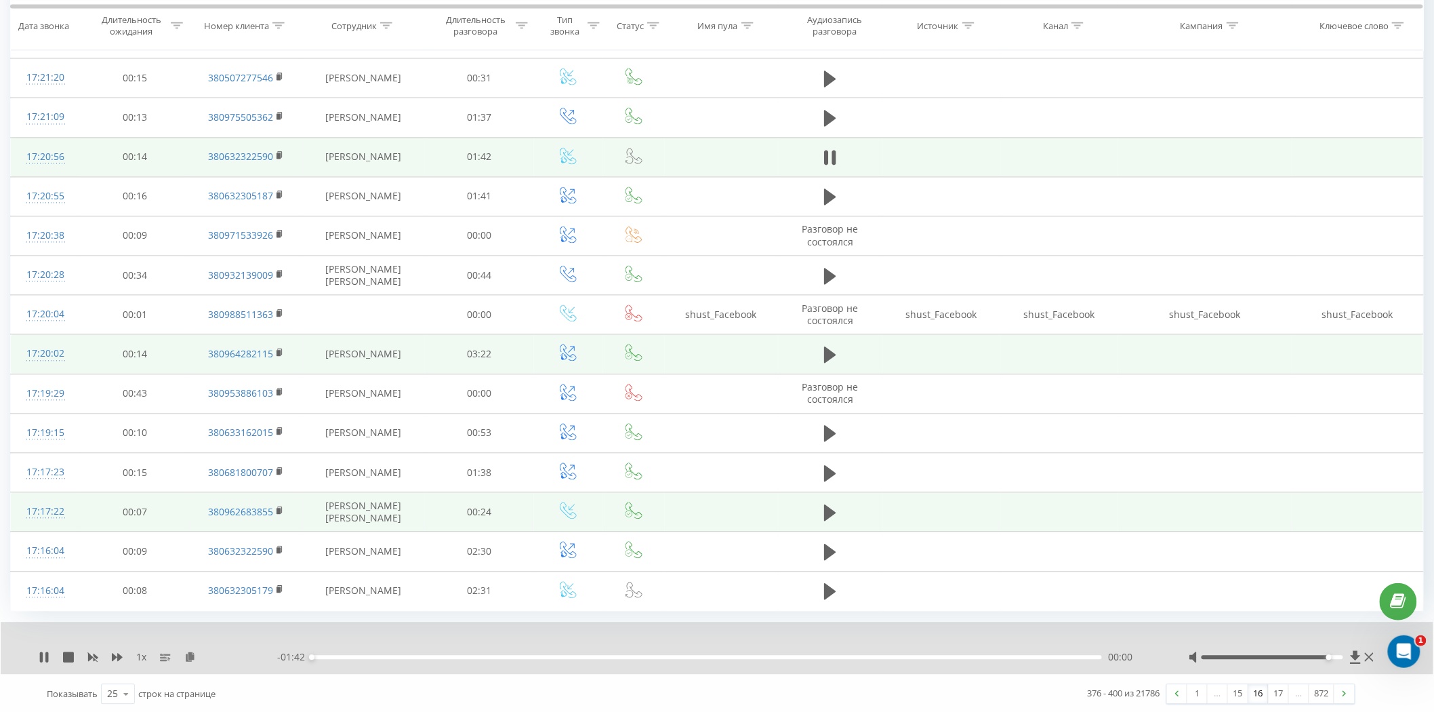
scroll to position [1042, 0]
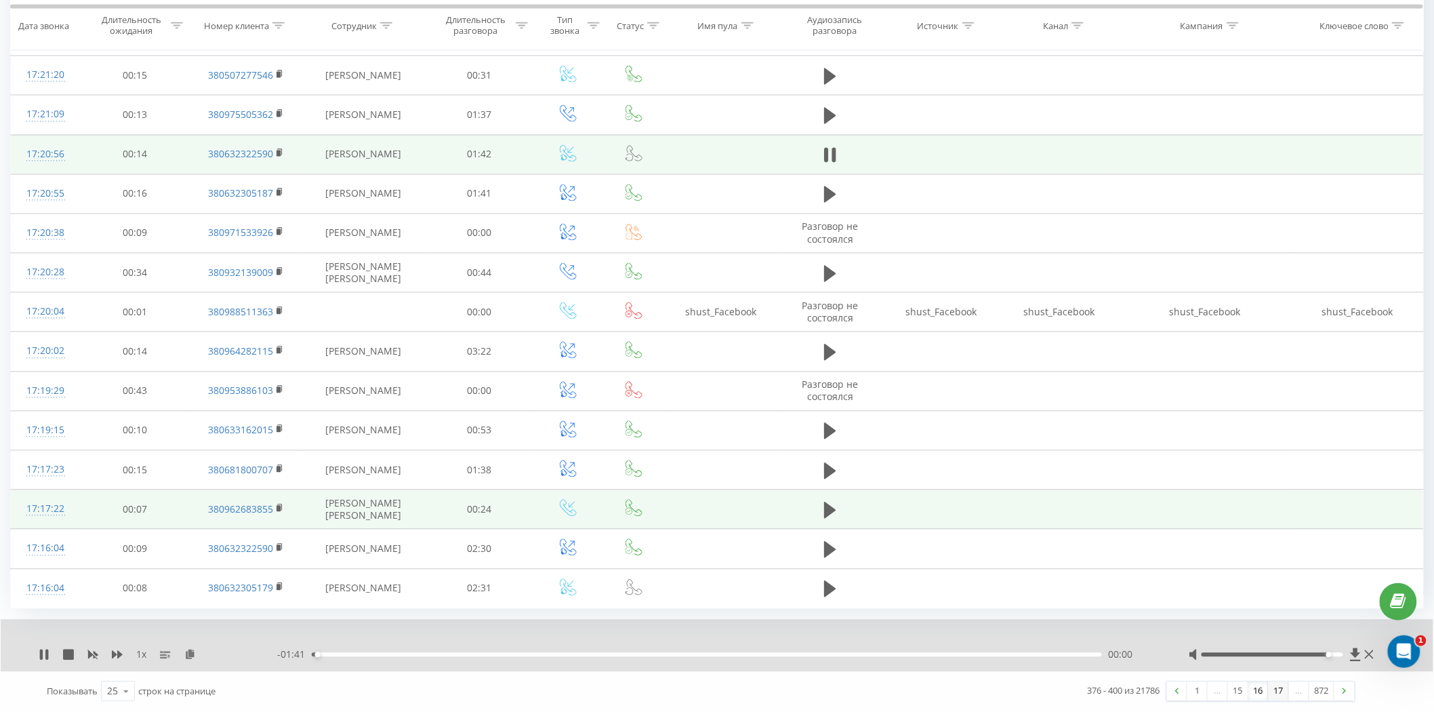
click at [1286, 697] on link "17" at bounding box center [1279, 691] width 20 height 19
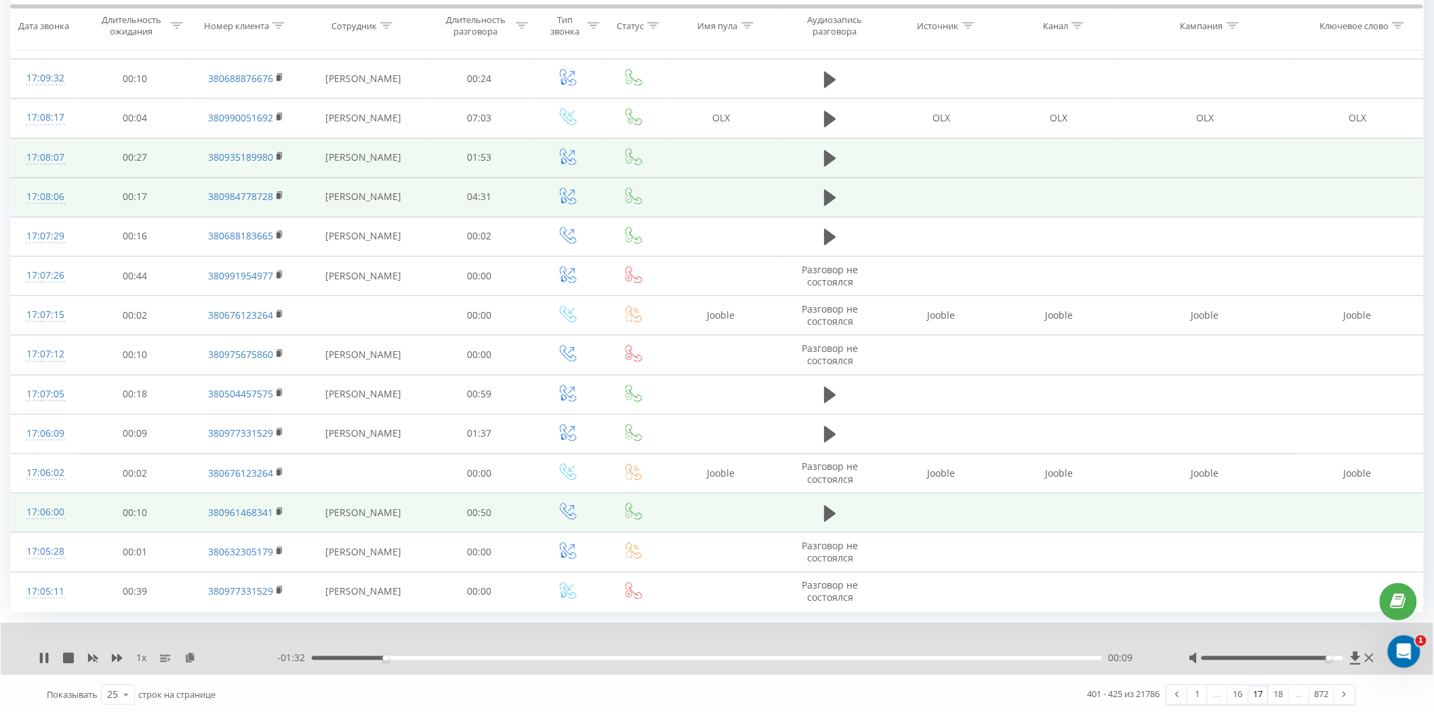
scroll to position [1042, 0]
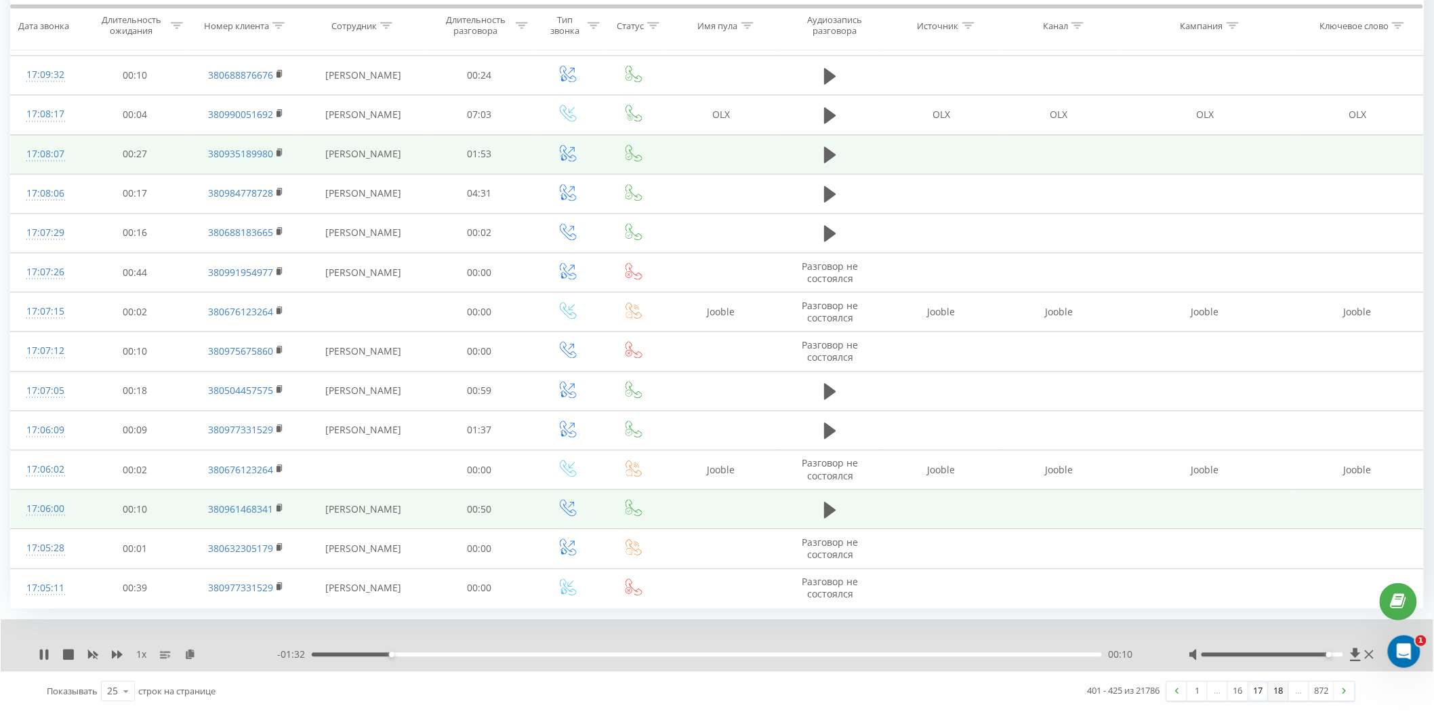
click at [1283, 690] on link "18" at bounding box center [1279, 691] width 20 height 19
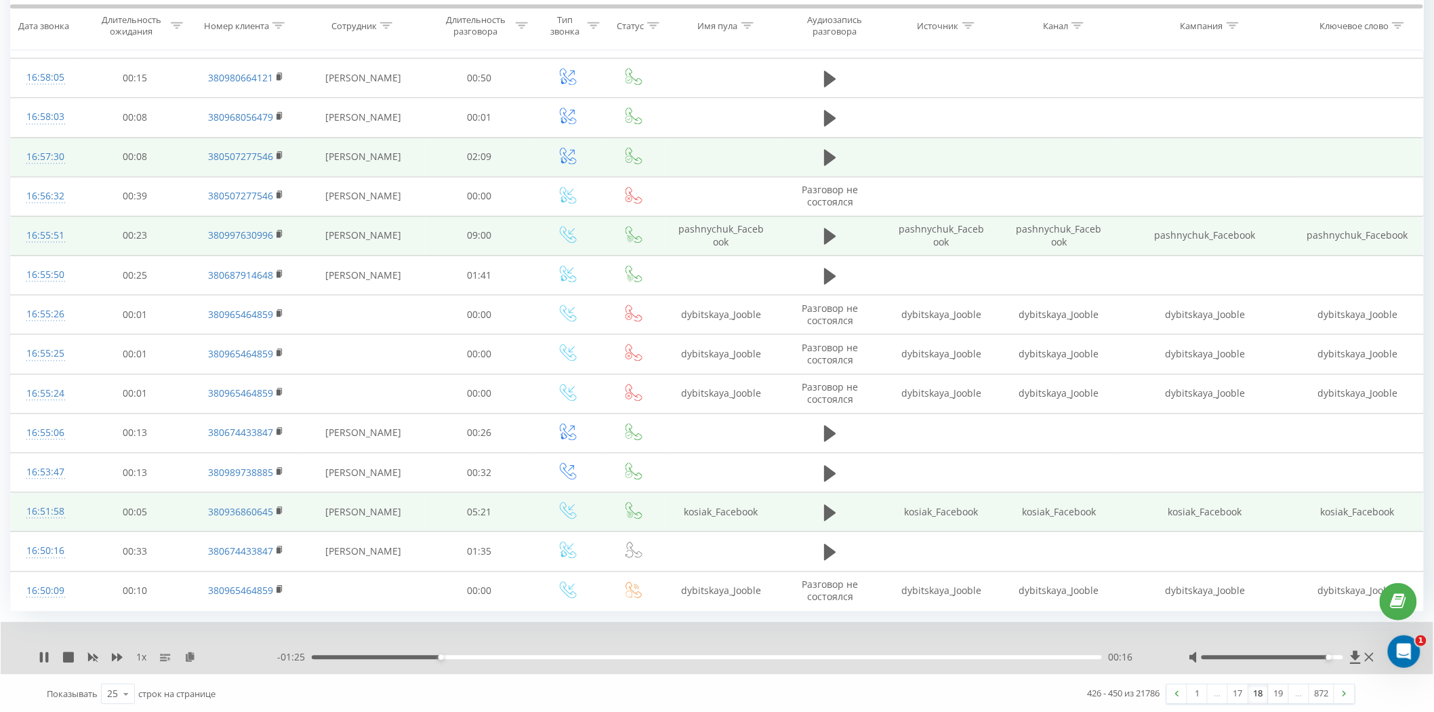
scroll to position [1042, 0]
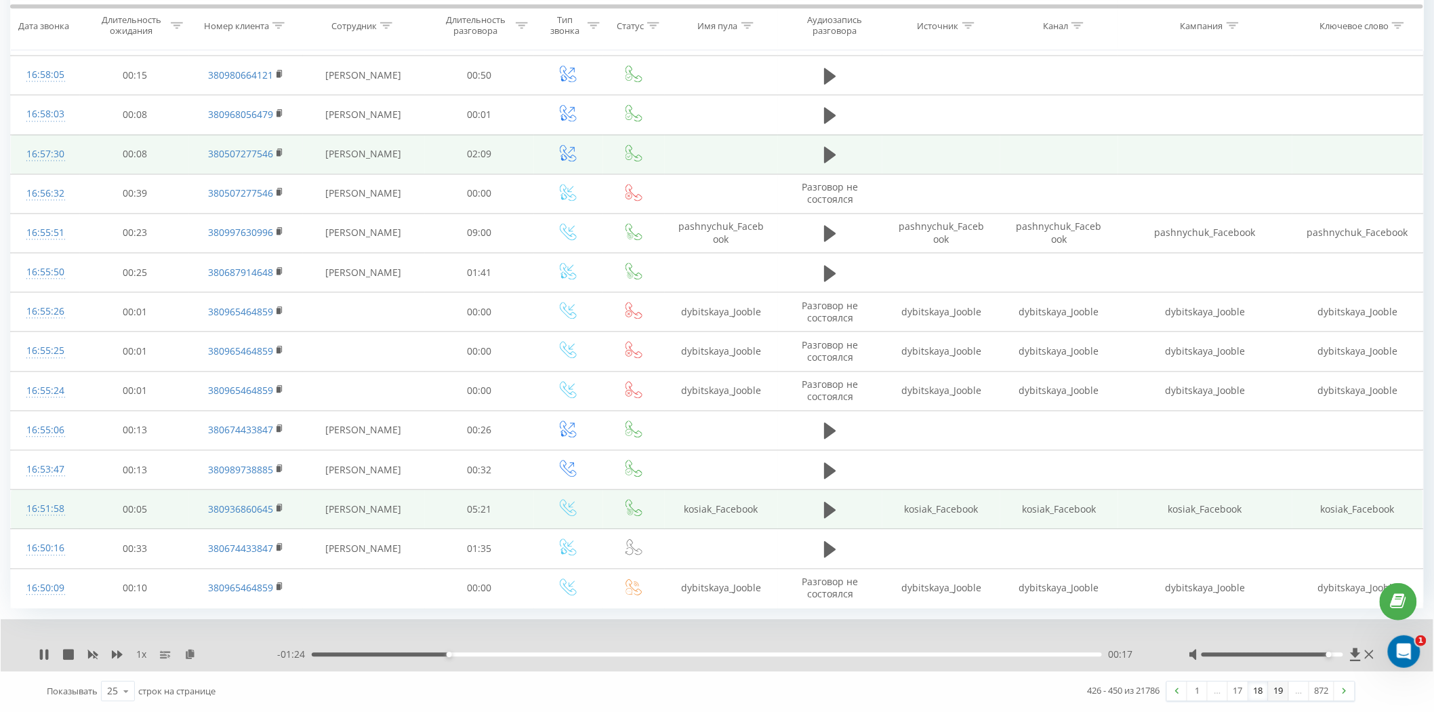
click at [1275, 695] on link "19" at bounding box center [1279, 691] width 20 height 19
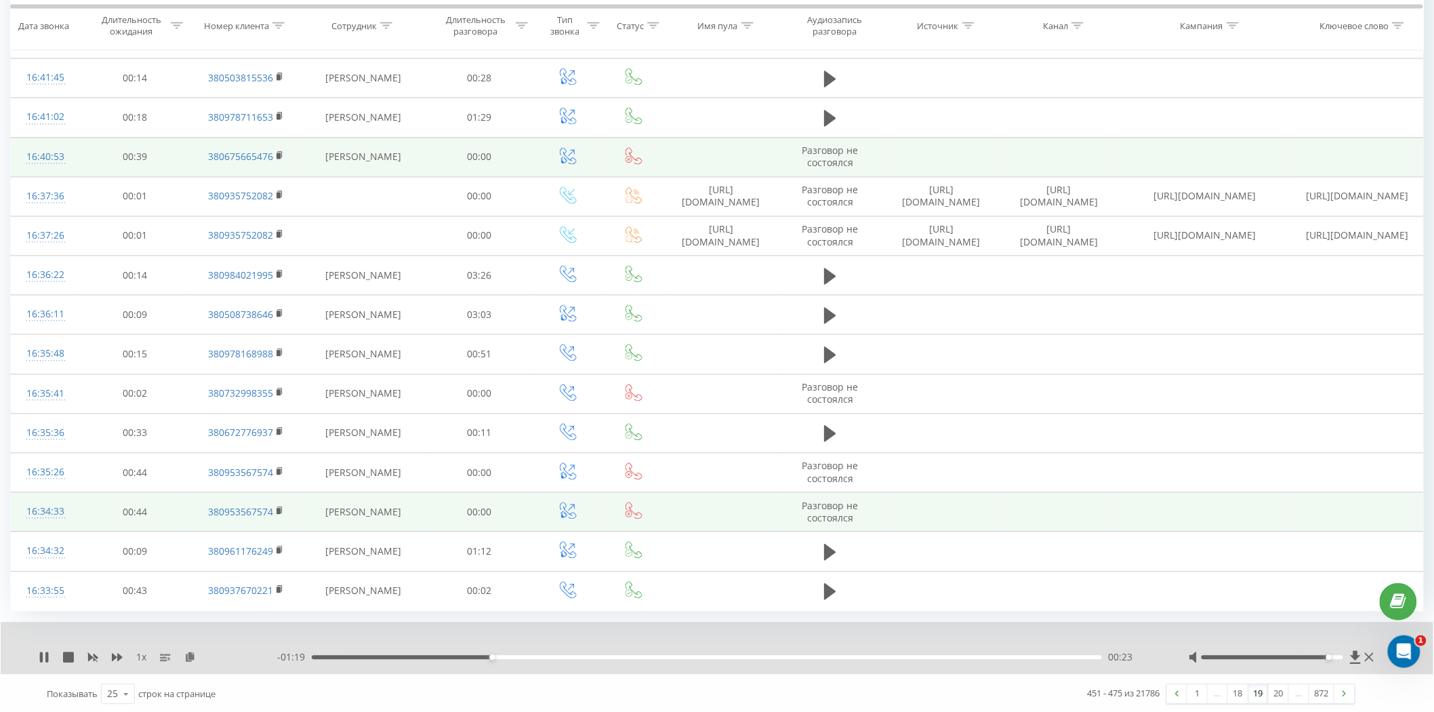
scroll to position [1042, 0]
click at [1274, 696] on link "20" at bounding box center [1279, 691] width 20 height 19
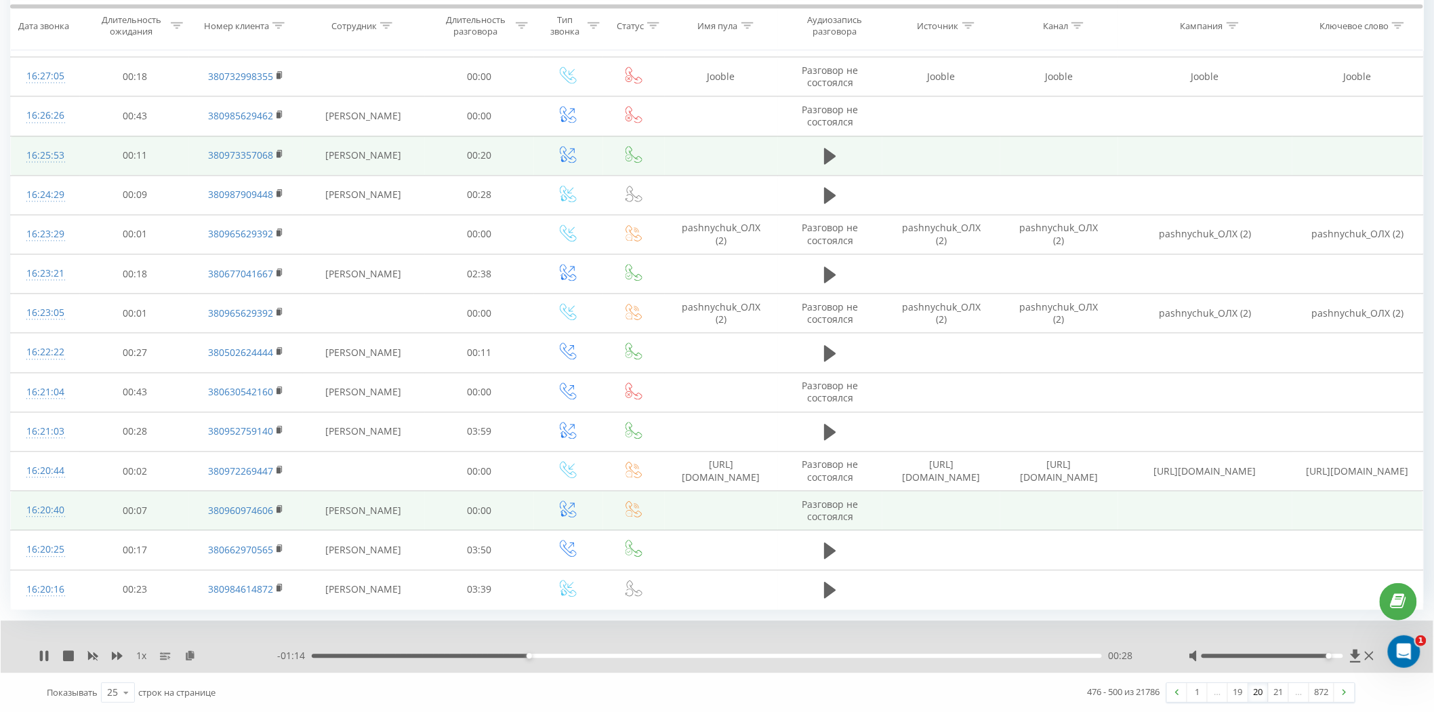
scroll to position [1042, 0]
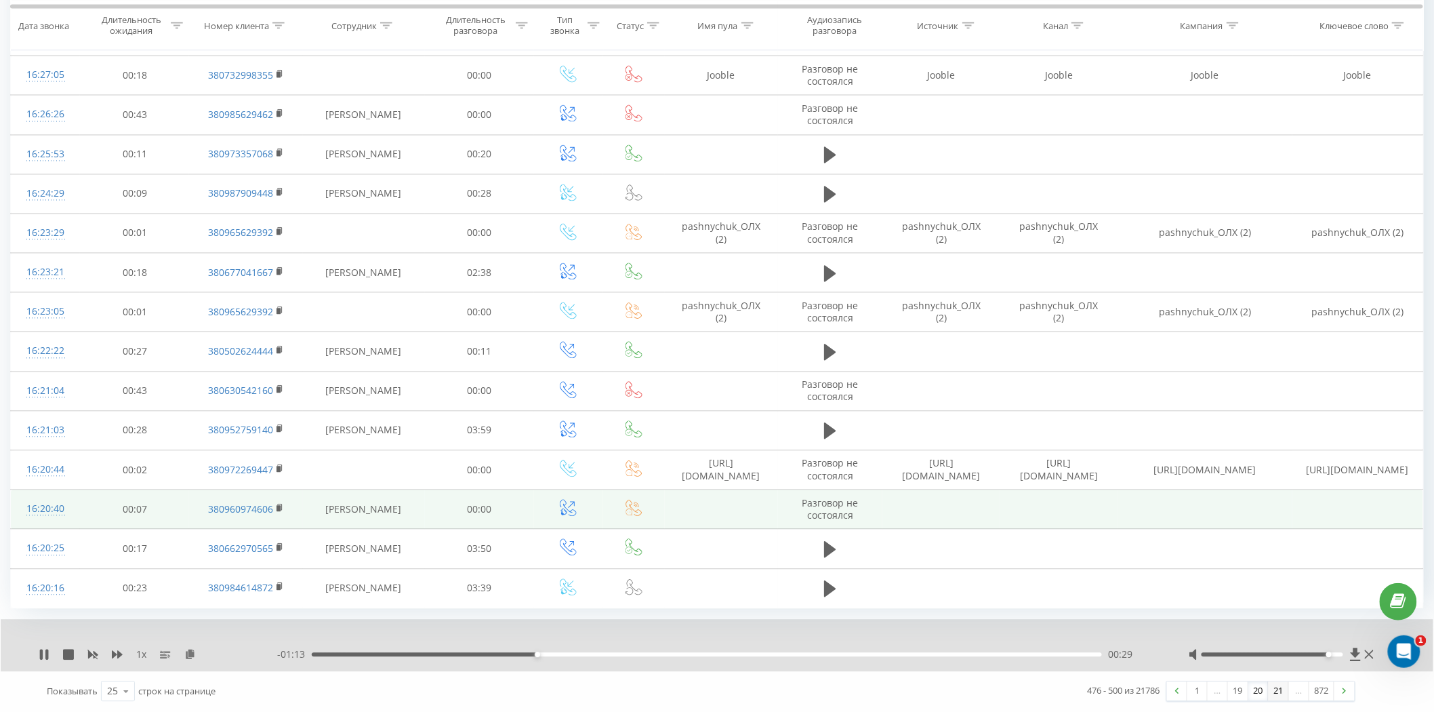
click at [1276, 695] on link "21" at bounding box center [1279, 691] width 20 height 19
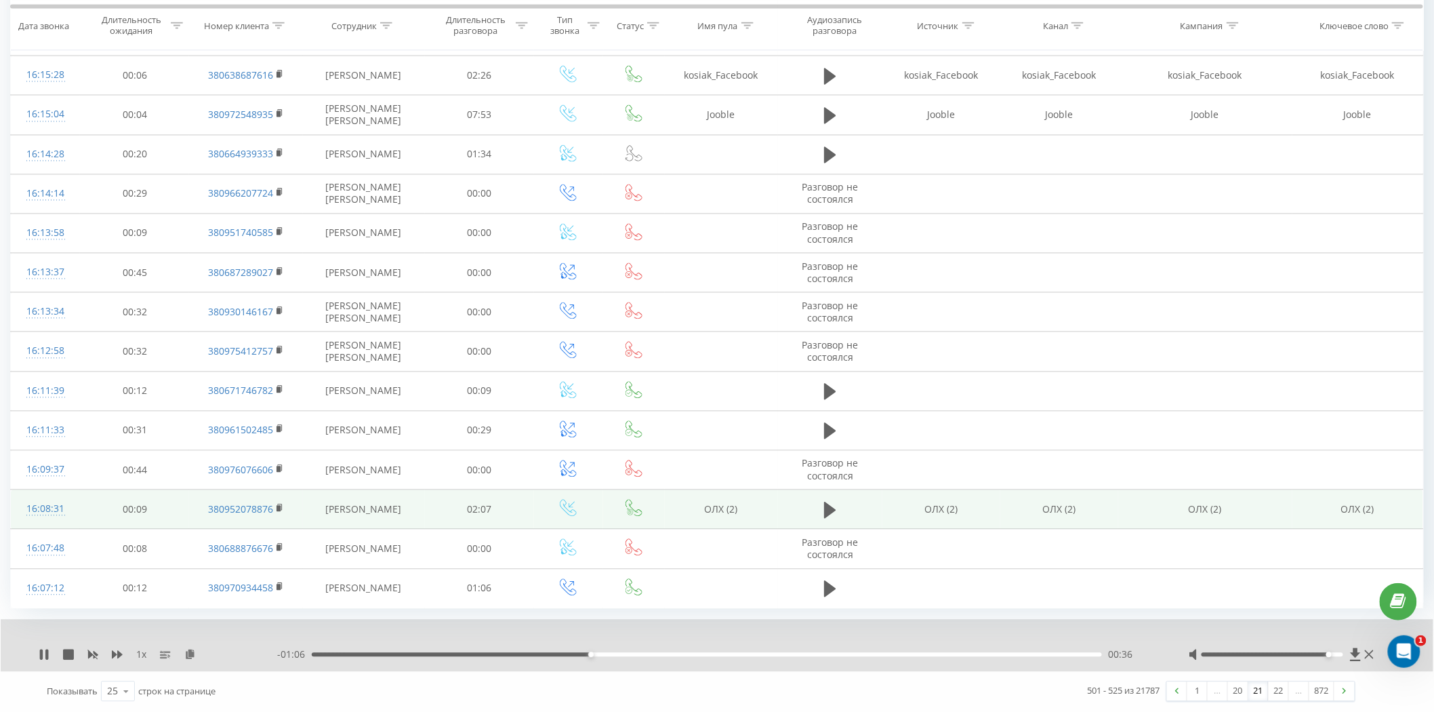
scroll to position [1042, 0]
click at [1271, 694] on link "22" at bounding box center [1279, 691] width 20 height 19
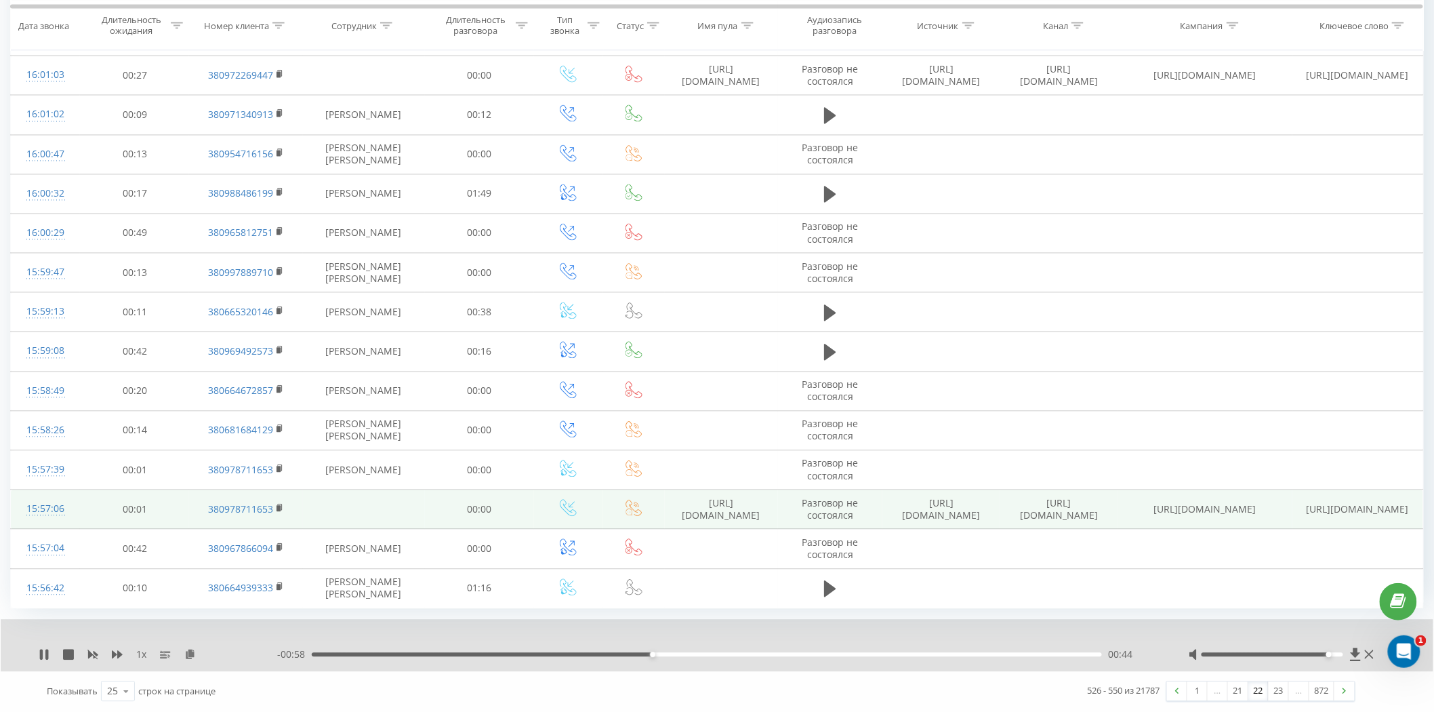
scroll to position [1042, 0]
click at [1272, 697] on link "23" at bounding box center [1279, 691] width 20 height 19
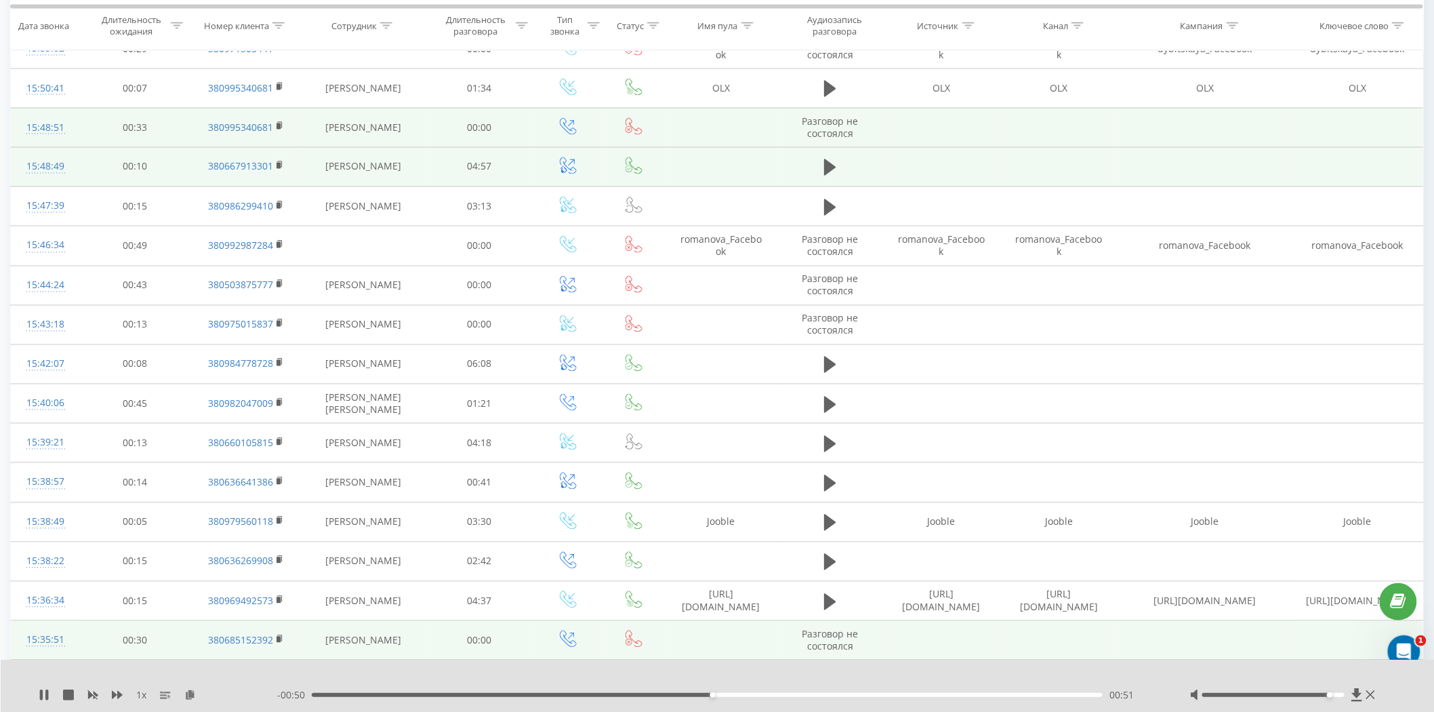
scroll to position [927, 0]
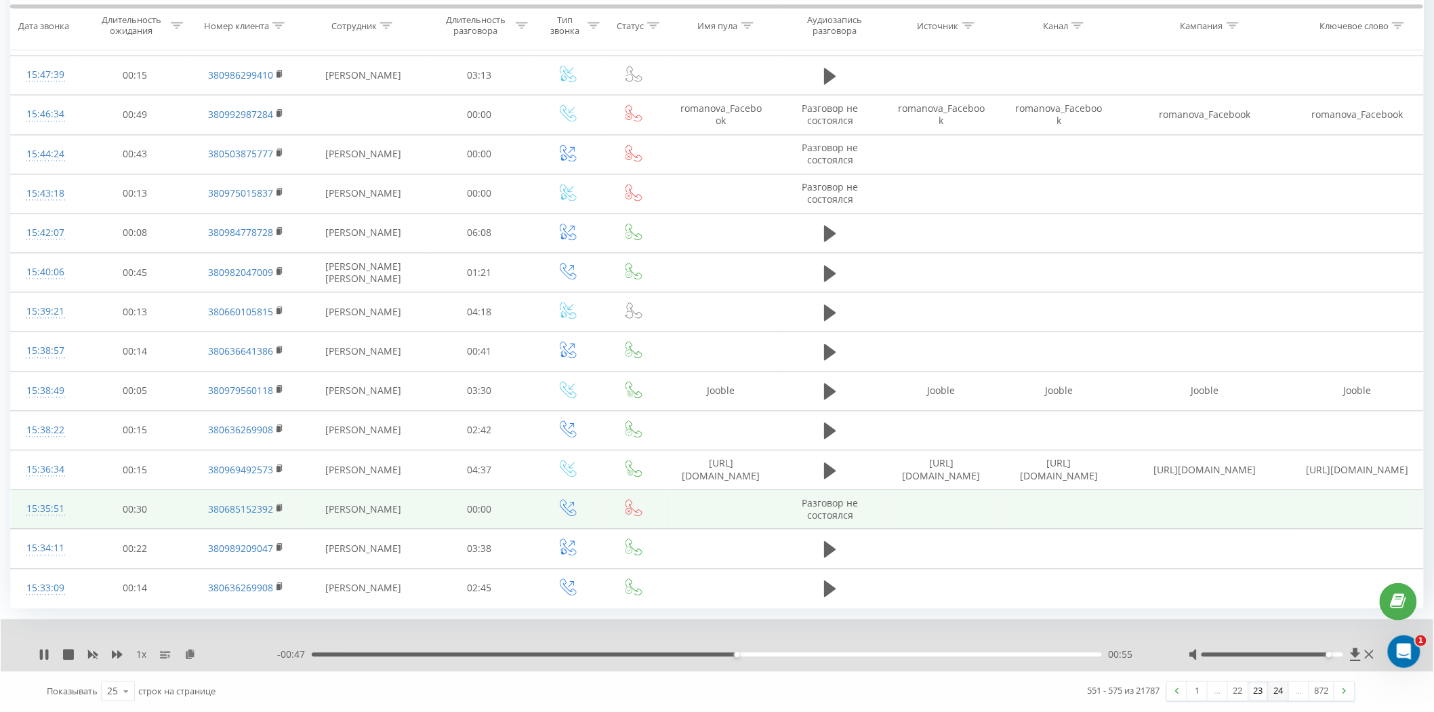
click at [1278, 693] on link "24" at bounding box center [1279, 691] width 20 height 19
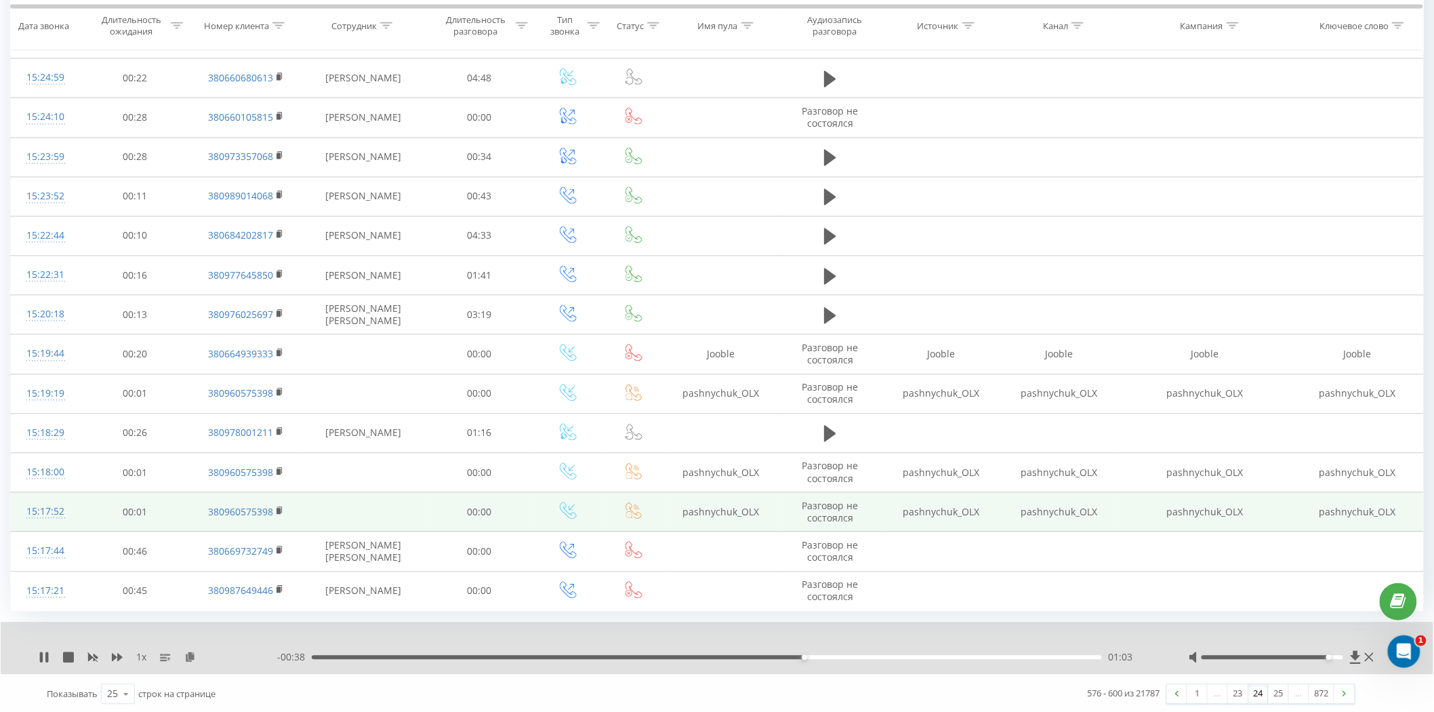
scroll to position [1042, 0]
click at [1279, 692] on link "25" at bounding box center [1279, 691] width 20 height 19
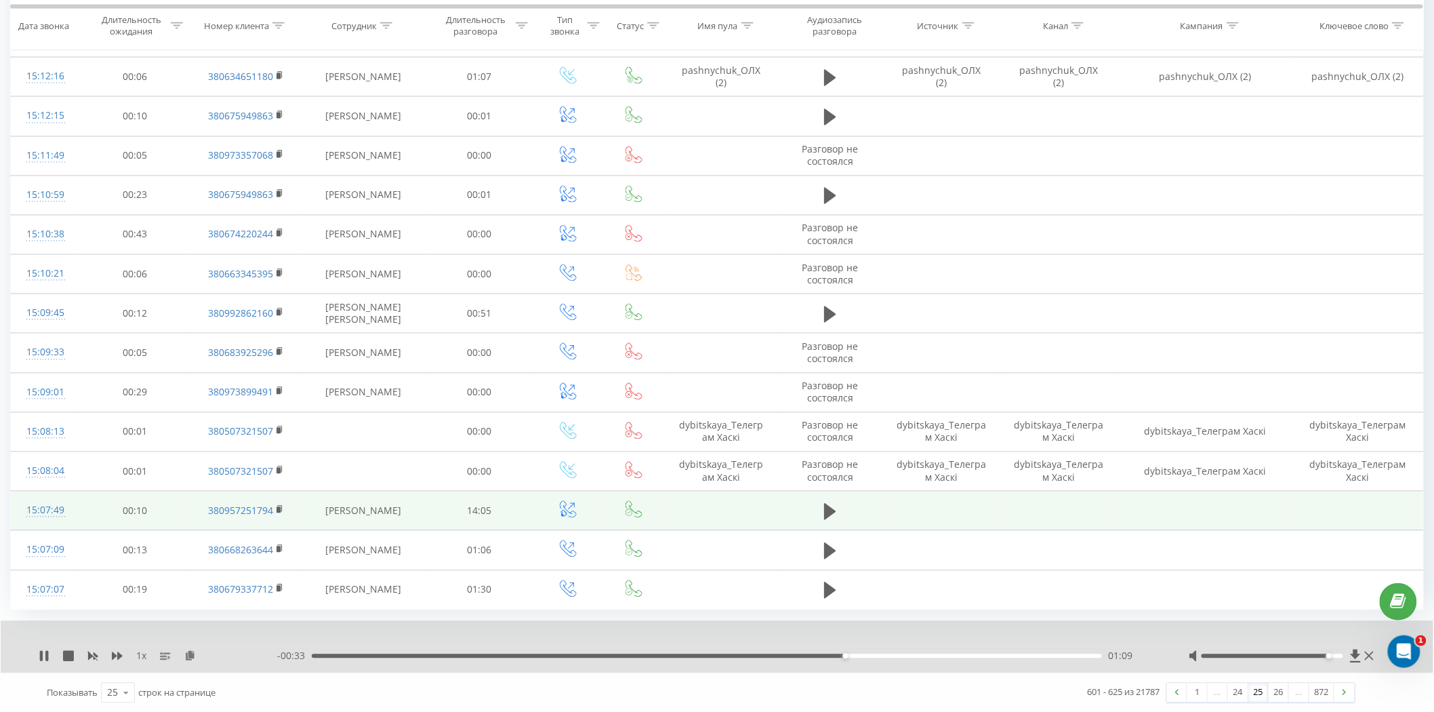
scroll to position [1042, 0]
click at [1273, 688] on link "26" at bounding box center [1279, 691] width 20 height 19
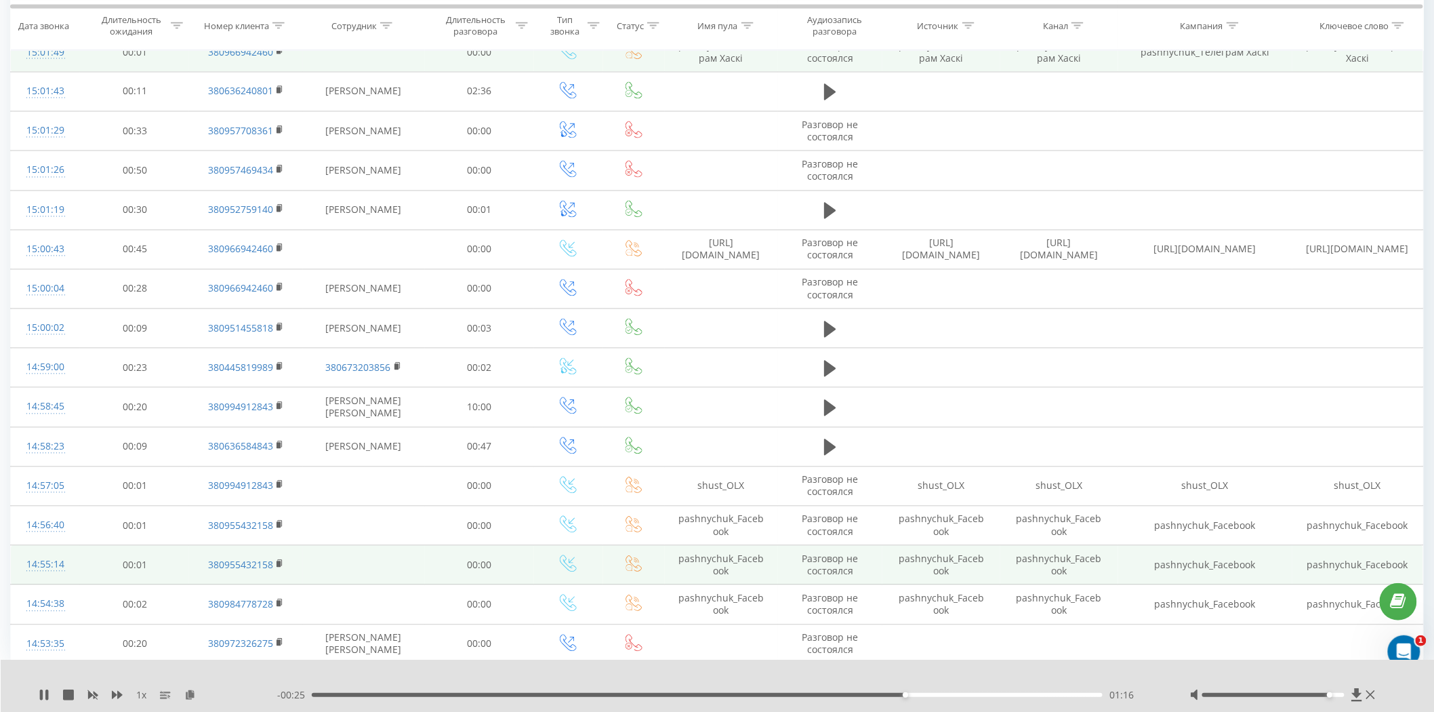
scroll to position [990, 0]
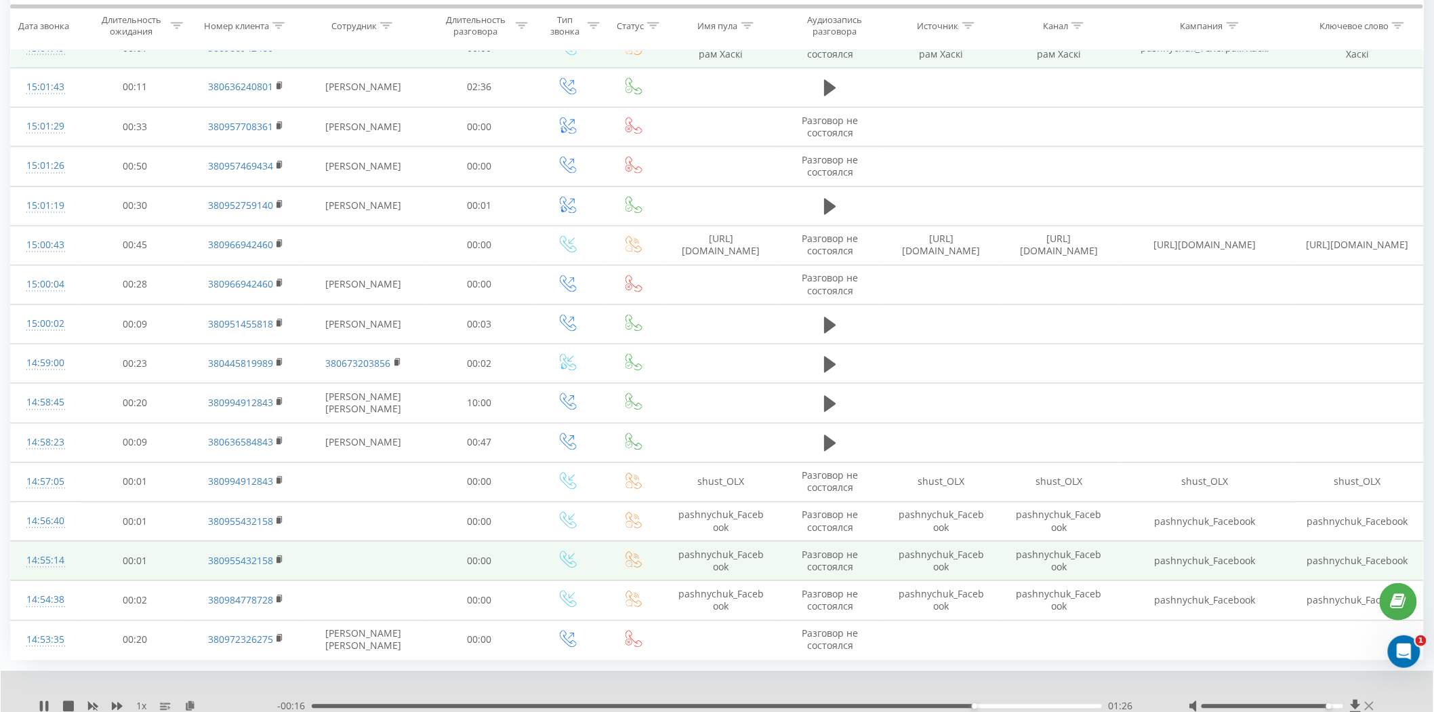
click at [1368, 702] on icon at bounding box center [1369, 706] width 9 height 11
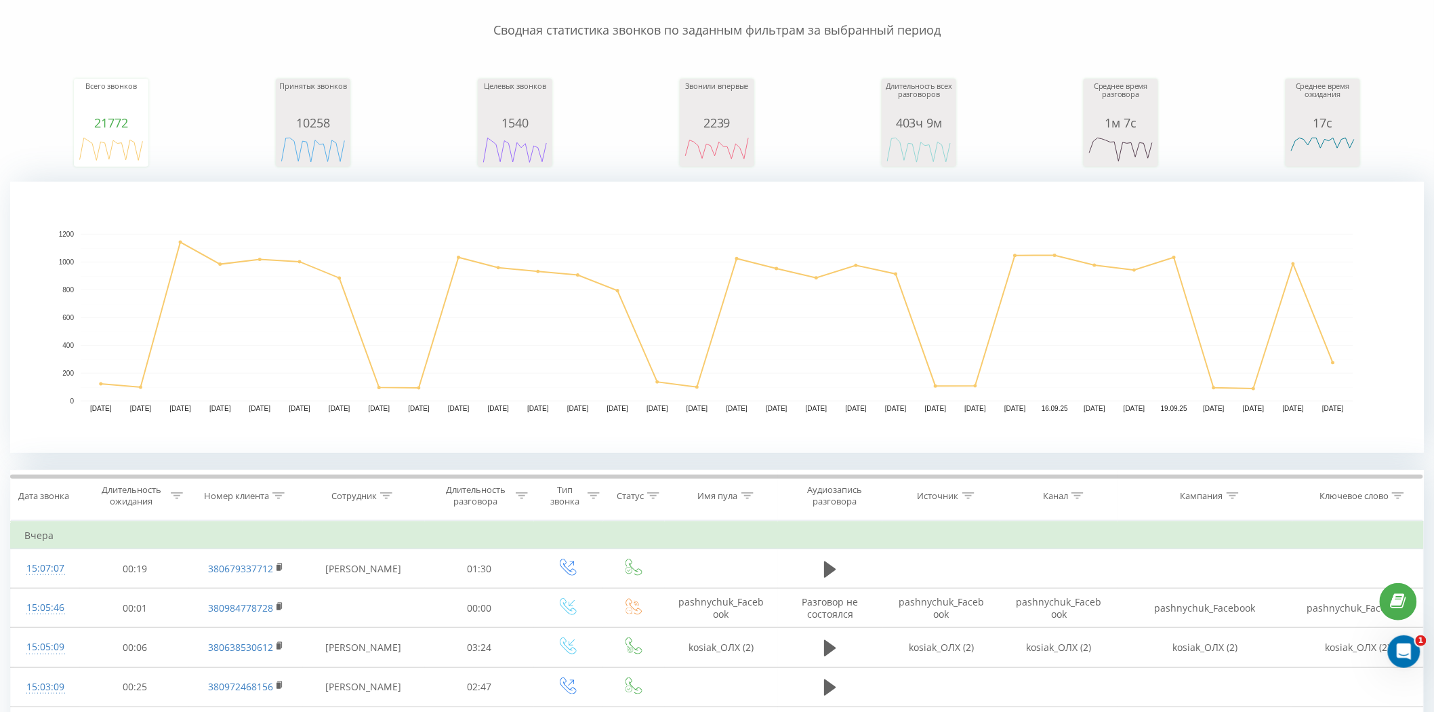
scroll to position [376, 0]
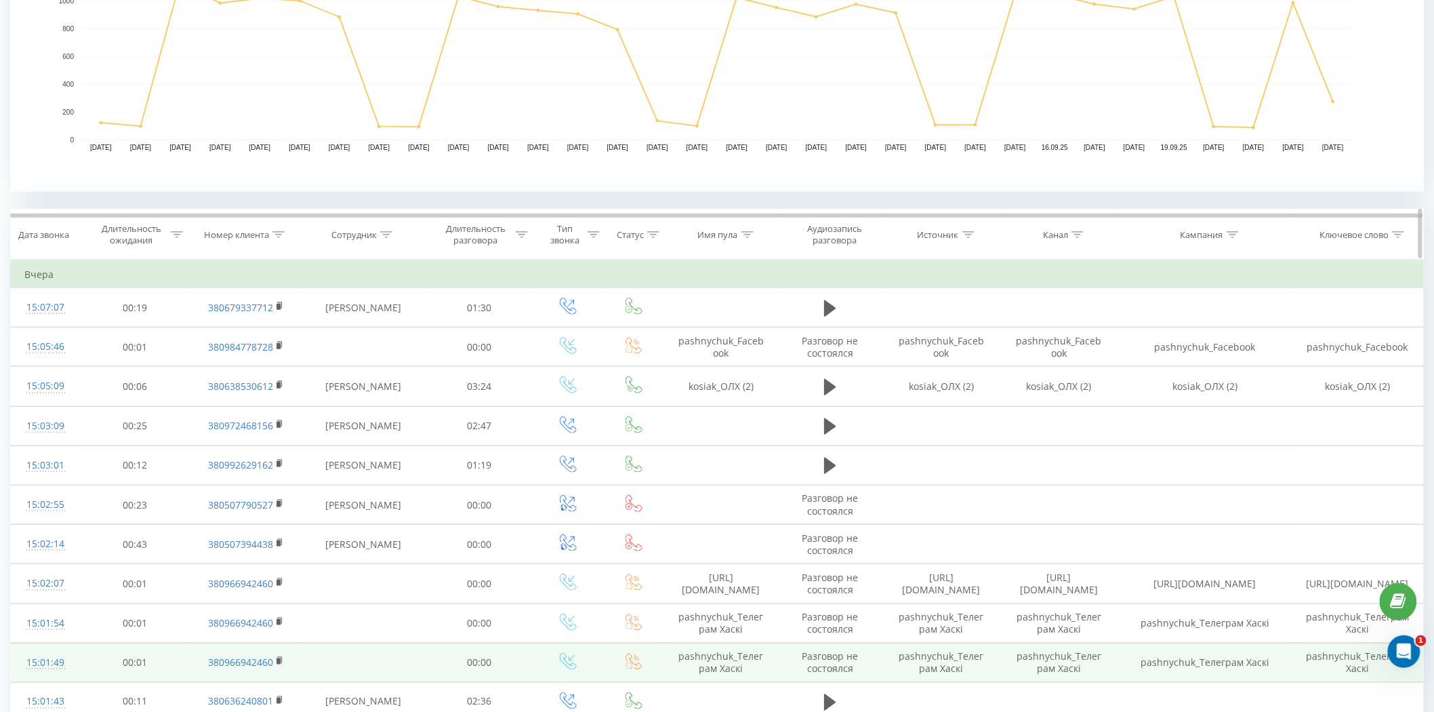
click at [352, 239] on div "Сотрудник" at bounding box center [353, 235] width 45 height 12
click at [371, 343] on input "text" at bounding box center [363, 332] width 119 height 24
click at [390, 369] on div "Отмена OK" at bounding box center [363, 359] width 119 height 31
click at [391, 357] on span "OK" at bounding box center [392, 358] width 38 height 21
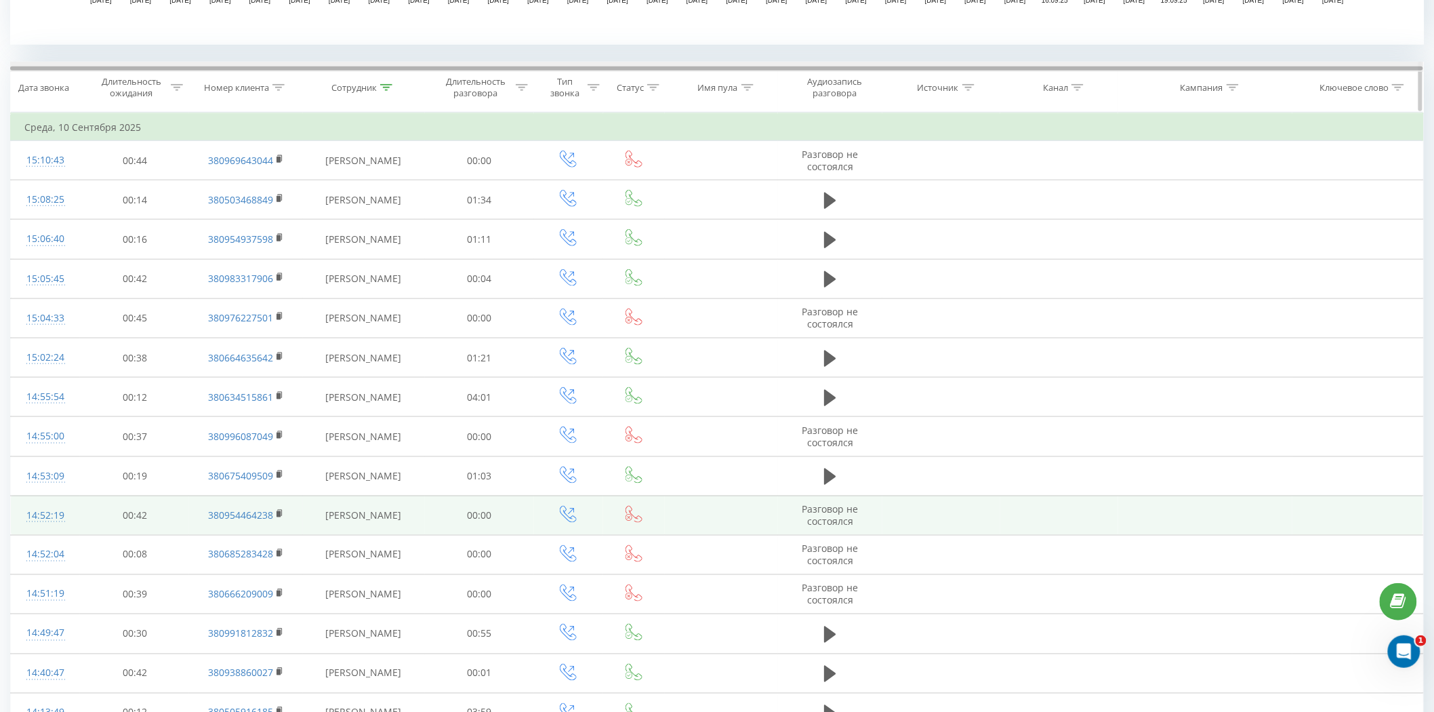
scroll to position [527, 0]
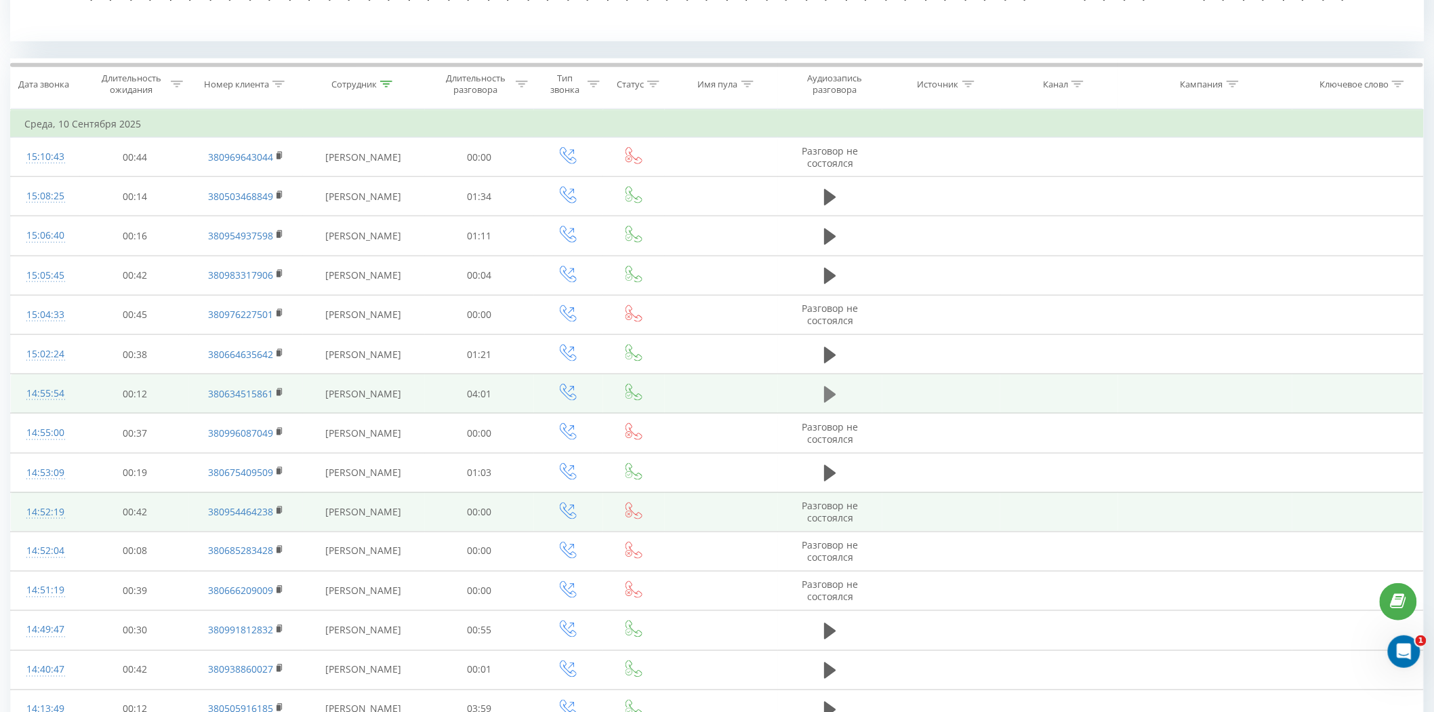
click at [831, 394] on icon at bounding box center [830, 394] width 12 height 16
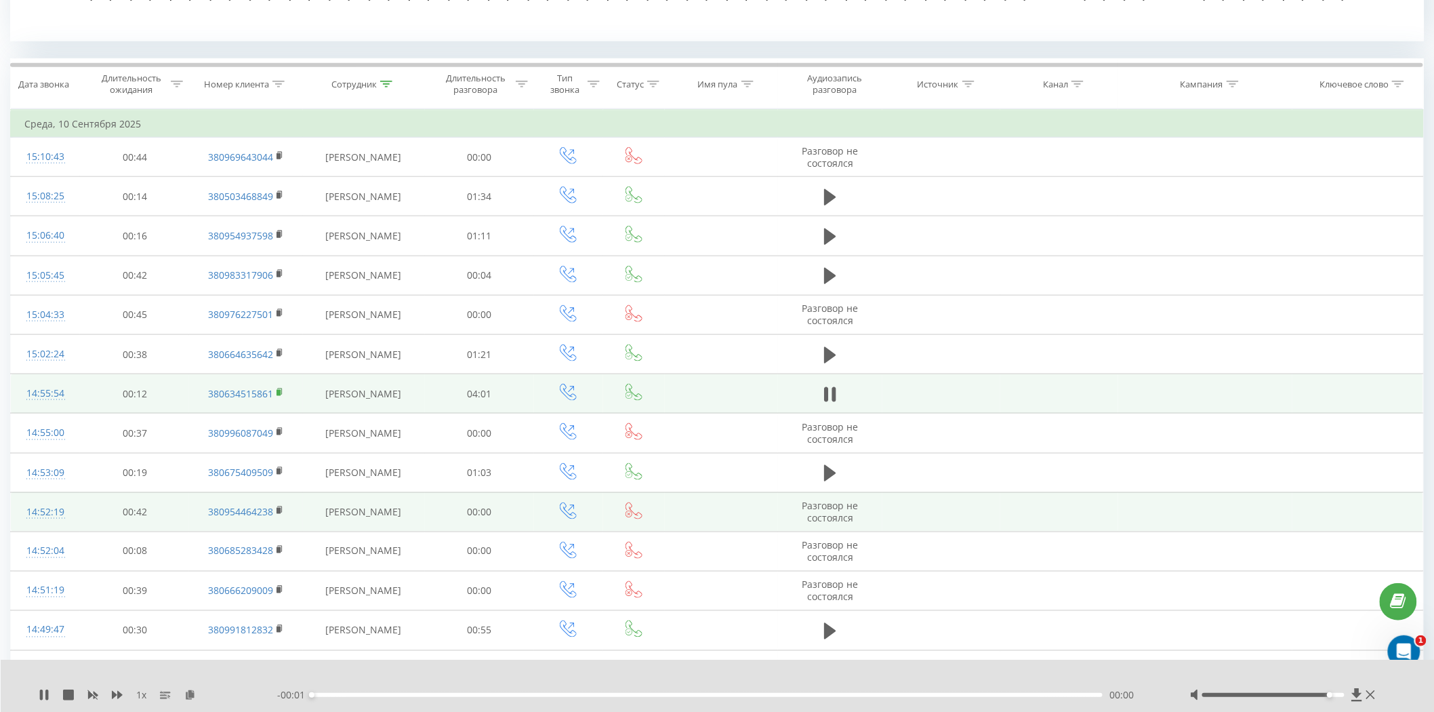
click at [277, 392] on rect at bounding box center [279, 393] width 4 height 6
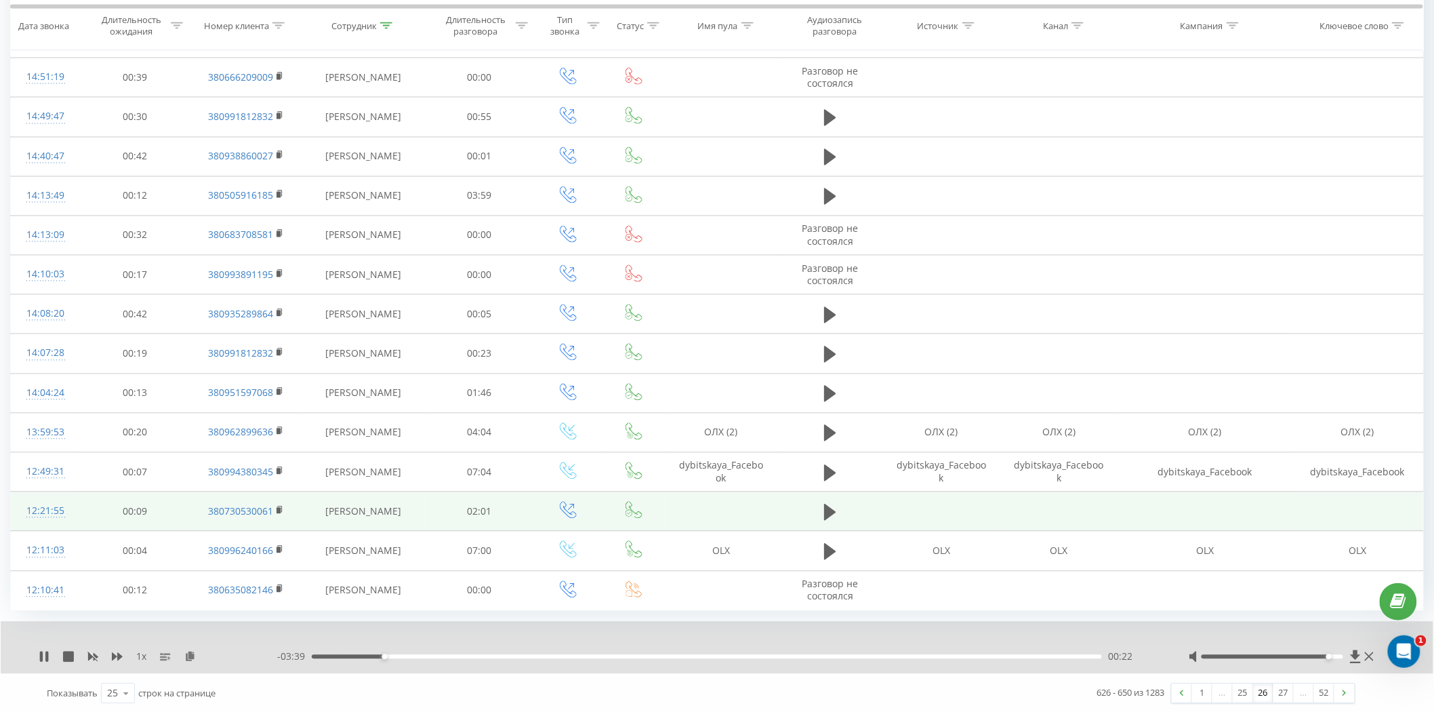
scroll to position [1042, 0]
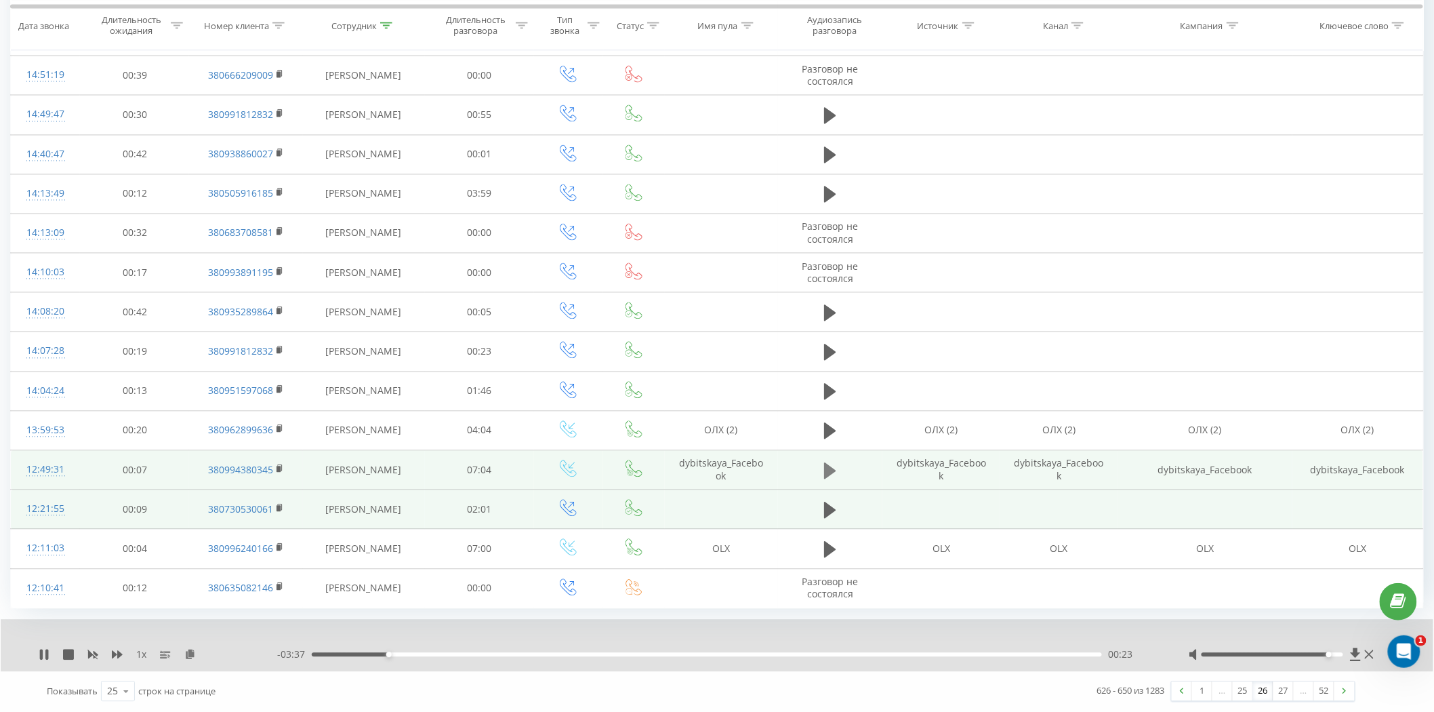
click at [827, 470] on icon at bounding box center [830, 470] width 12 height 16
click at [280, 468] on rect at bounding box center [279, 469] width 4 height 6
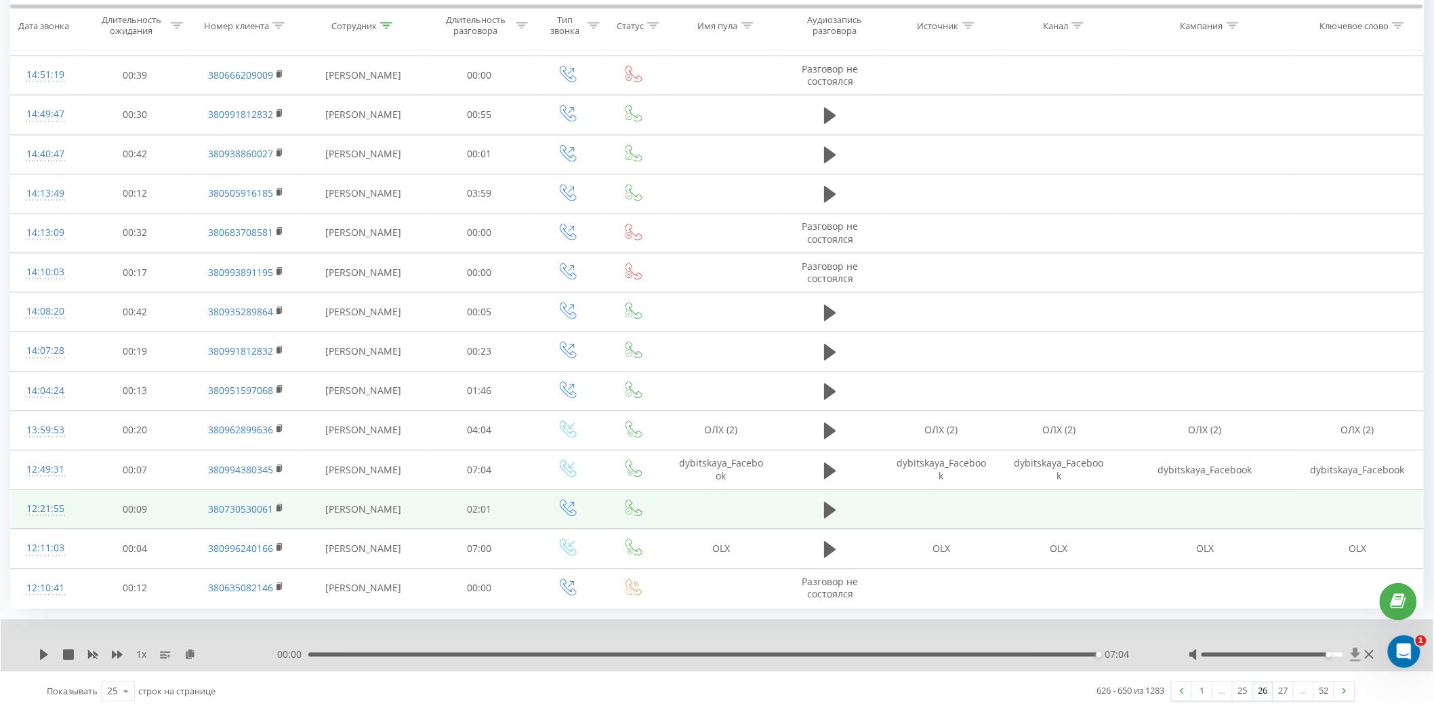
click at [1354, 658] on icon at bounding box center [1356, 655] width 12 height 14
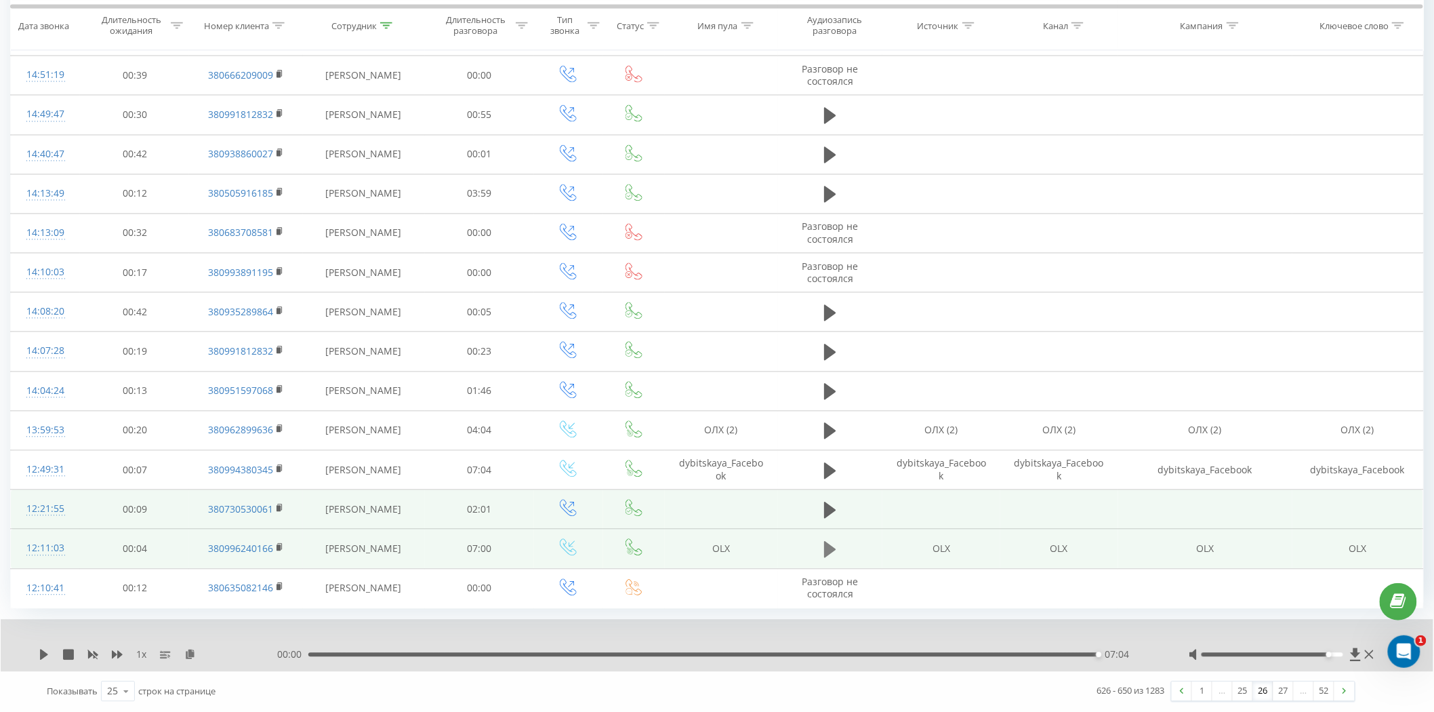
click at [824, 550] on icon at bounding box center [830, 550] width 12 height 16
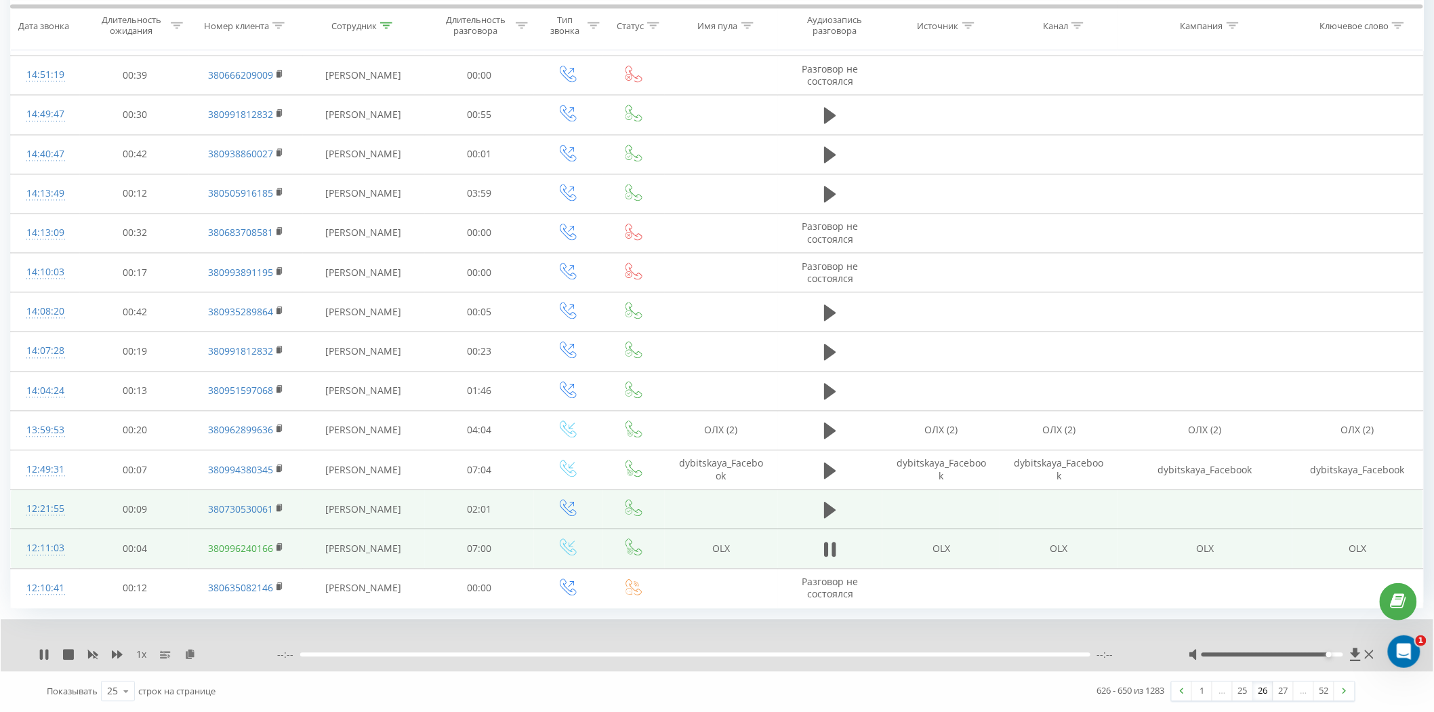
click at [272, 550] on link "380996240166" at bounding box center [240, 548] width 65 height 13
click at [279, 546] on rect at bounding box center [279, 548] width 4 height 6
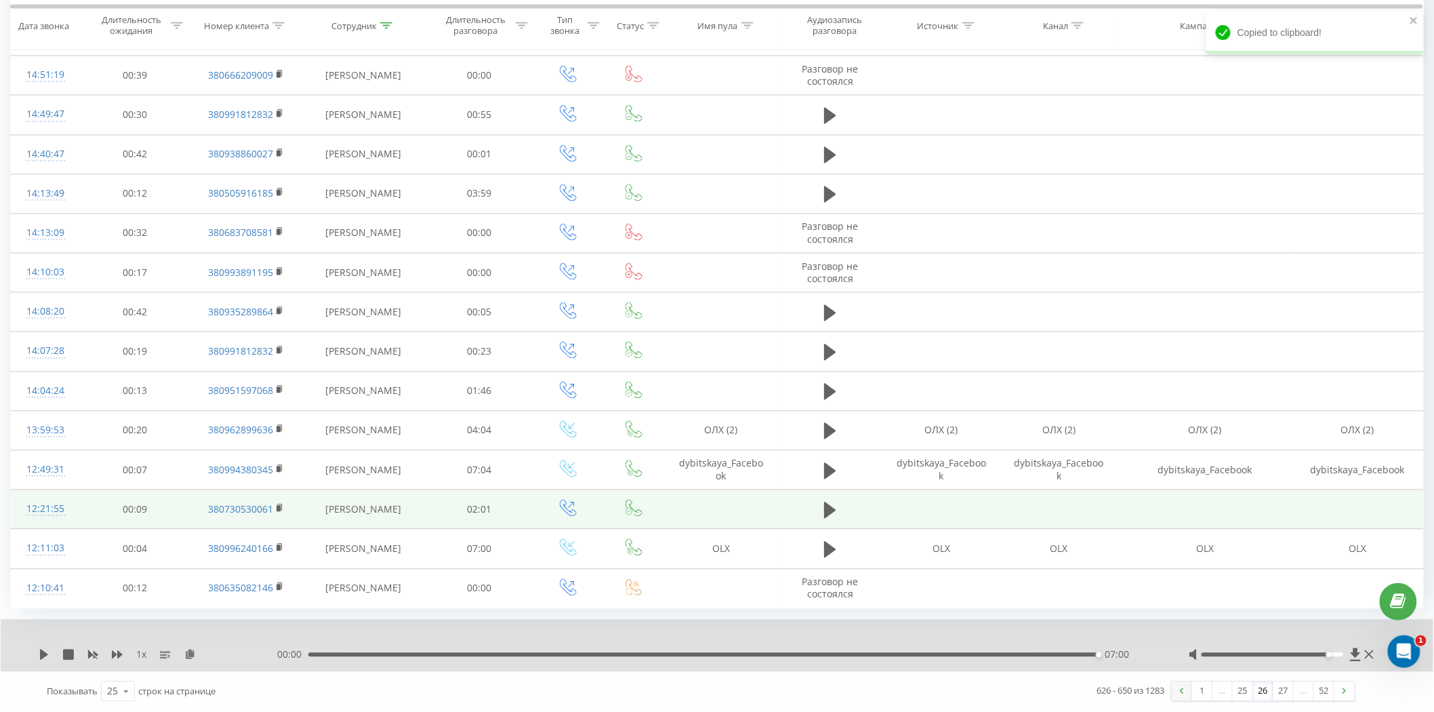
click at [1181, 695] on link at bounding box center [1182, 691] width 20 height 19
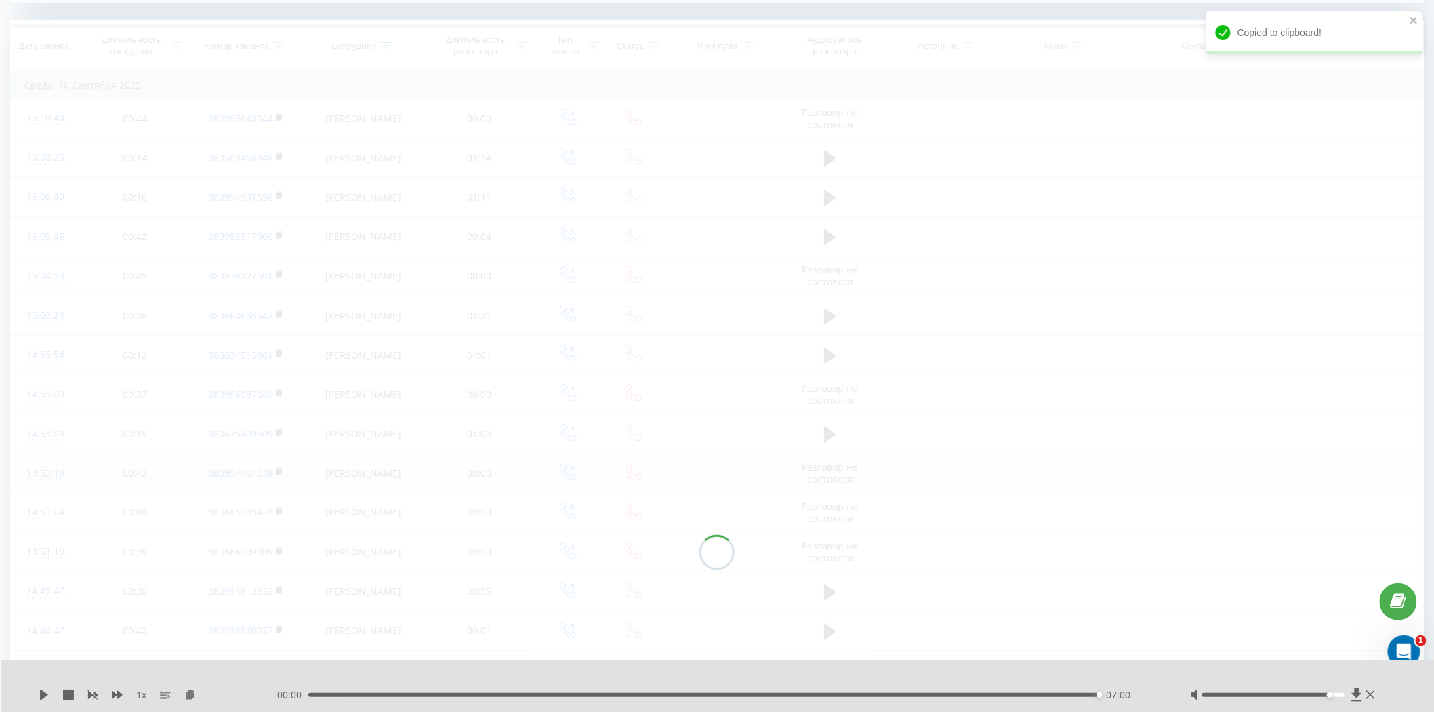
scroll to position [551, 0]
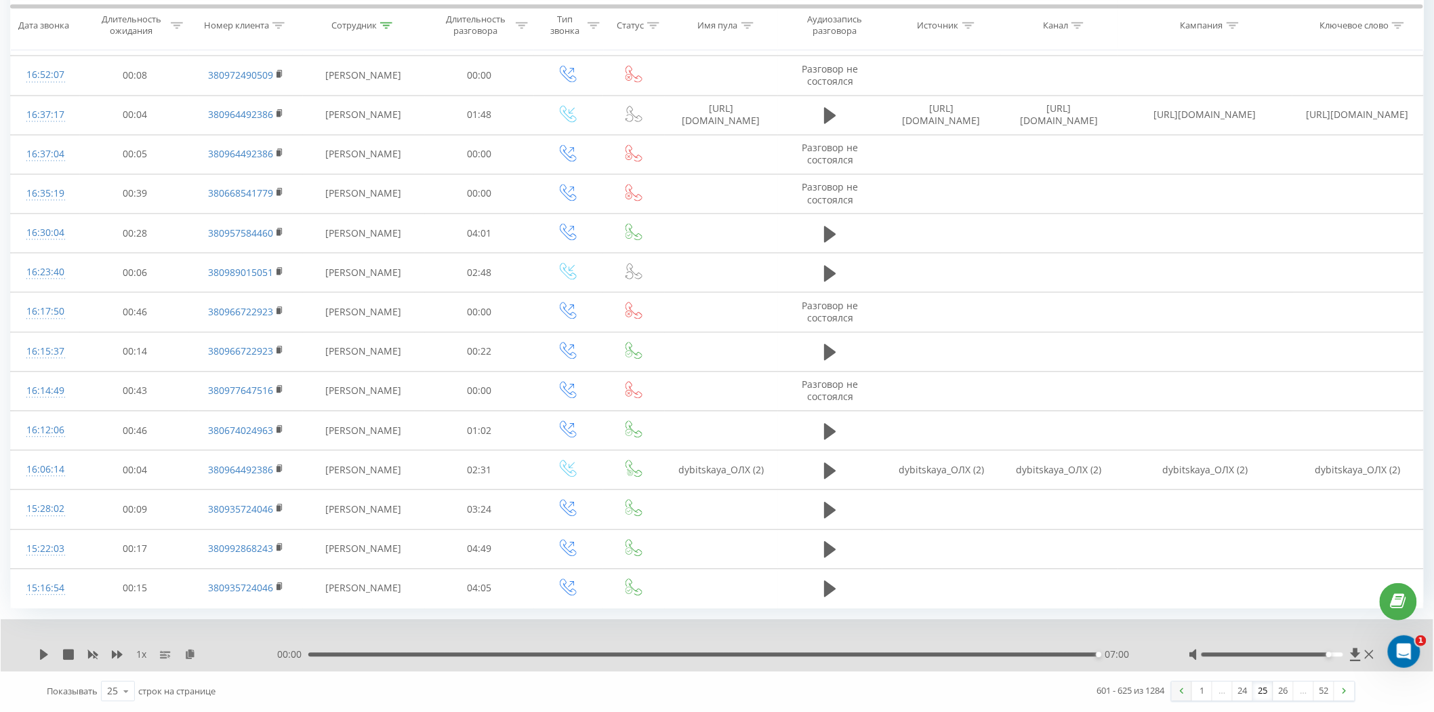
click at [1183, 695] on link at bounding box center [1182, 691] width 20 height 19
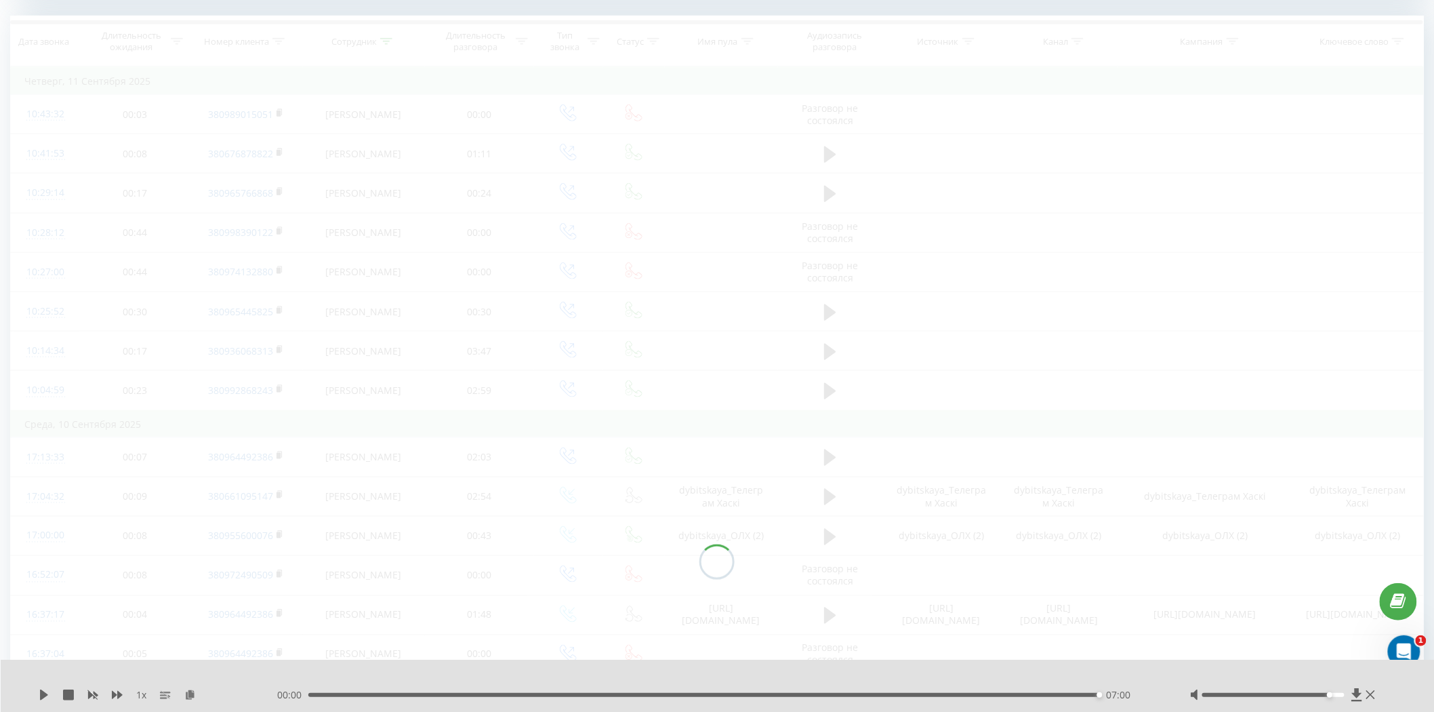
scroll to position [551, 0]
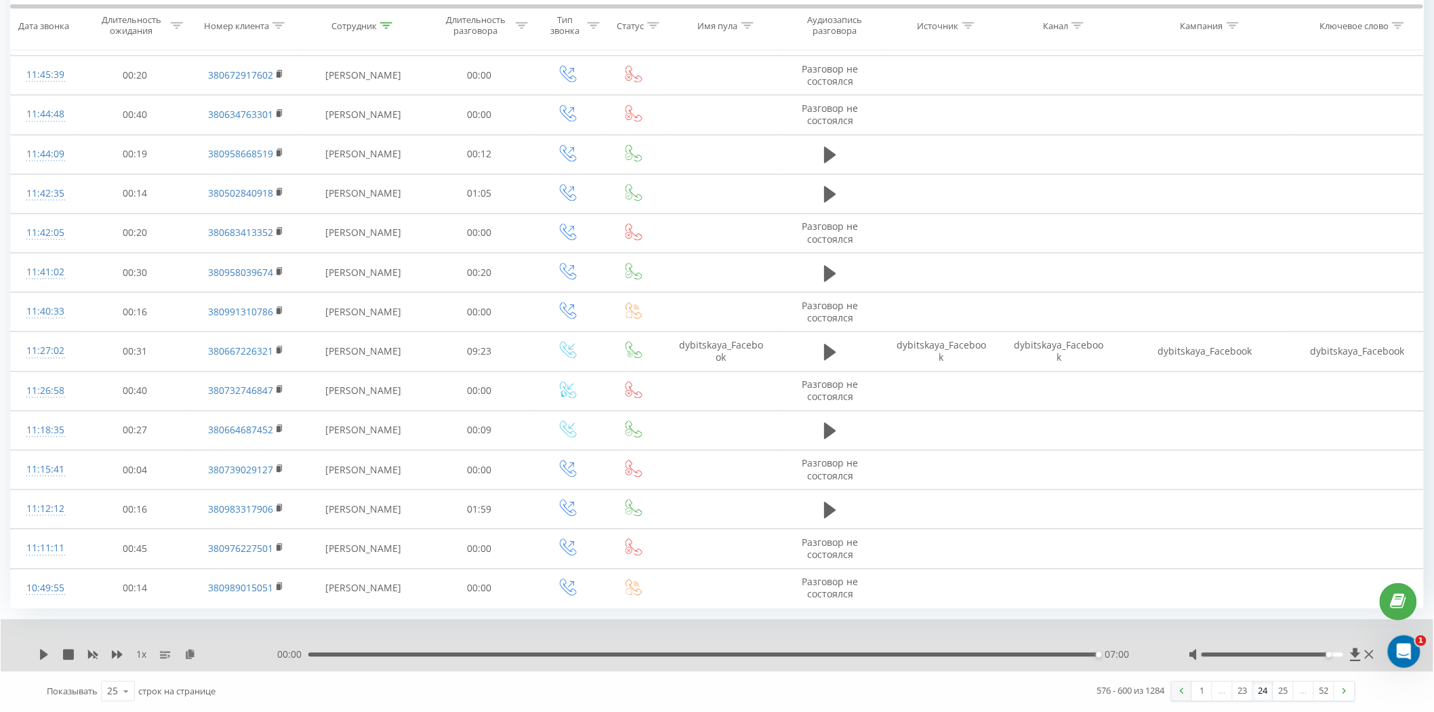
click at [1185, 689] on link at bounding box center [1182, 691] width 20 height 19
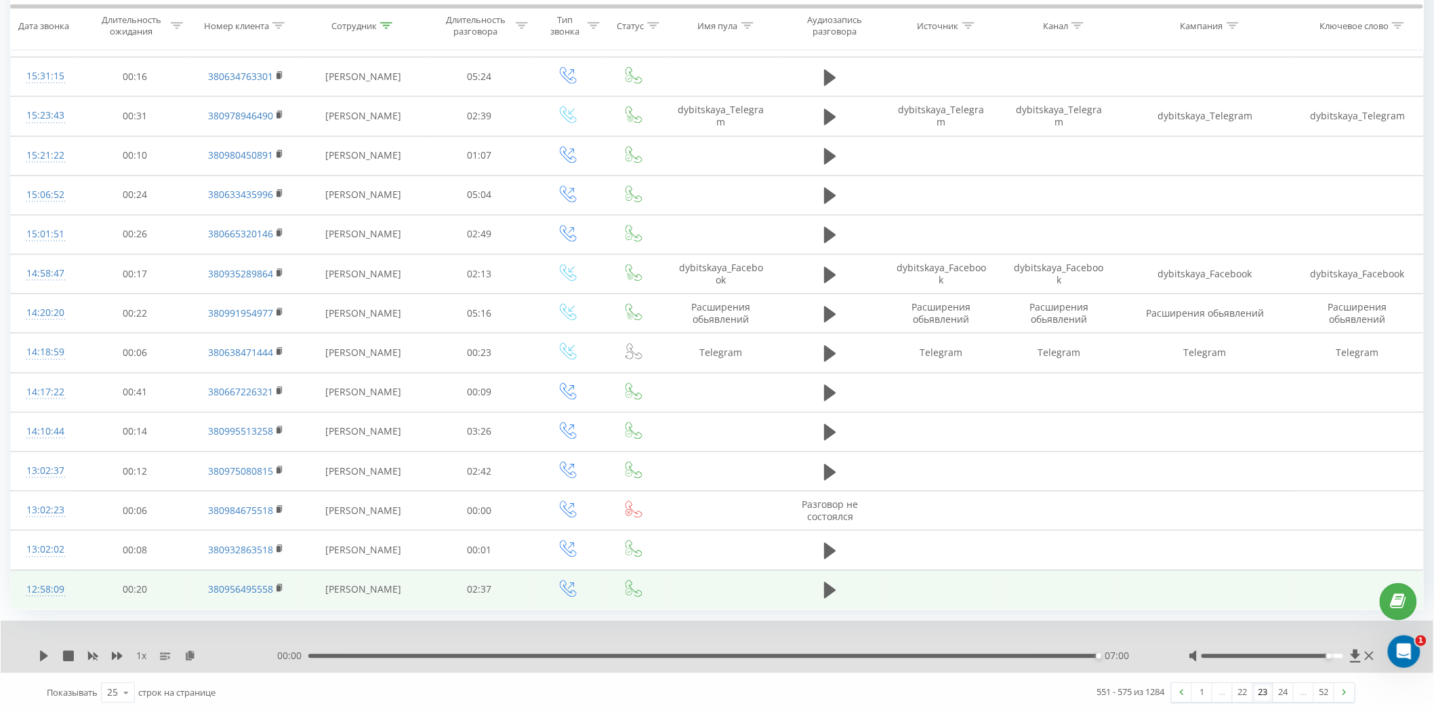
scroll to position [1042, 0]
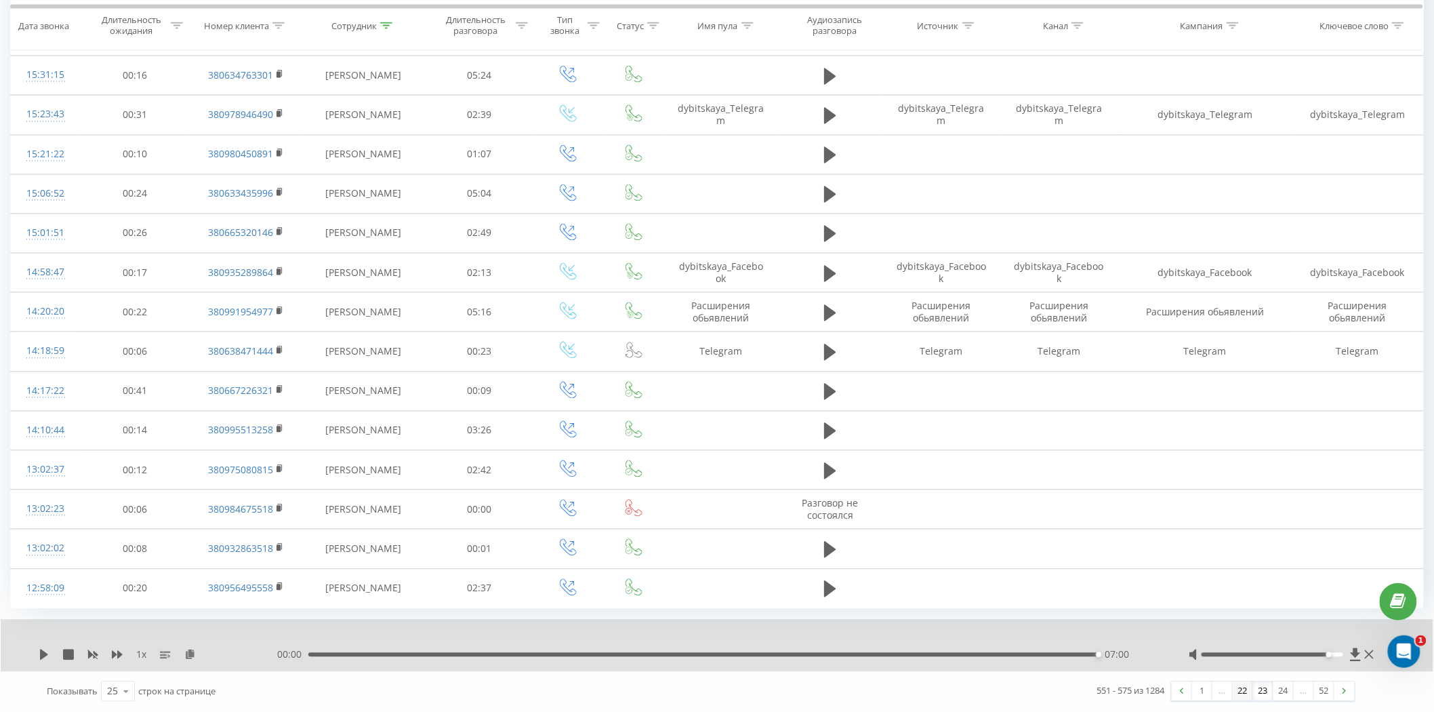
click at [1241, 695] on link "22" at bounding box center [1243, 691] width 20 height 19
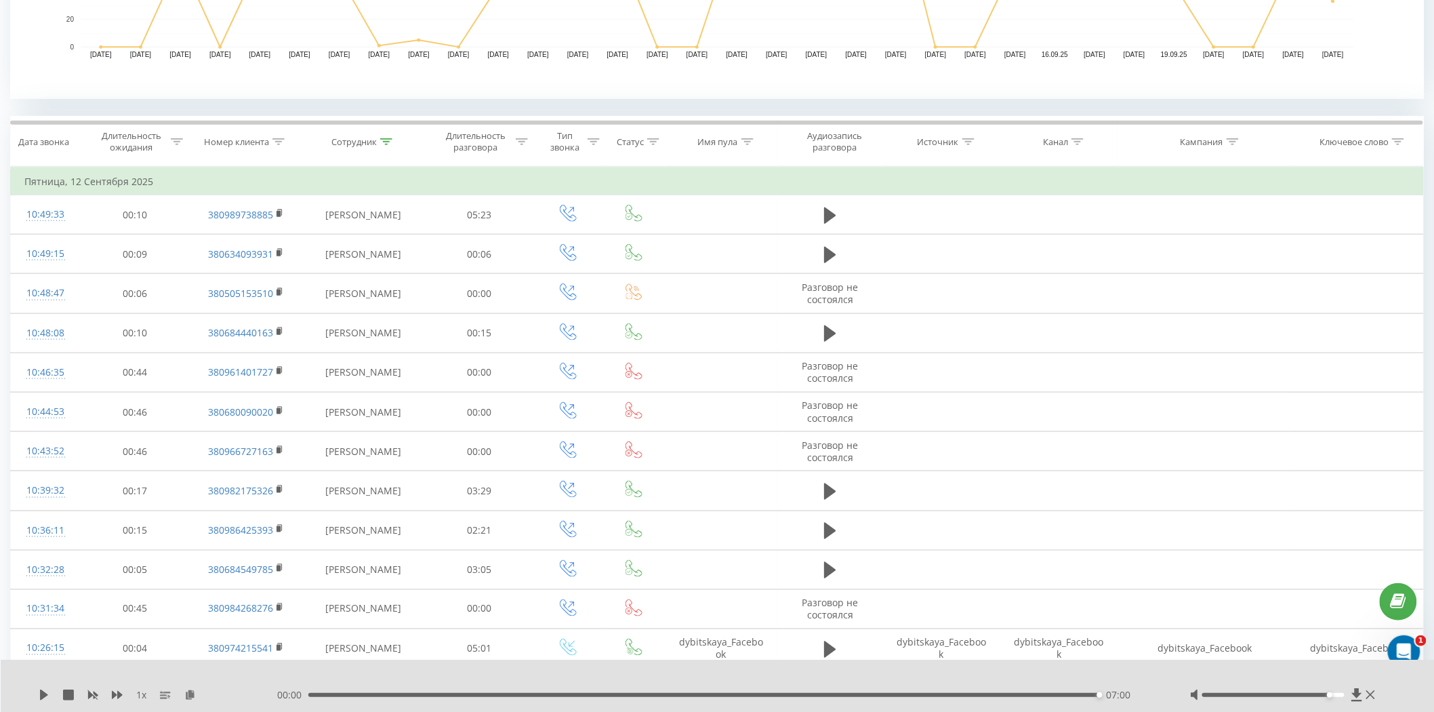
scroll to position [466, 0]
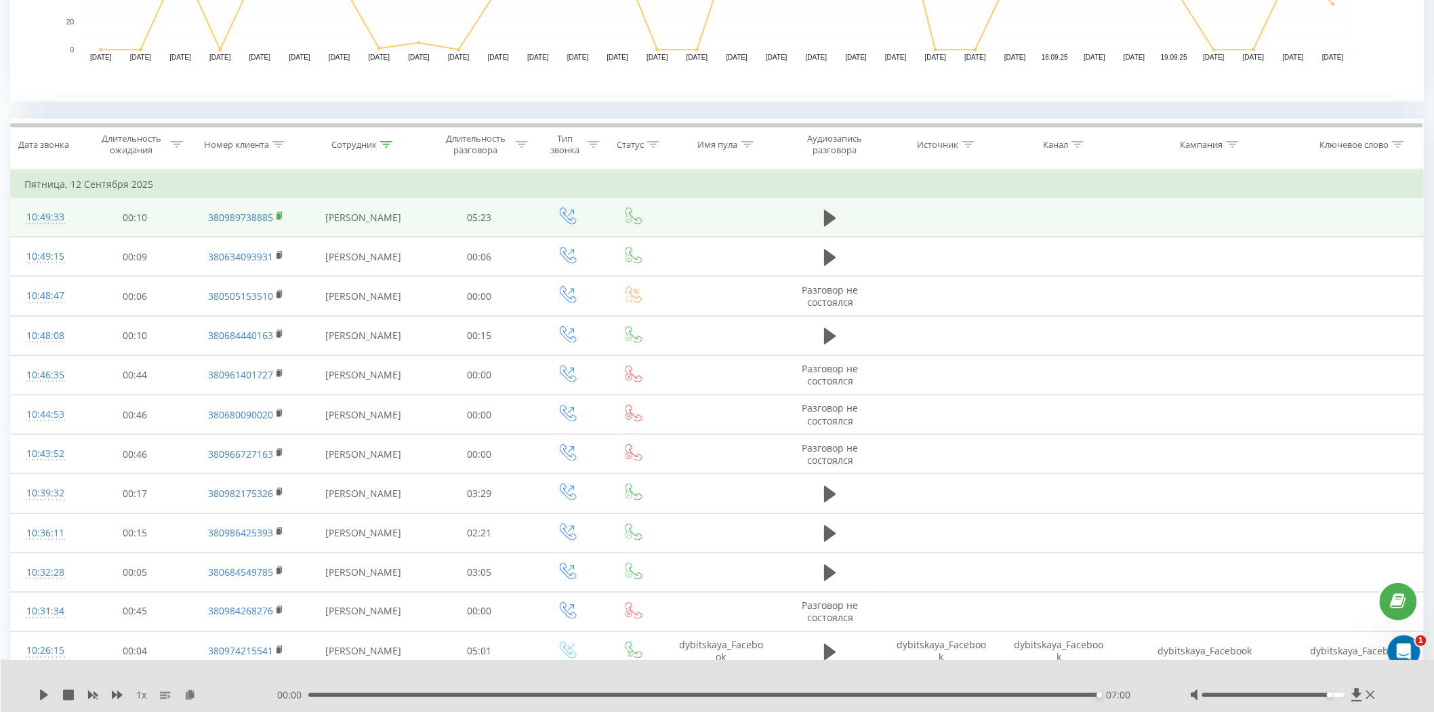
click at [279, 214] on rect at bounding box center [279, 217] width 4 height 6
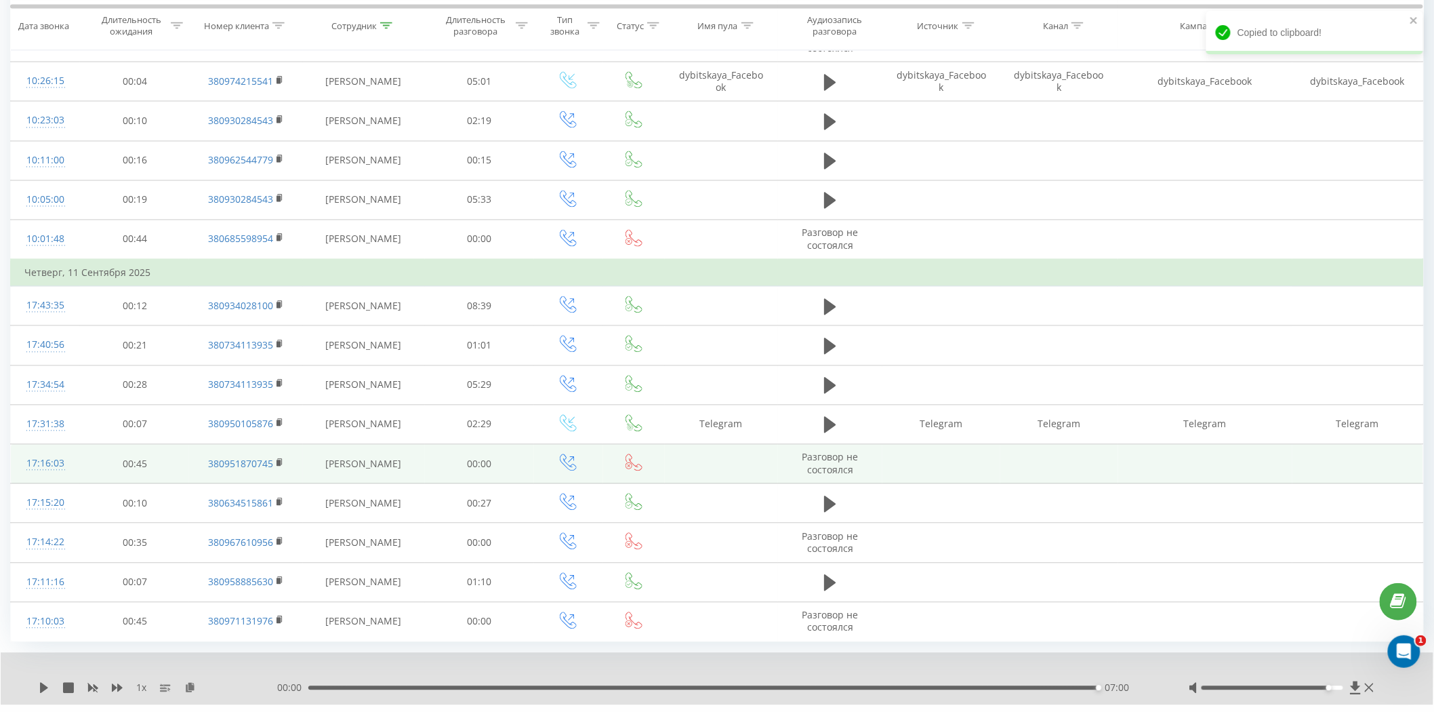
scroll to position [1069, 0]
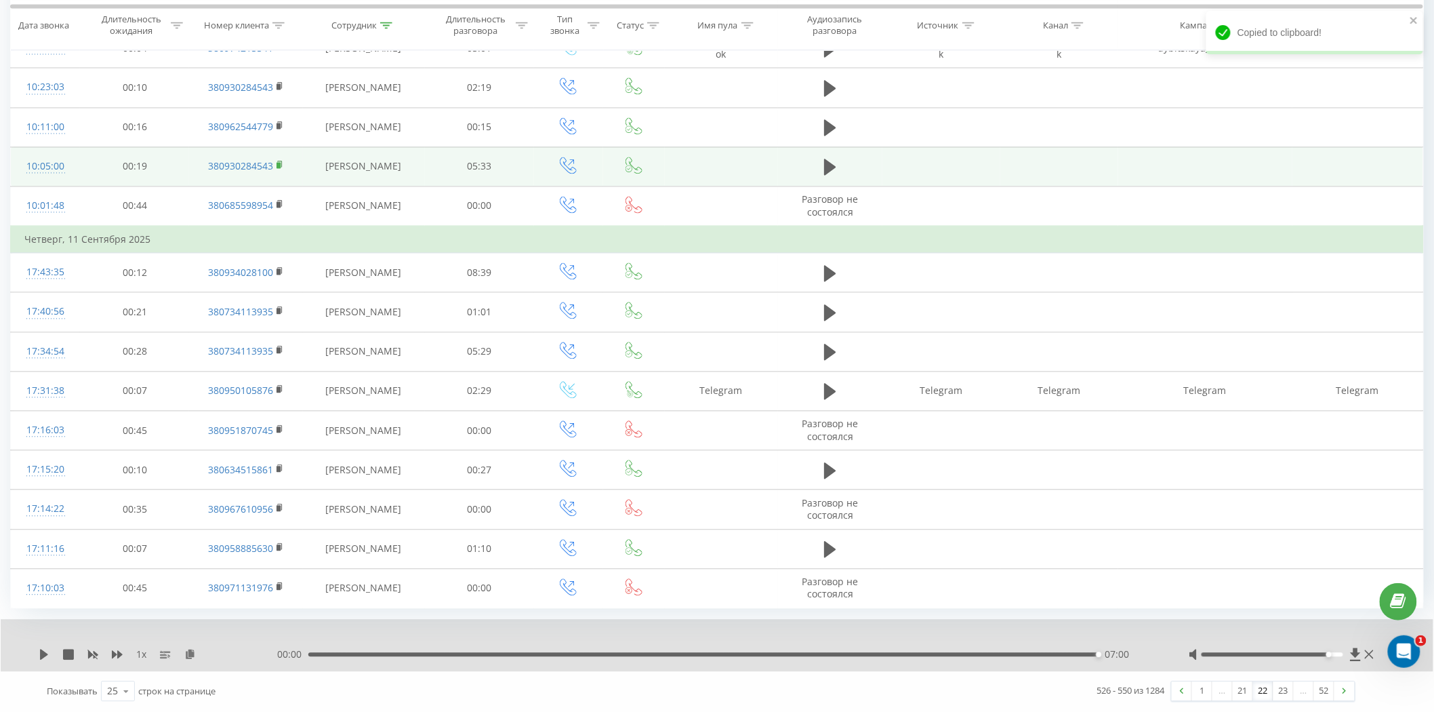
click at [281, 165] on icon at bounding box center [279, 164] width 5 height 6
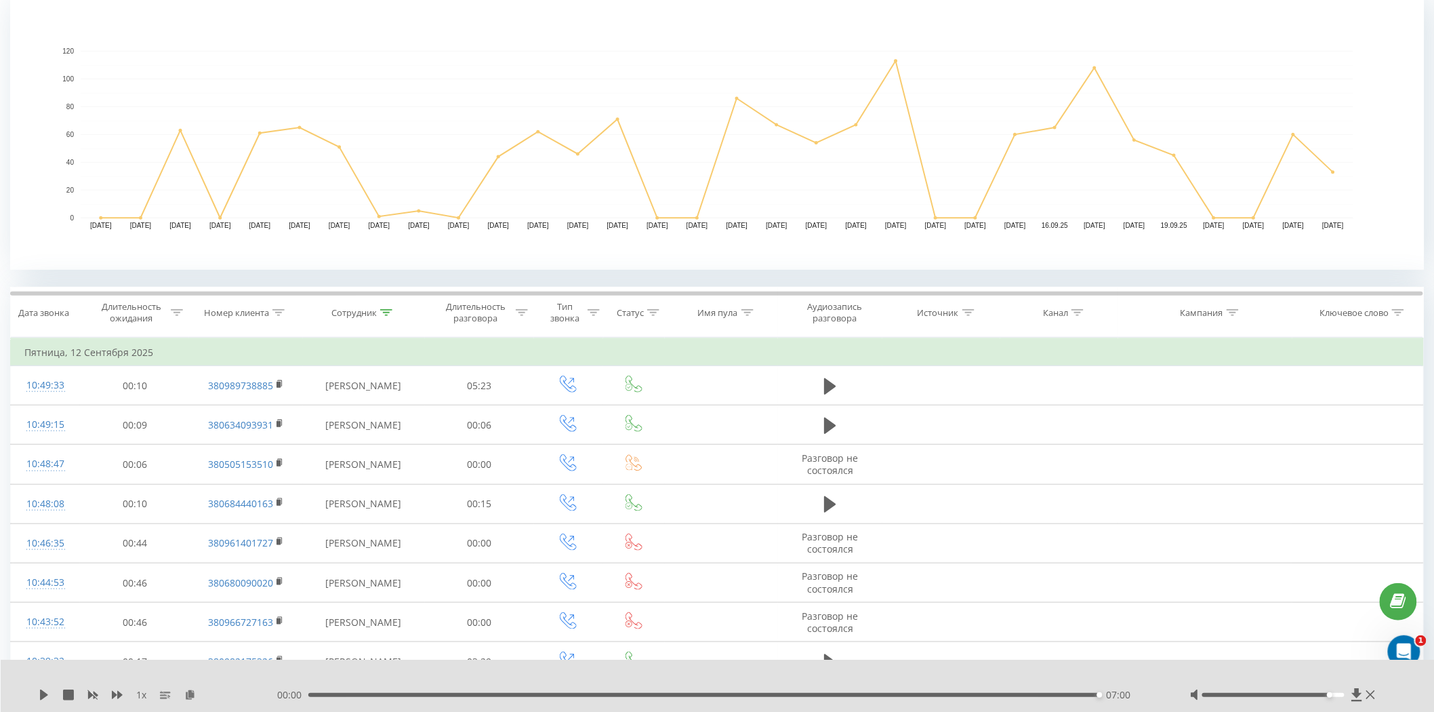
scroll to position [301, 0]
click at [353, 307] on div "Сотрудник" at bounding box center [353, 310] width 45 height 12
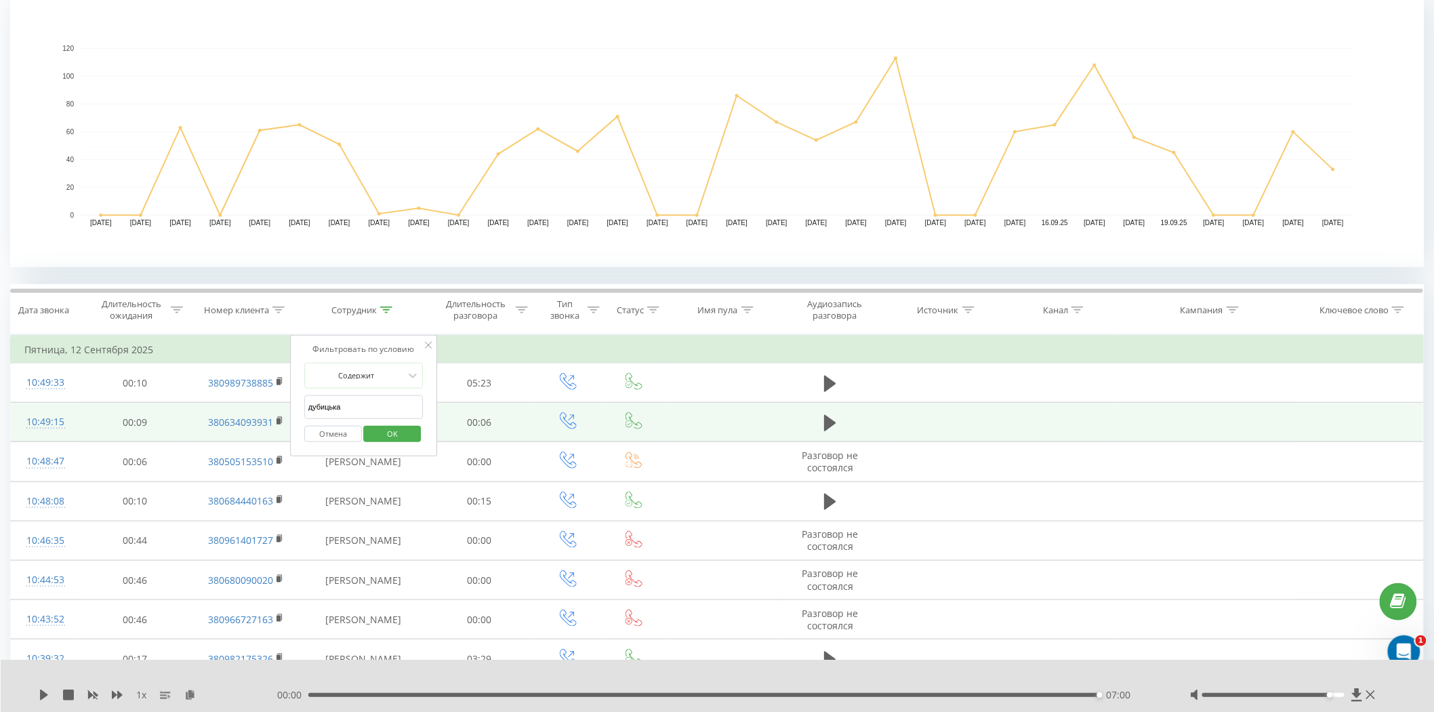
drag, startPoint x: 336, startPoint y: 409, endPoint x: 288, endPoint y: 408, distance: 47.5
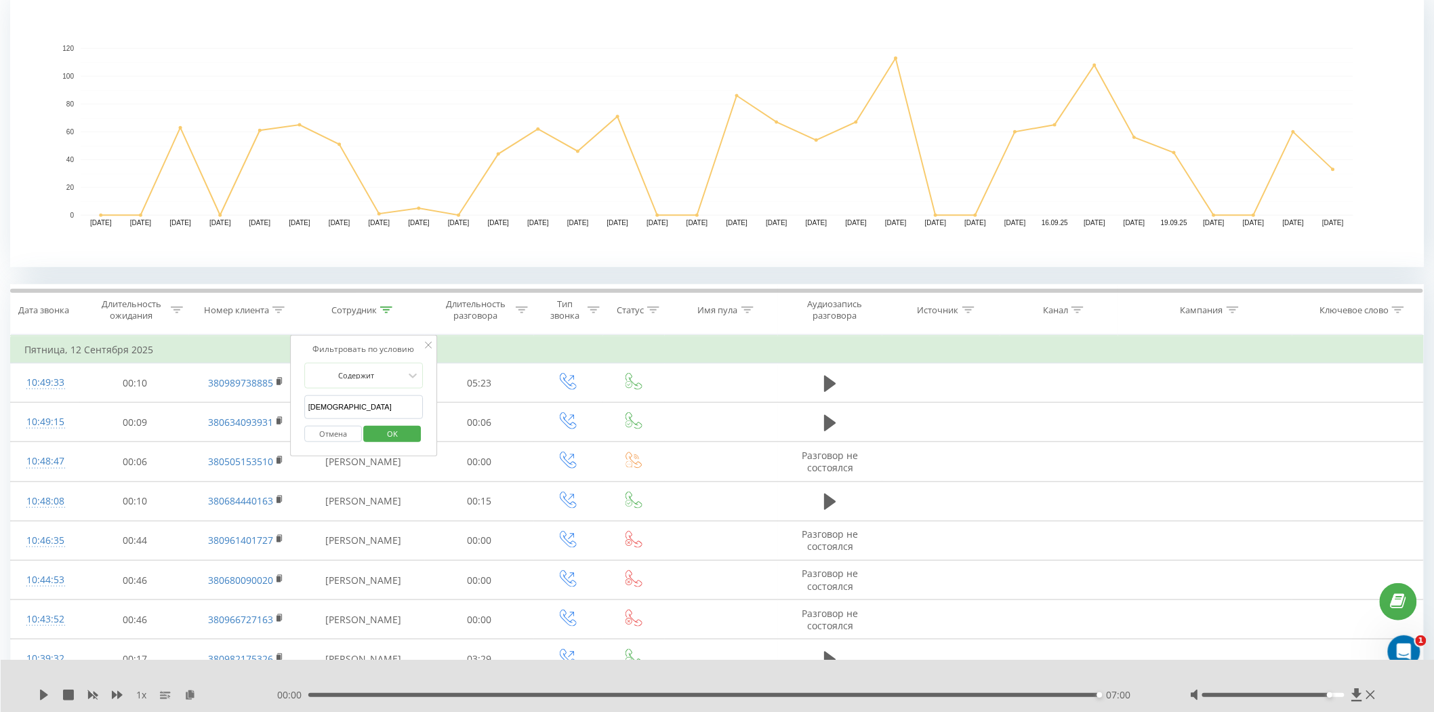
type input "[PERSON_NAME]"
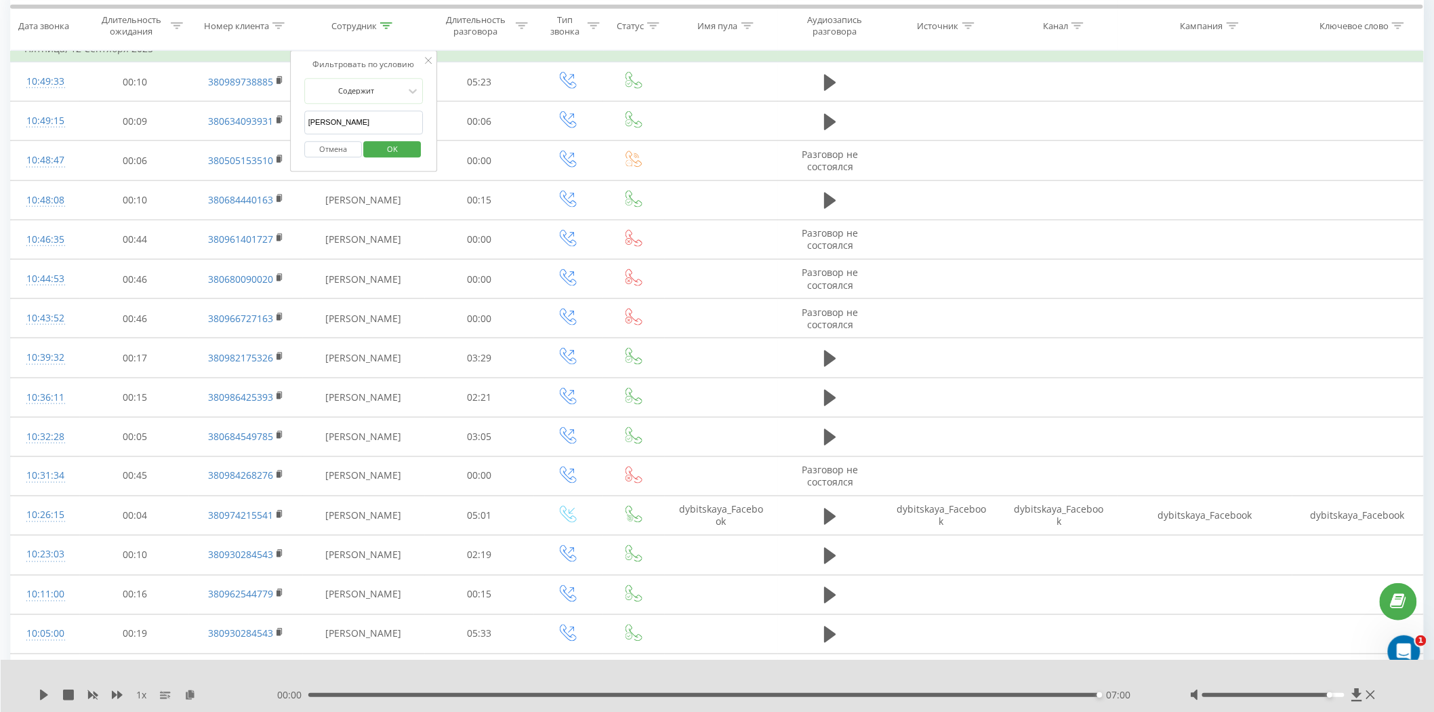
click at [410, 153] on span "OK" at bounding box center [392, 148] width 38 height 21
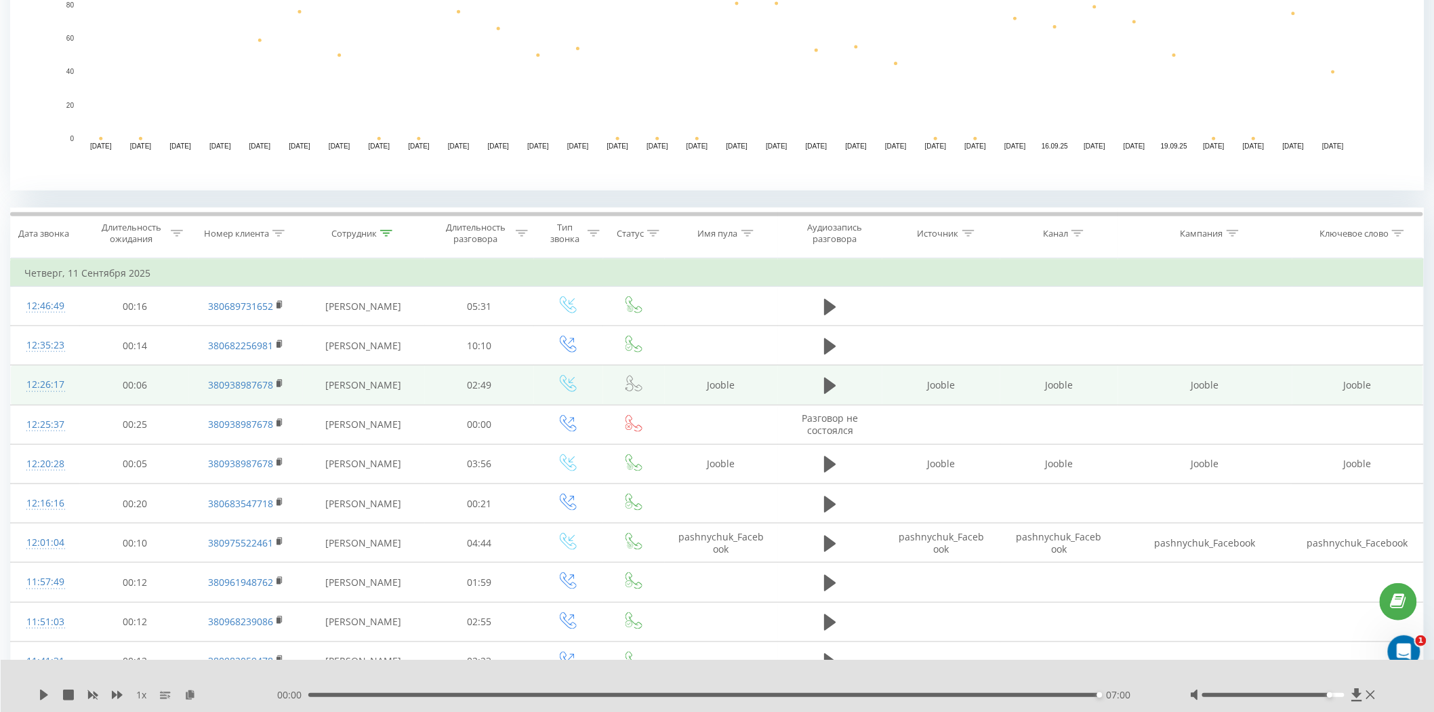
scroll to position [376, 0]
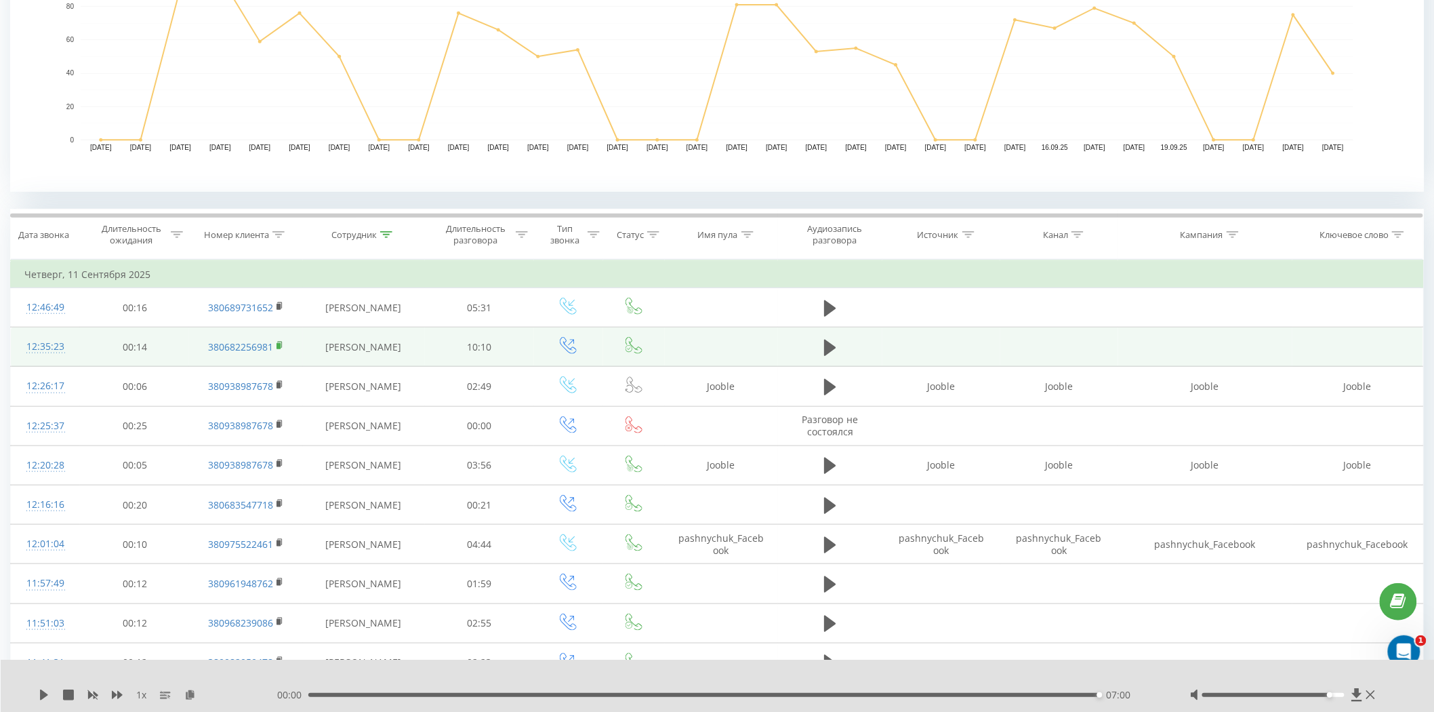
click at [279, 343] on rect at bounding box center [279, 346] width 4 height 6
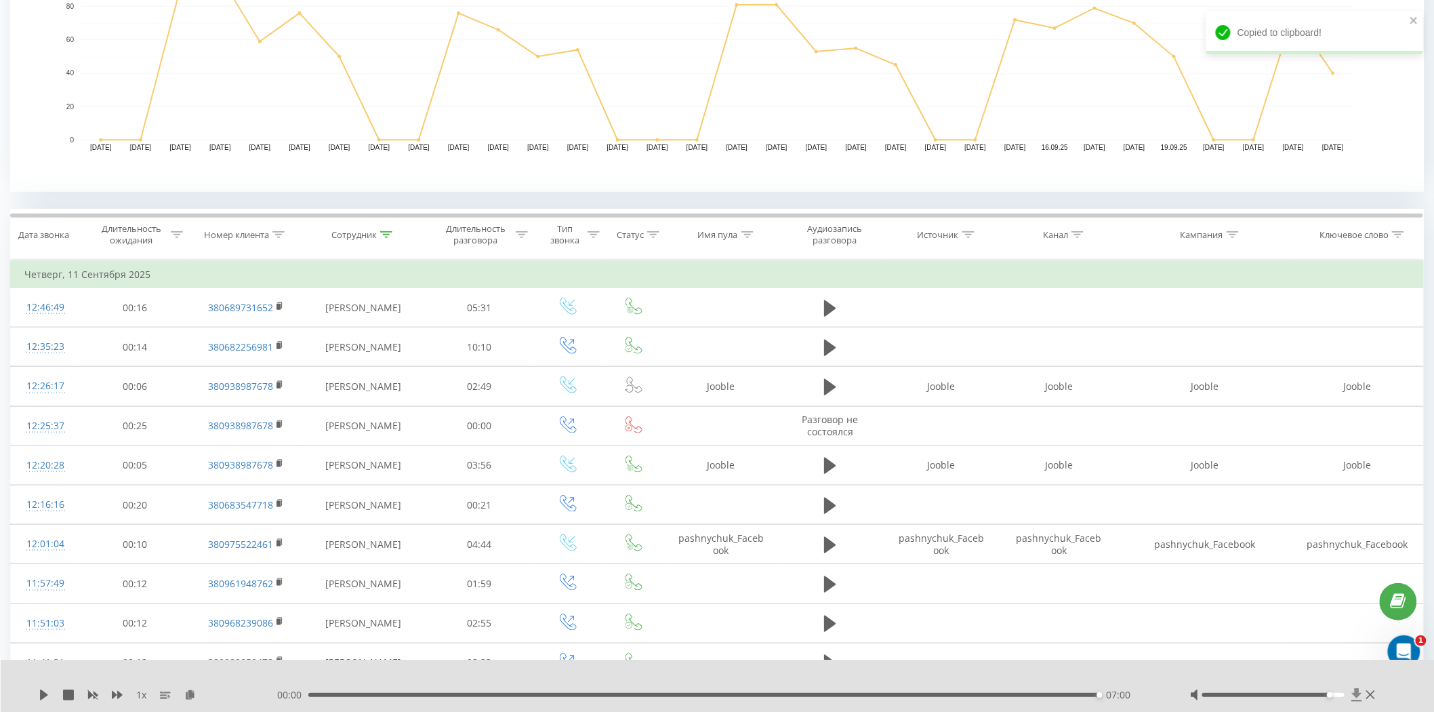
click at [1352, 688] on icon at bounding box center [1358, 695] width 12 height 14
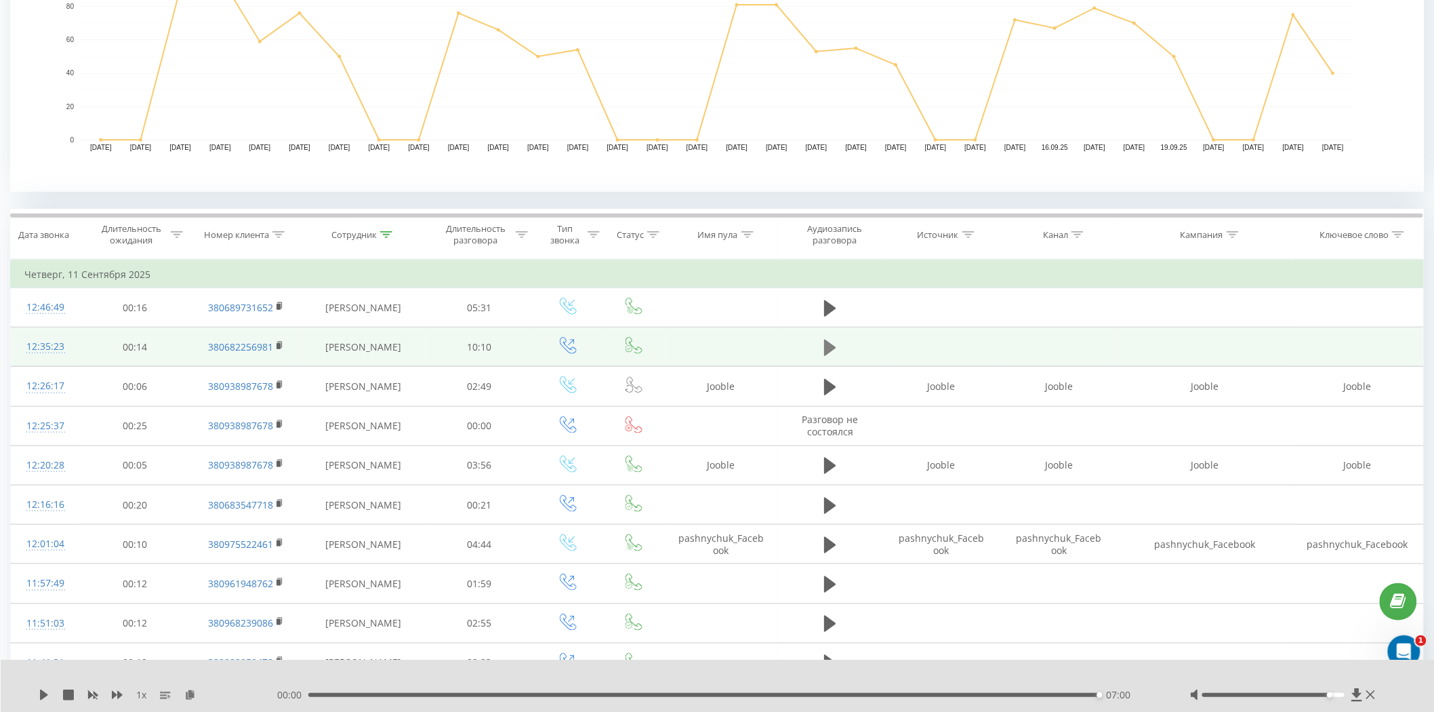
click at [832, 341] on icon at bounding box center [830, 347] width 12 height 19
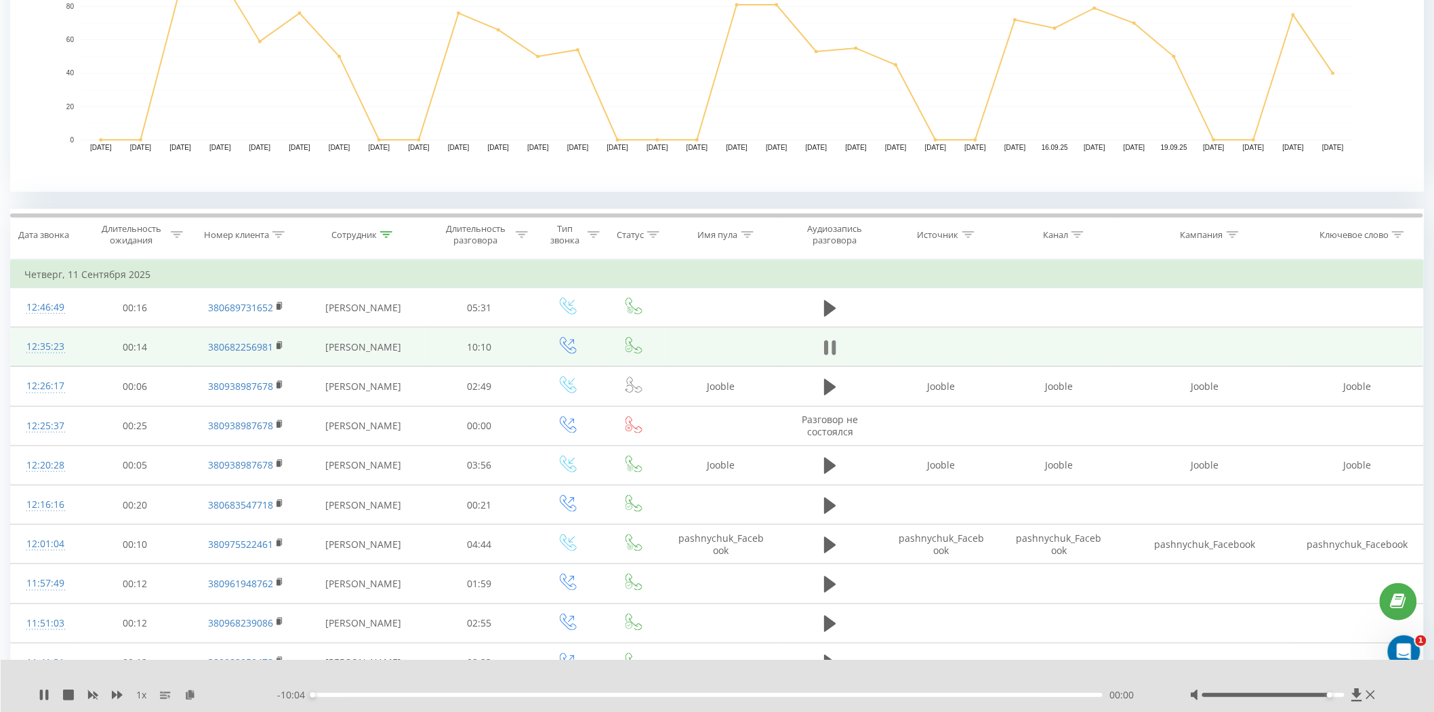
click at [831, 341] on icon at bounding box center [830, 347] width 12 height 19
click at [1360, 703] on div "1 x - 10:04 00:00 00:00" at bounding box center [718, 686] width 1434 height 52
click at [1360, 694] on icon at bounding box center [1357, 694] width 10 height 13
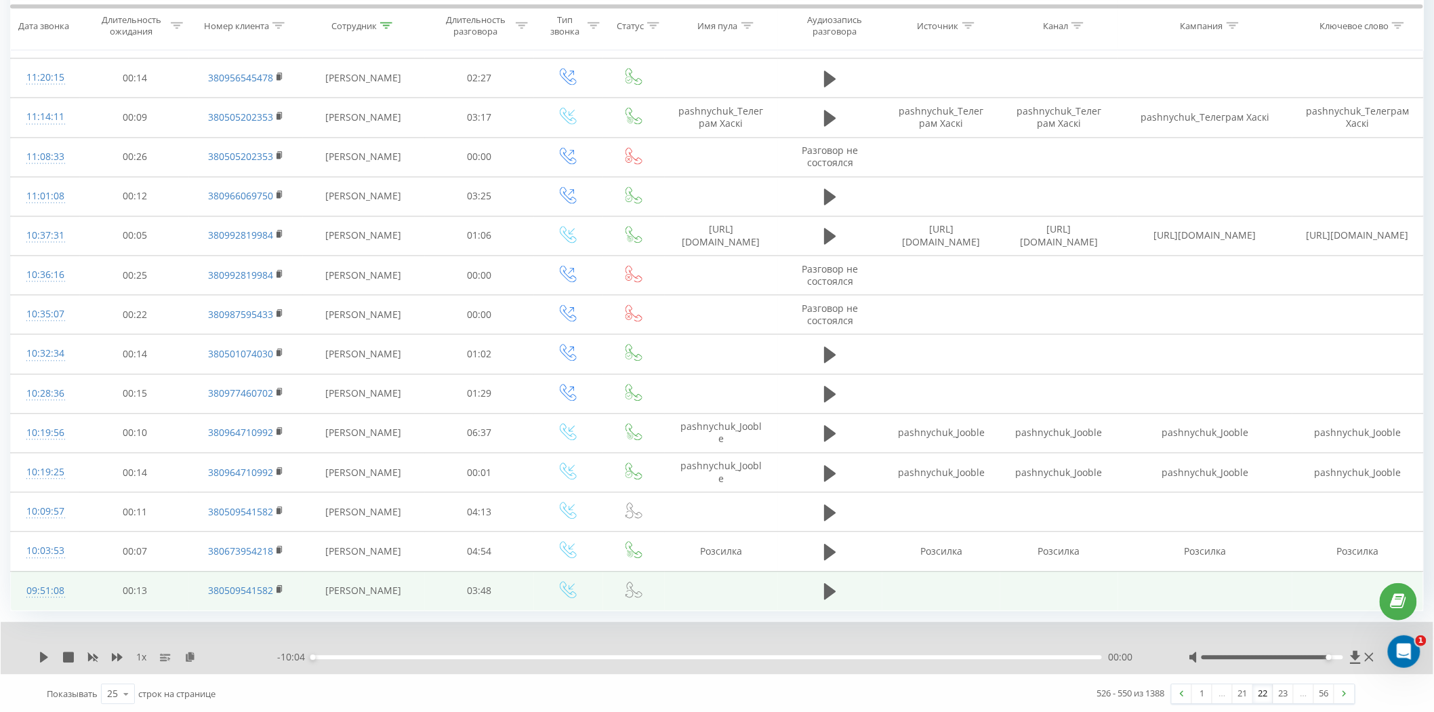
scroll to position [1042, 0]
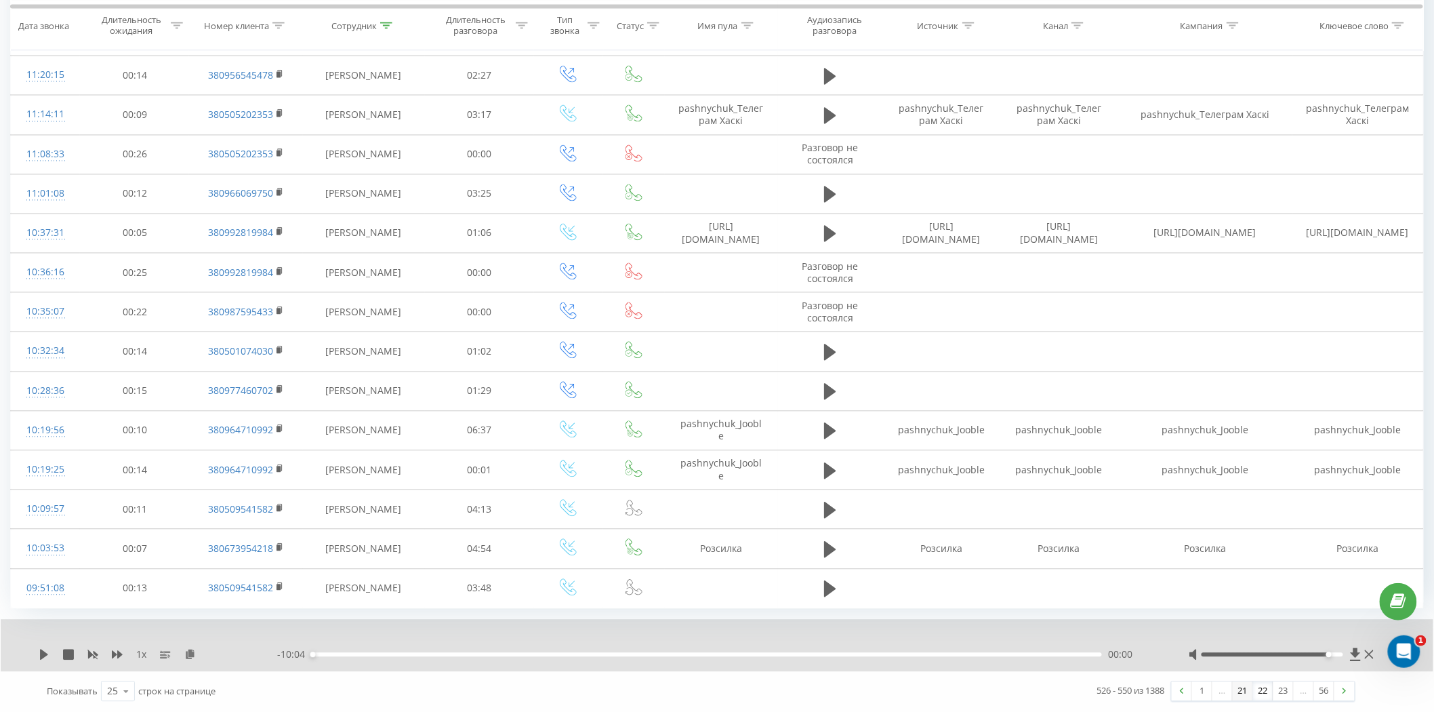
click at [1244, 697] on link "21" at bounding box center [1243, 691] width 20 height 19
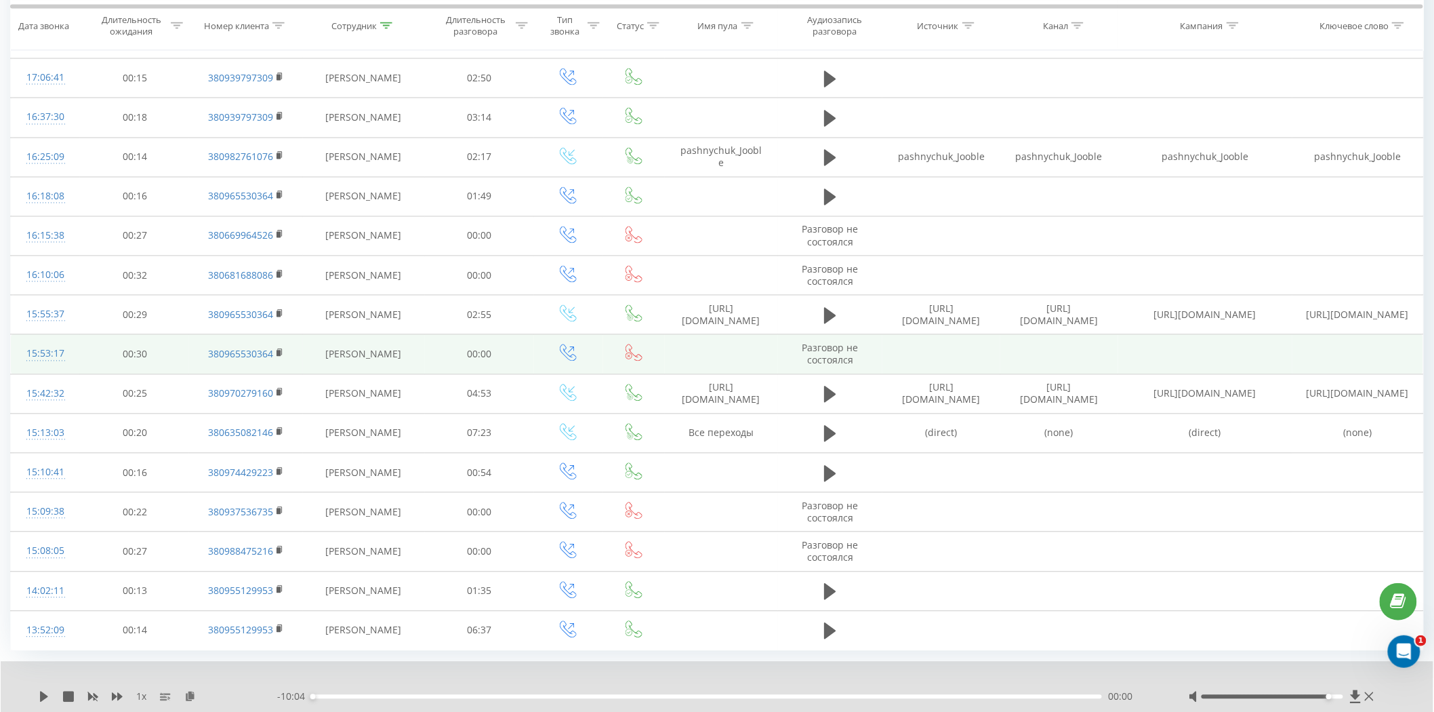
scroll to position [1069, 0]
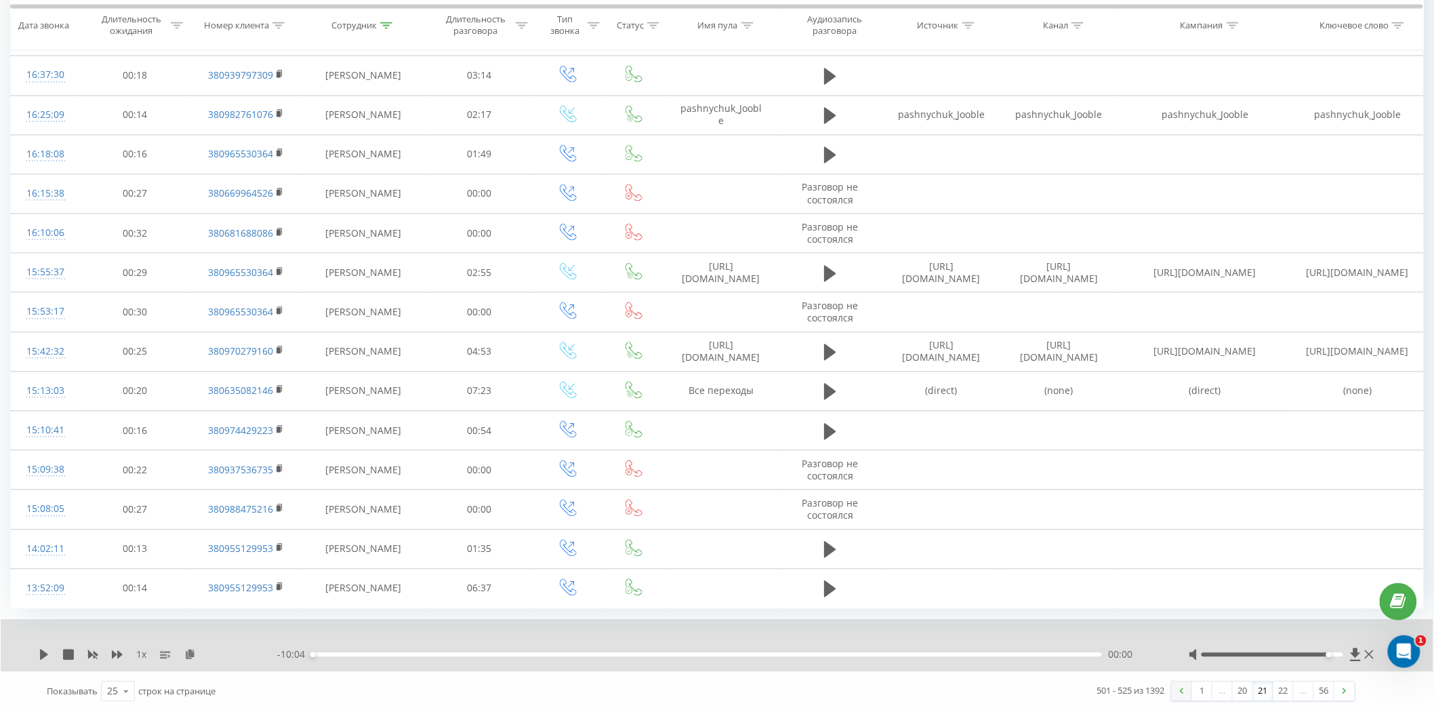
click at [1172, 693] on link at bounding box center [1182, 691] width 20 height 19
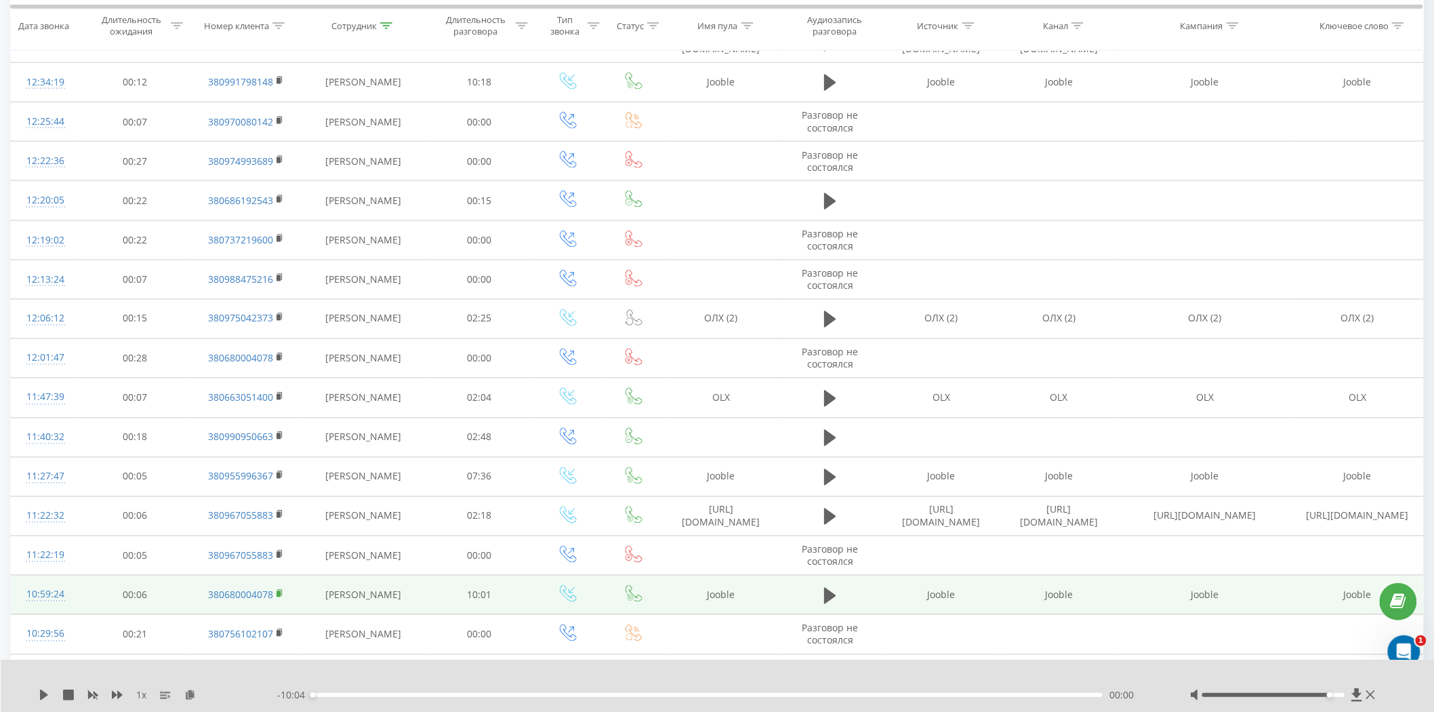
scroll to position [742, 0]
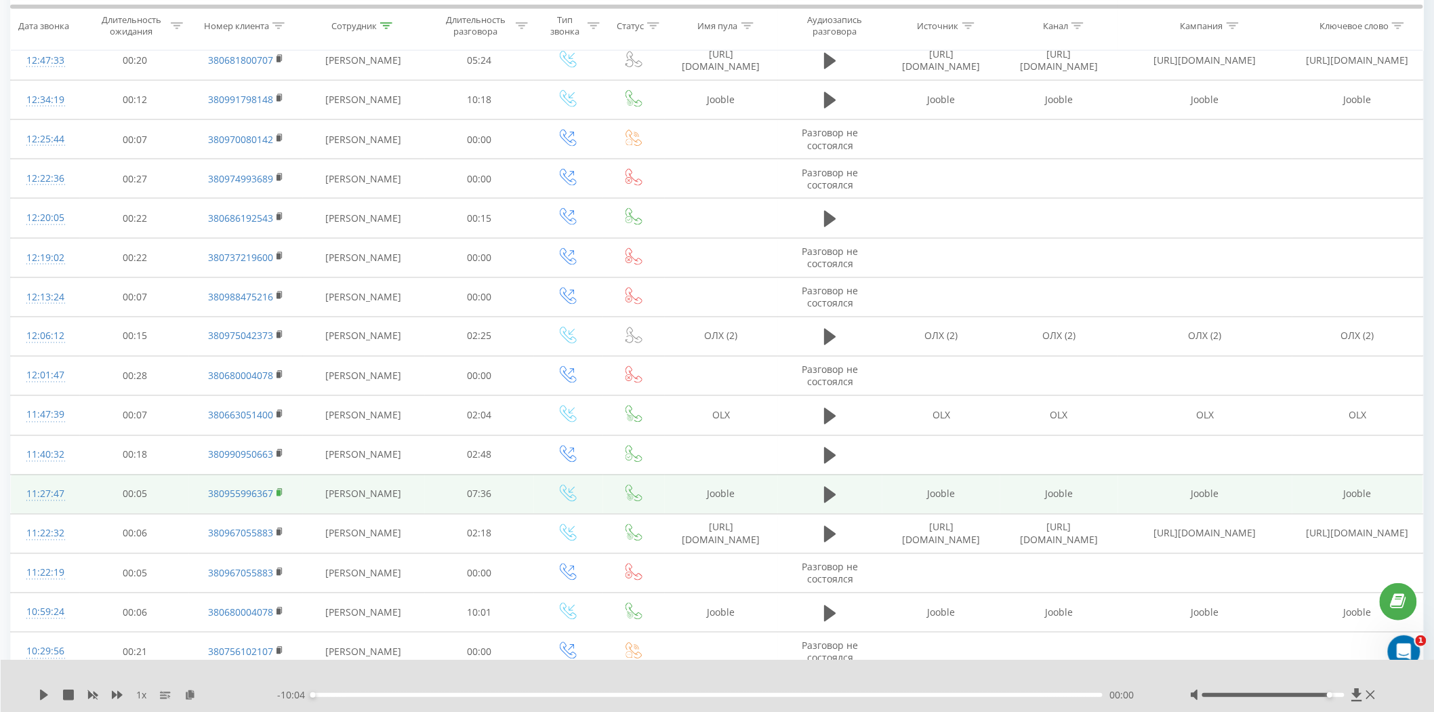
click at [280, 496] on icon at bounding box center [280, 492] width 7 height 9
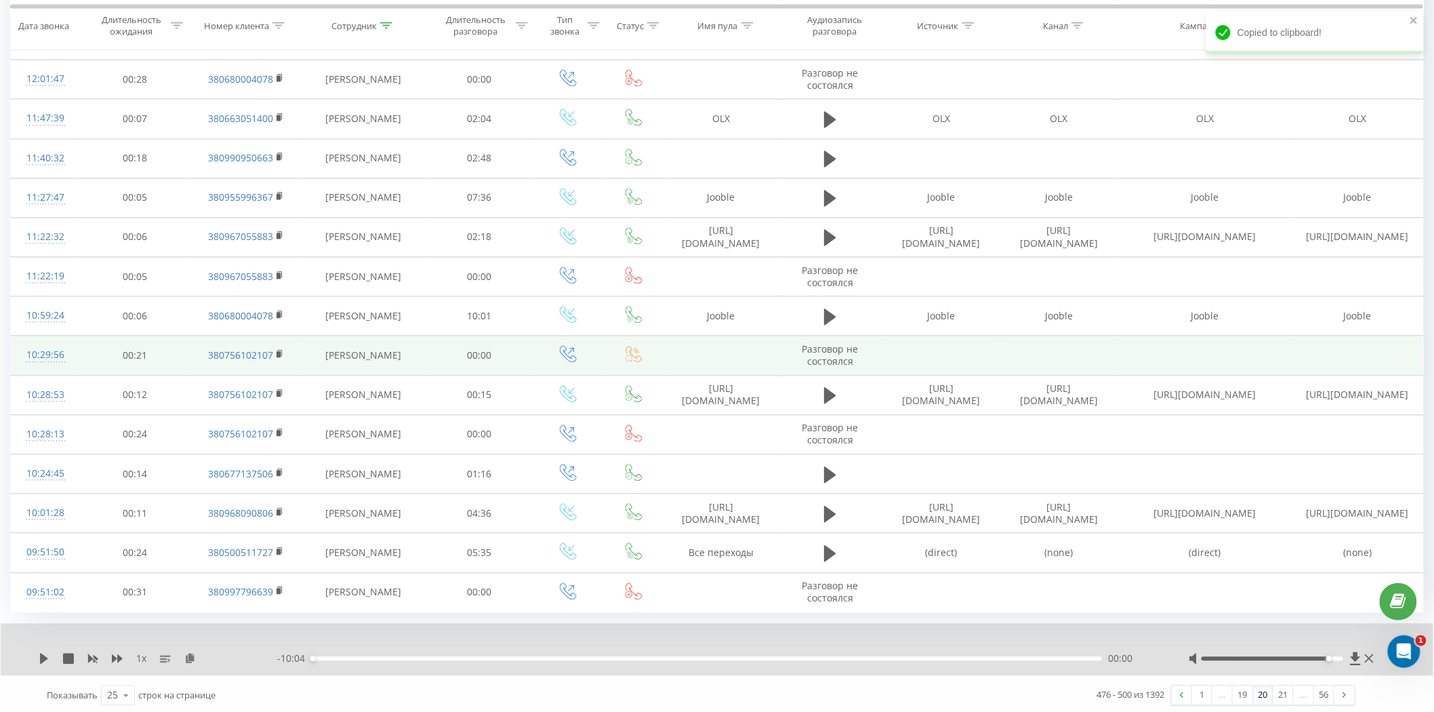
scroll to position [1042, 0]
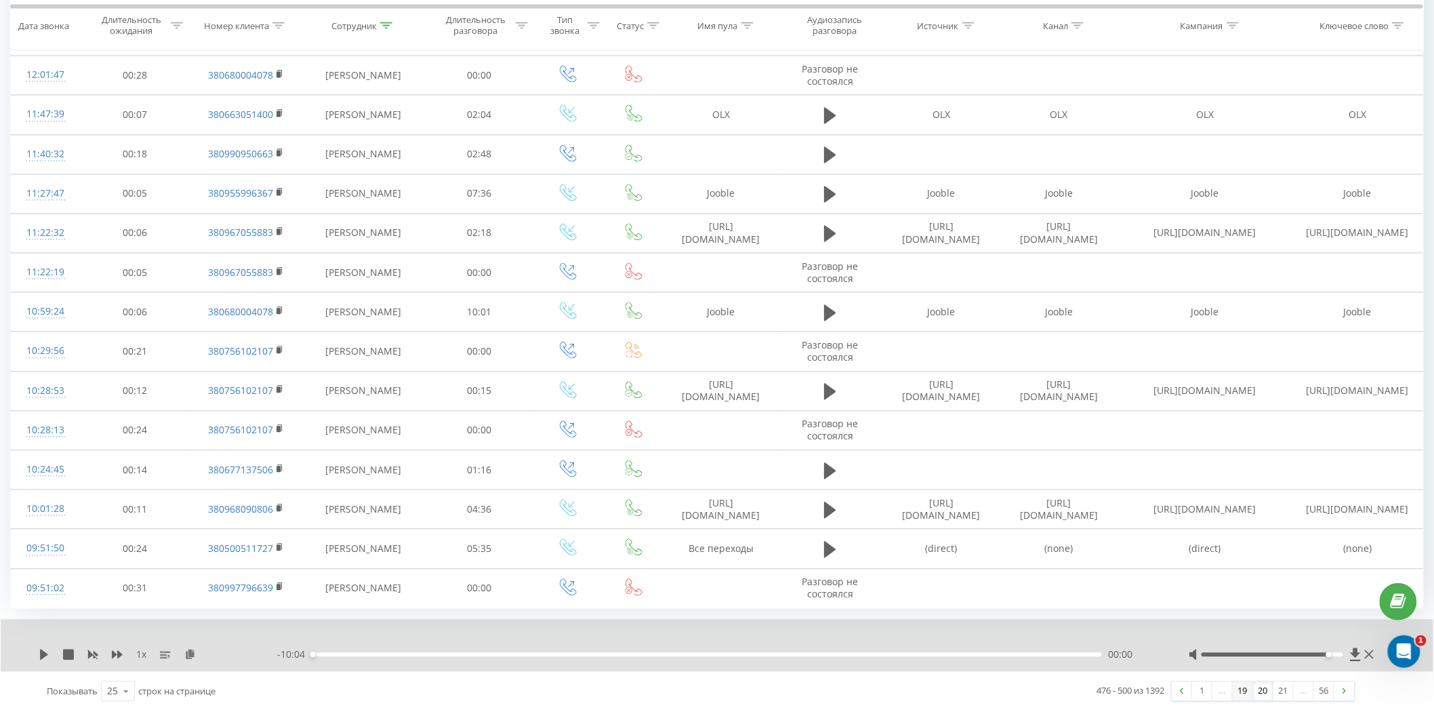
click at [1244, 693] on link "19" at bounding box center [1243, 691] width 20 height 19
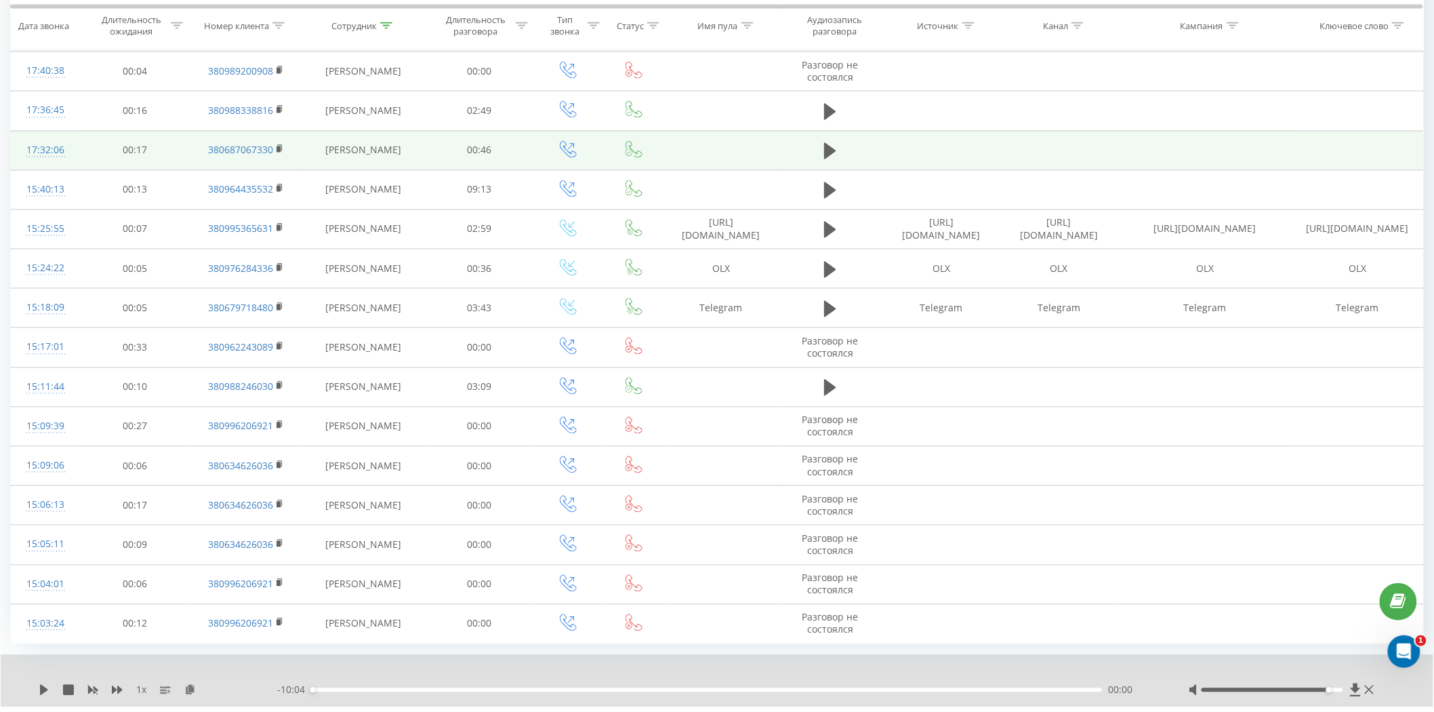
scroll to position [1069, 0]
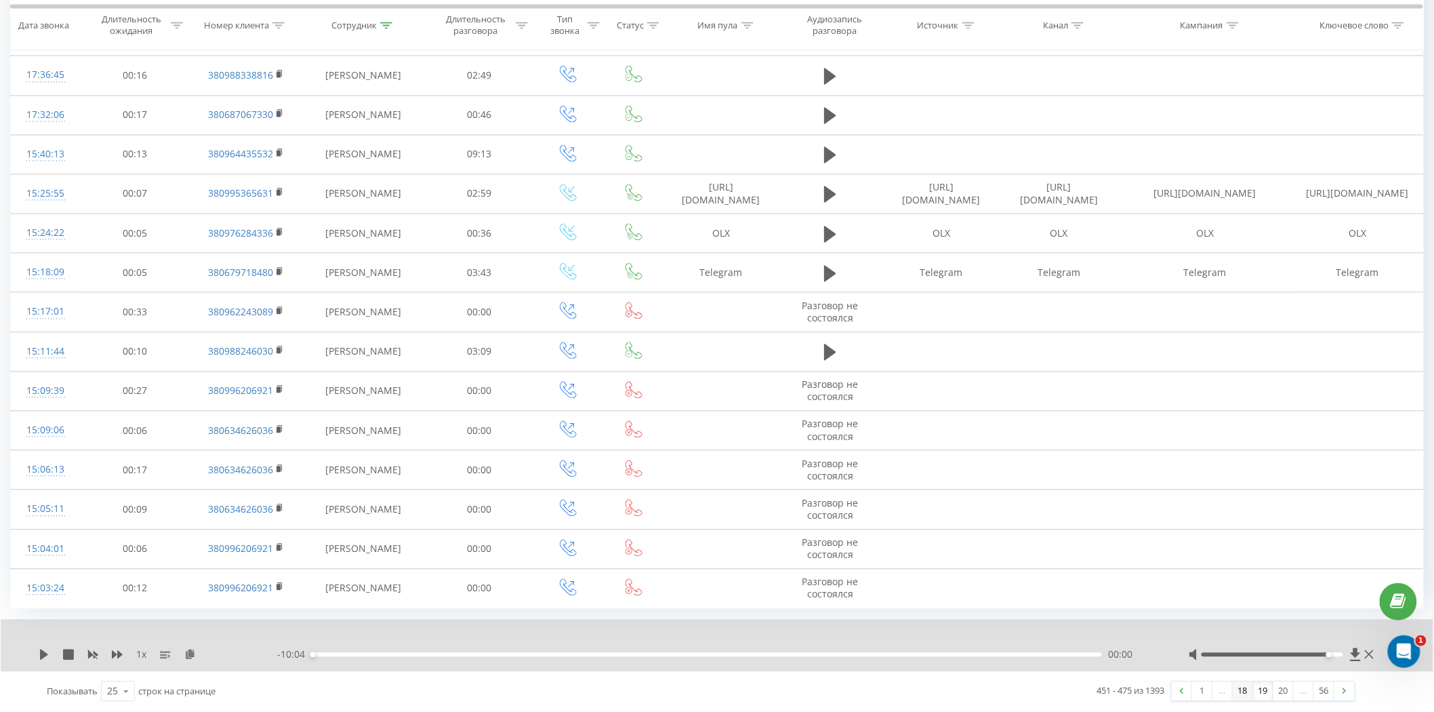
click at [1238, 693] on link "18" at bounding box center [1243, 691] width 20 height 19
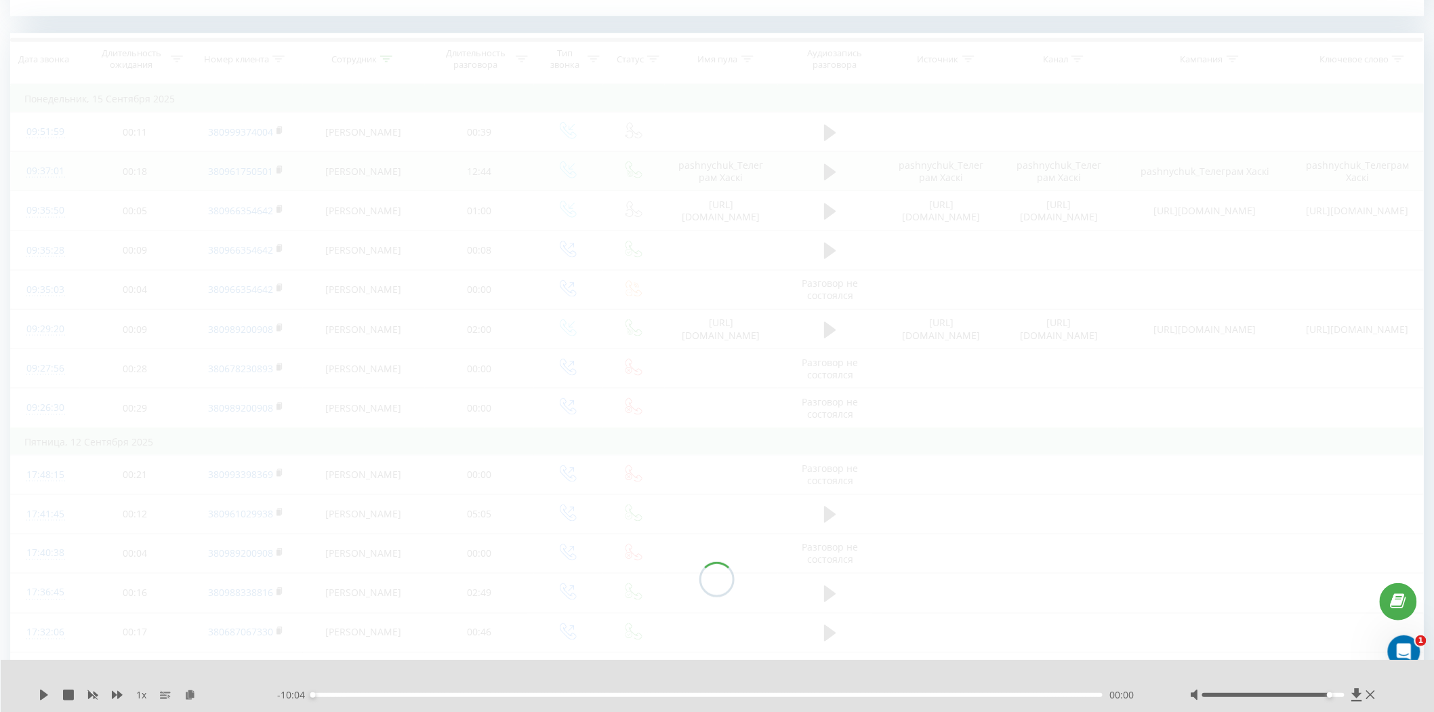
scroll to position [551, 0]
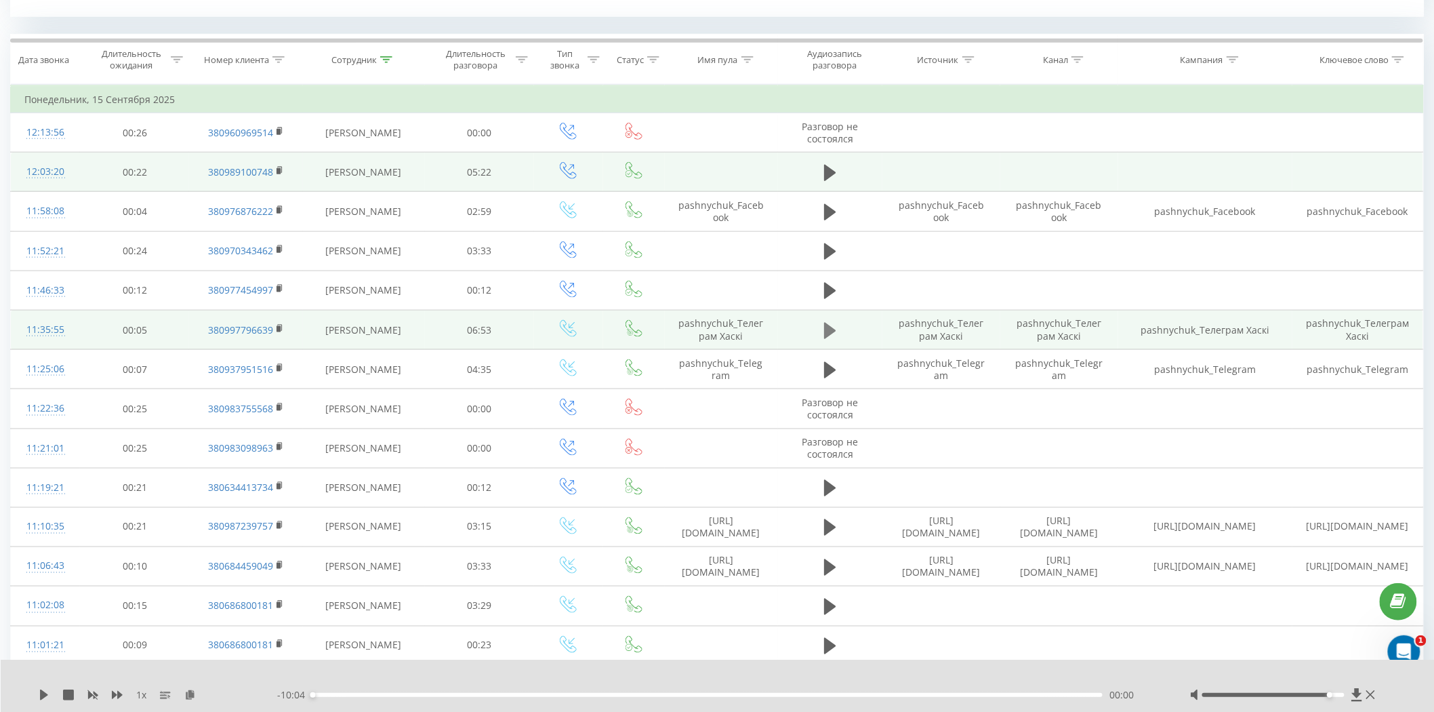
click at [832, 327] on icon at bounding box center [830, 330] width 12 height 19
click at [280, 327] on rect at bounding box center [279, 329] width 4 height 6
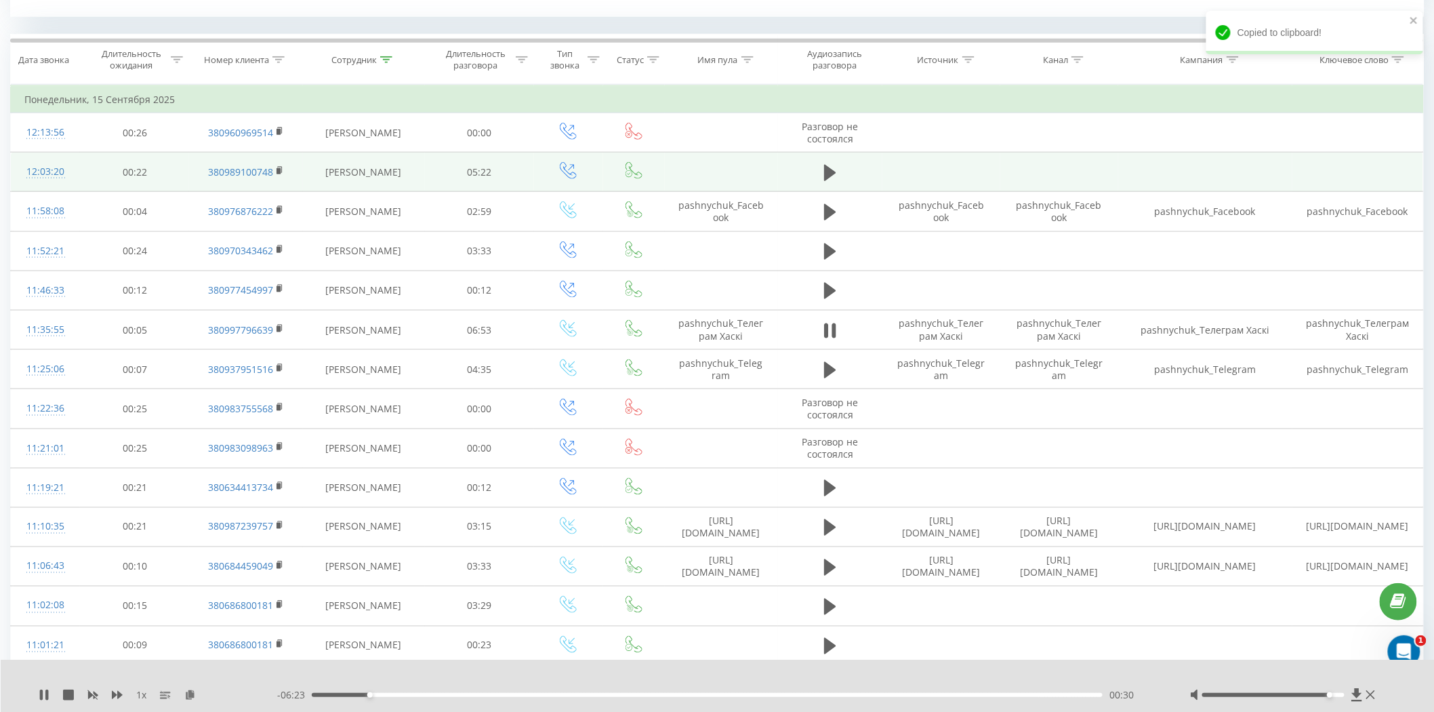
click at [1337, 690] on div at bounding box center [1284, 695] width 188 height 14
drag, startPoint x: 1330, startPoint y: 696, endPoint x: 1348, endPoint y: 696, distance: 17.6
click at [1348, 696] on div at bounding box center [1284, 695] width 188 height 14
